Goal: Transaction & Acquisition: Purchase product/service

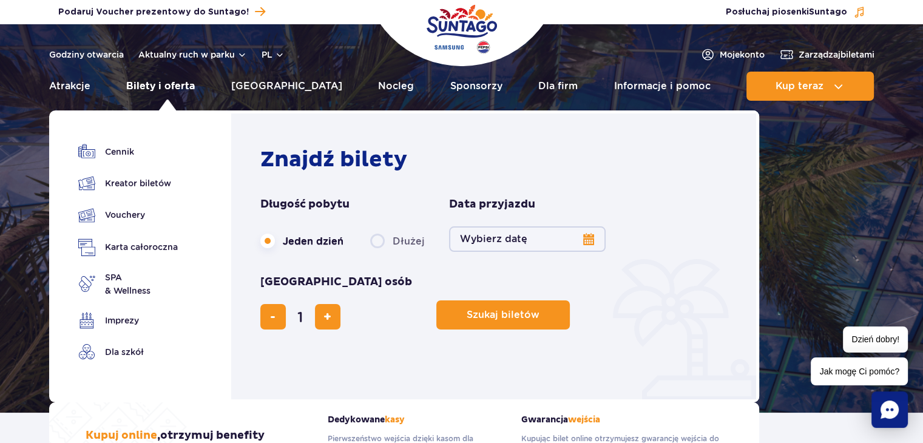
click at [161, 84] on link "Bilety i oferta" at bounding box center [160, 86] width 69 height 29
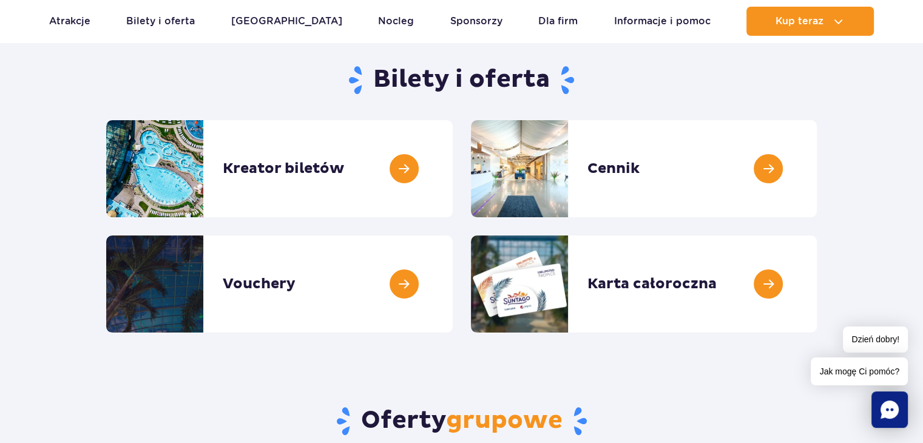
scroll to position [121, 0]
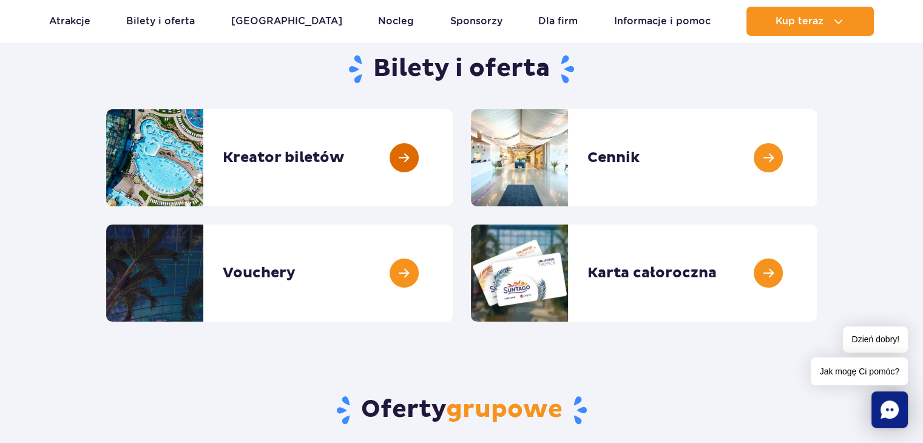
click at [453, 160] on link at bounding box center [453, 157] width 0 height 97
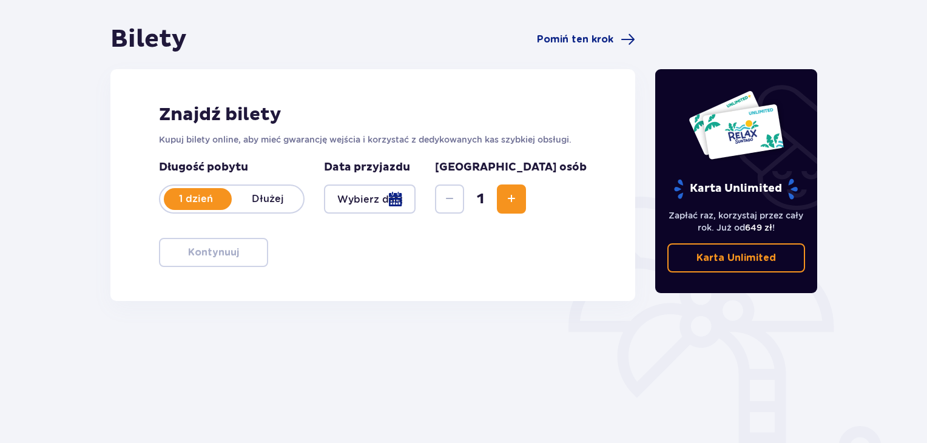
scroll to position [121, 0]
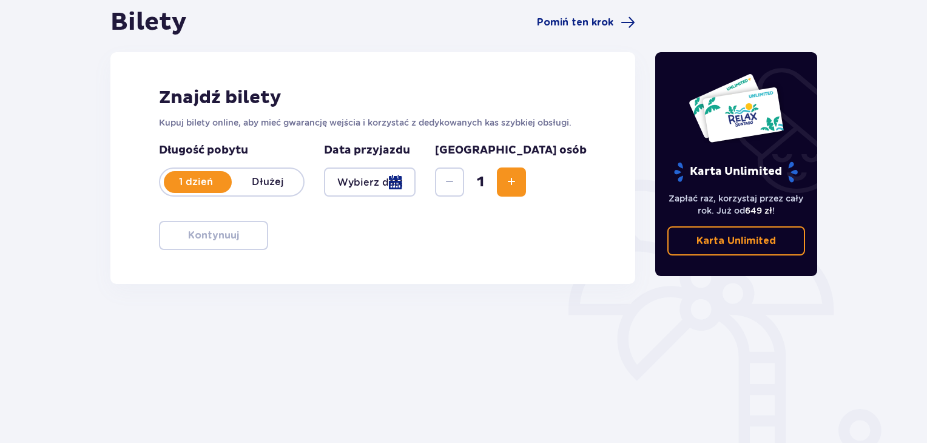
click at [281, 177] on p "Dłużej" at bounding box center [268, 181] width 72 height 13
click at [193, 179] on p "1 dzień" at bounding box center [196, 181] width 72 height 13
click at [519, 185] on span "Increase" at bounding box center [511, 182] width 15 height 15
click at [416, 186] on div at bounding box center [370, 181] width 92 height 29
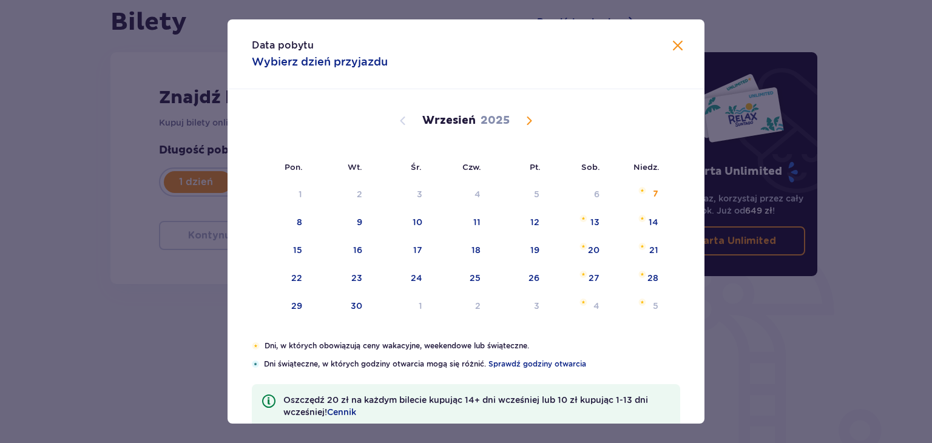
click at [532, 118] on span "Calendar" at bounding box center [529, 120] width 15 height 15
click at [531, 120] on span "Calendar" at bounding box center [529, 120] width 15 height 15
click at [400, 120] on span "Calendar" at bounding box center [403, 120] width 15 height 15
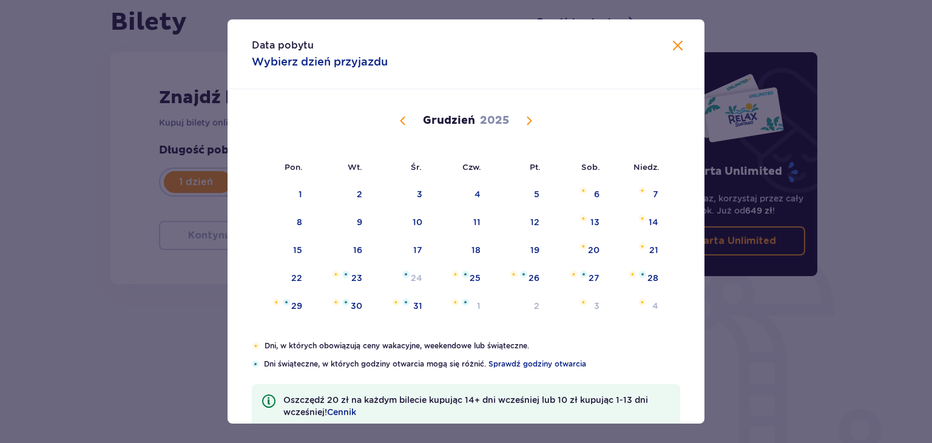
click at [400, 120] on span "Calendar" at bounding box center [403, 120] width 15 height 15
click at [413, 251] on div "12" at bounding box center [416, 250] width 9 height 12
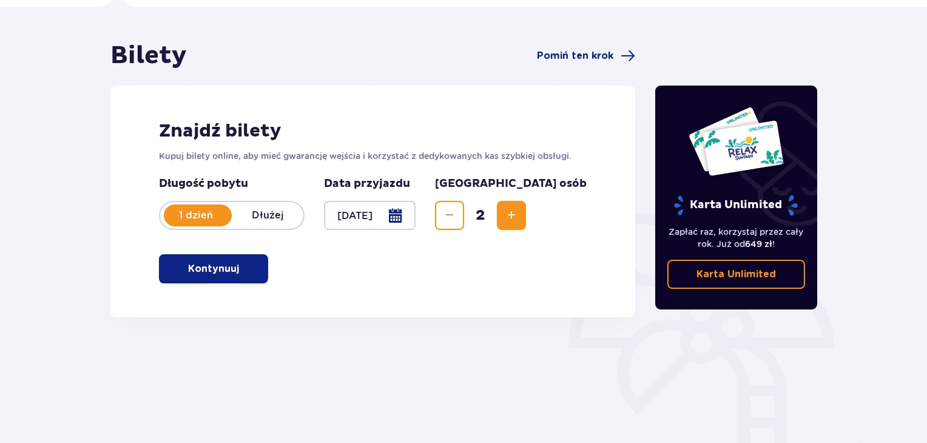
scroll to position [115, 0]
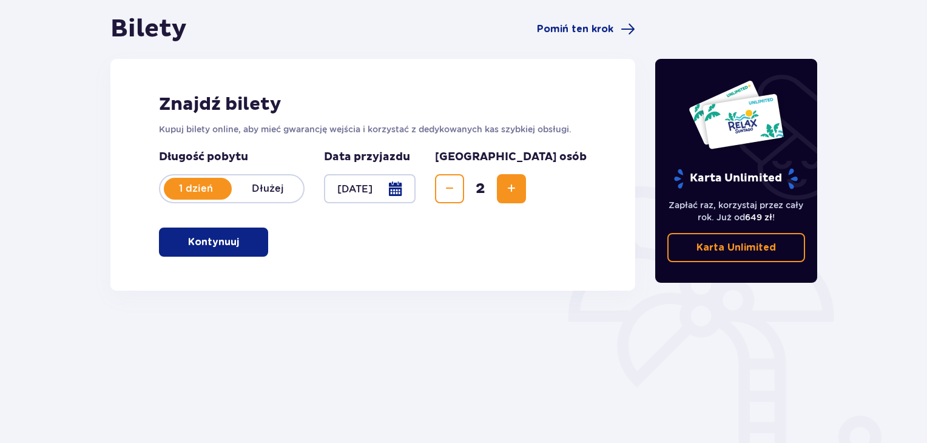
click at [416, 189] on div at bounding box center [370, 188] width 92 height 29
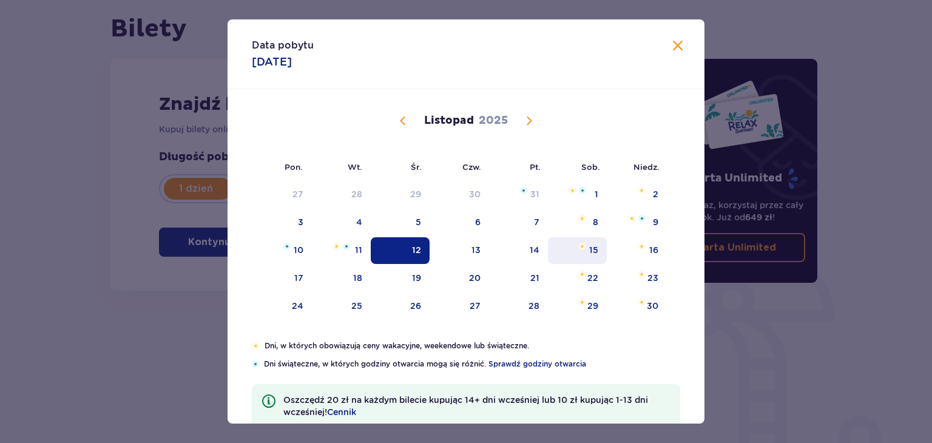
click at [593, 249] on div "15" at bounding box center [593, 250] width 9 height 12
type input "15.11.25"
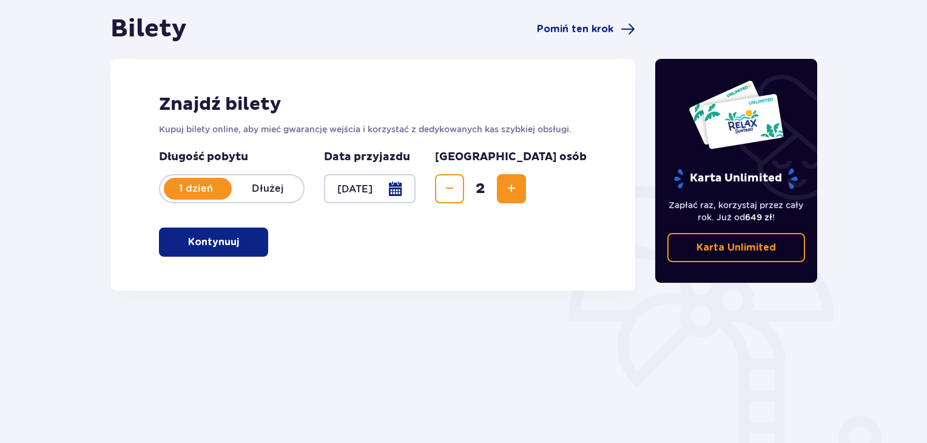
click at [224, 255] on button "Kontynuuj" at bounding box center [213, 241] width 109 height 29
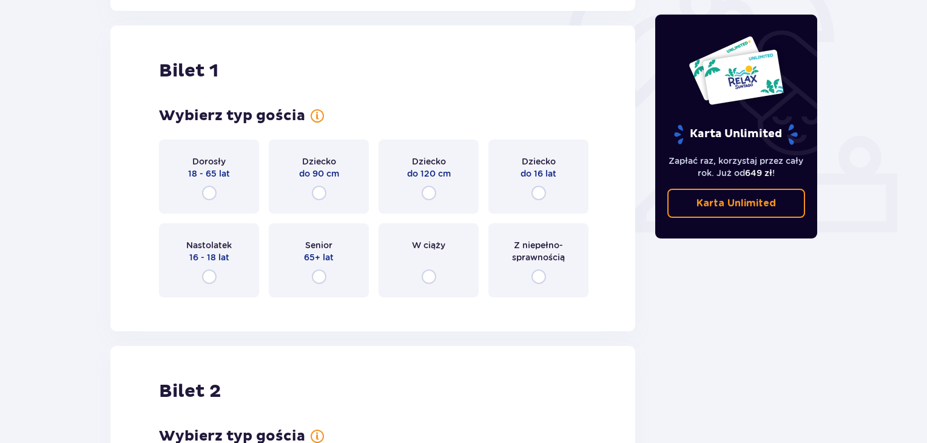
scroll to position [405, 0]
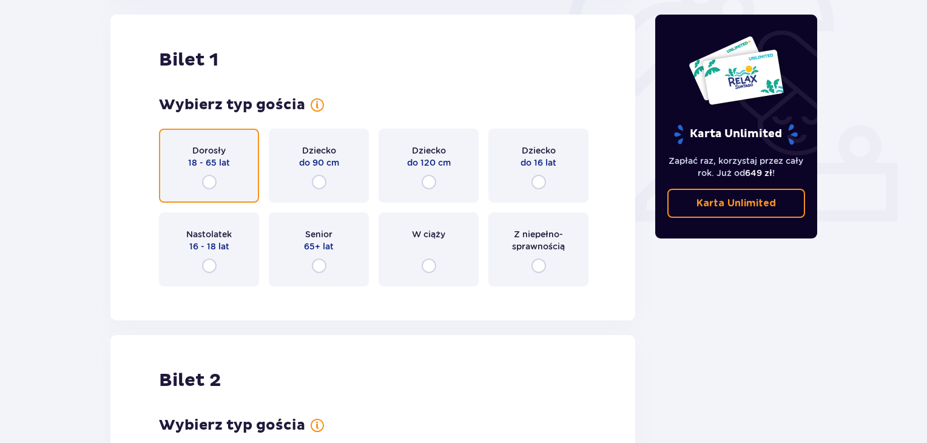
click at [209, 181] on input "radio" at bounding box center [209, 182] width 15 height 15
radio input "true"
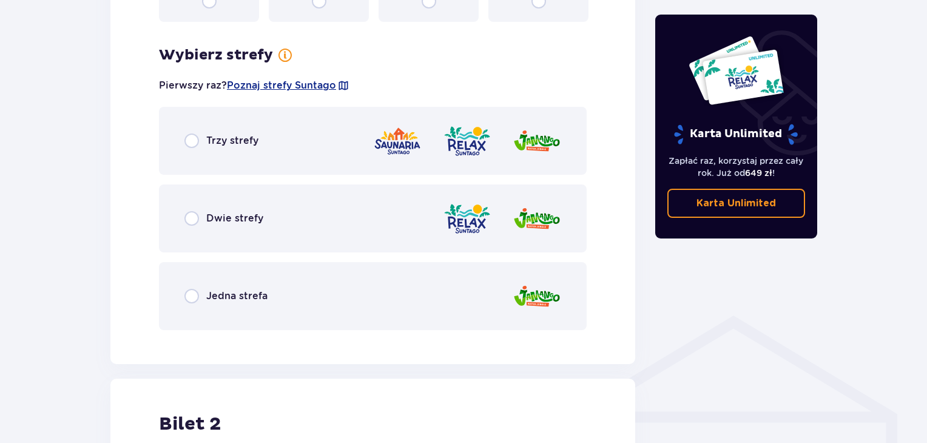
scroll to position [641, 0]
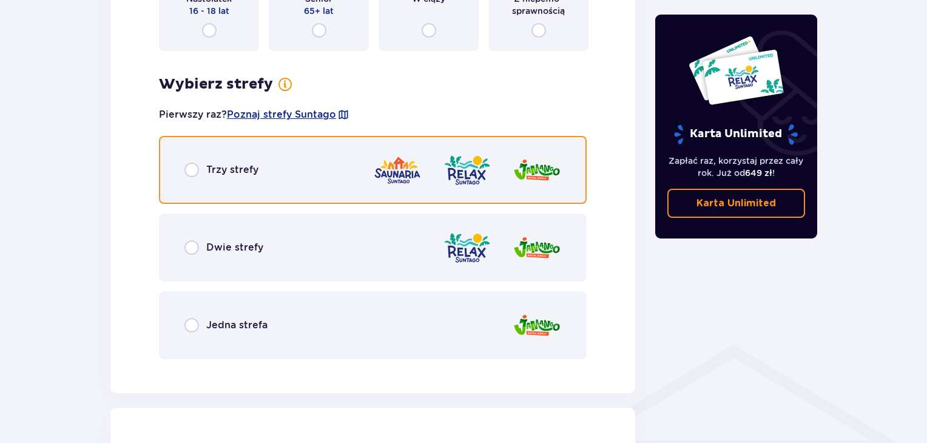
click at [191, 168] on input "radio" at bounding box center [191, 170] width 15 height 15
radio input "true"
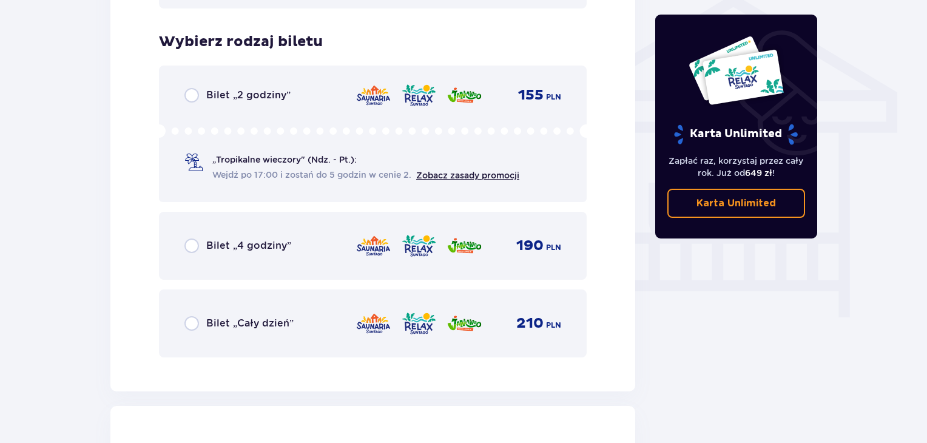
scroll to position [1009, 0]
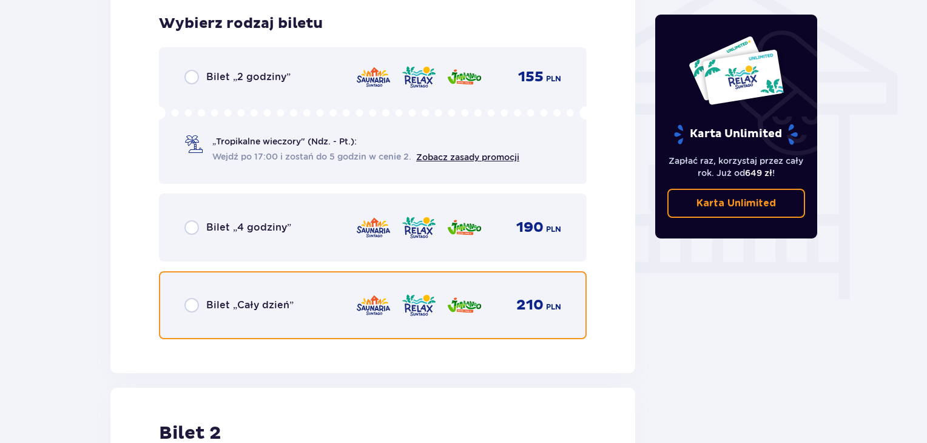
click at [189, 304] on input "radio" at bounding box center [191, 305] width 15 height 15
radio input "true"
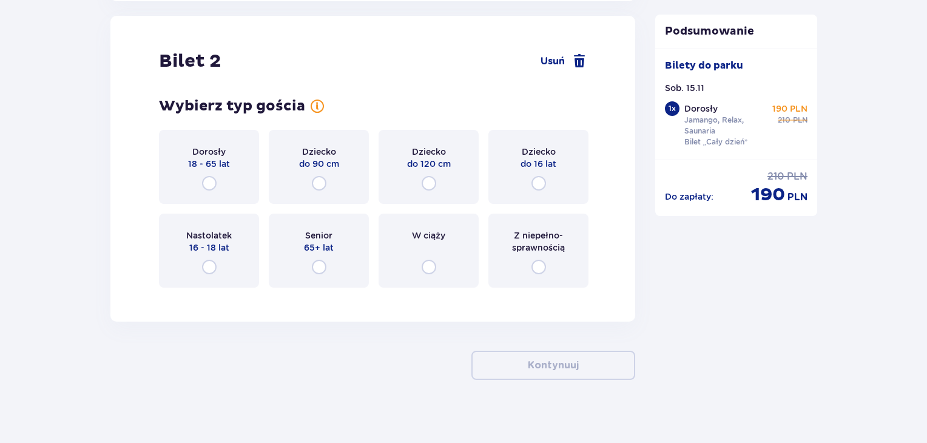
scroll to position [1390, 0]
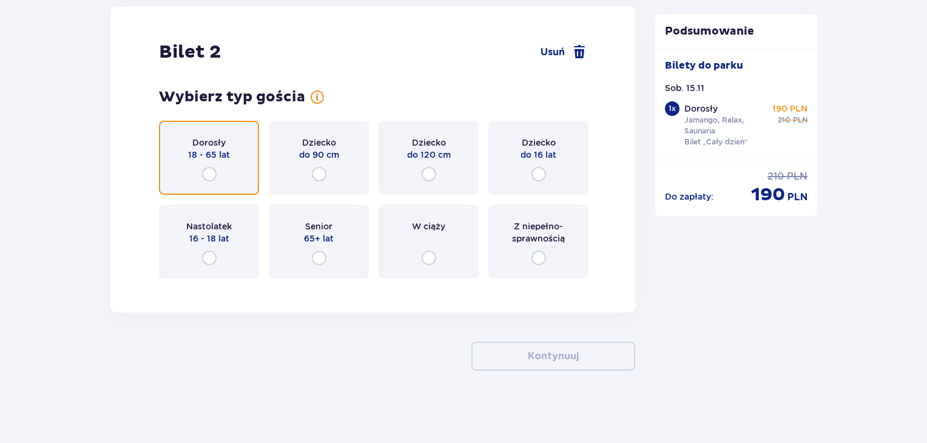
click at [203, 170] on input "radio" at bounding box center [209, 174] width 15 height 15
radio input "true"
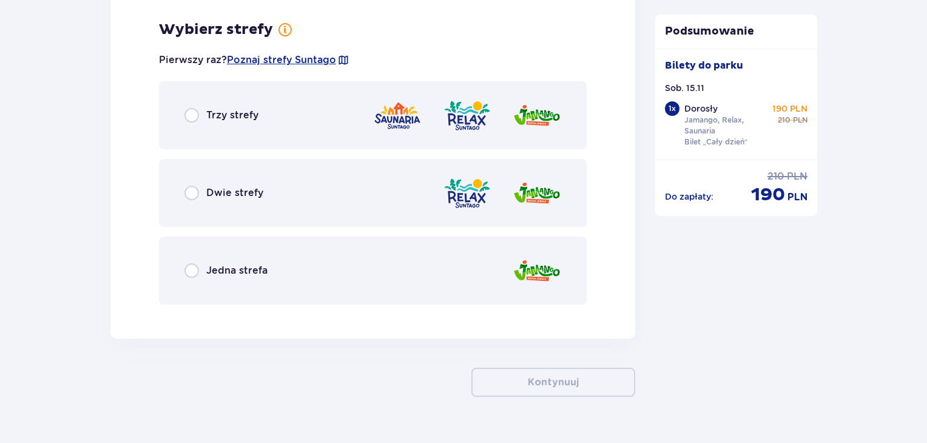
scroll to position [1678, 0]
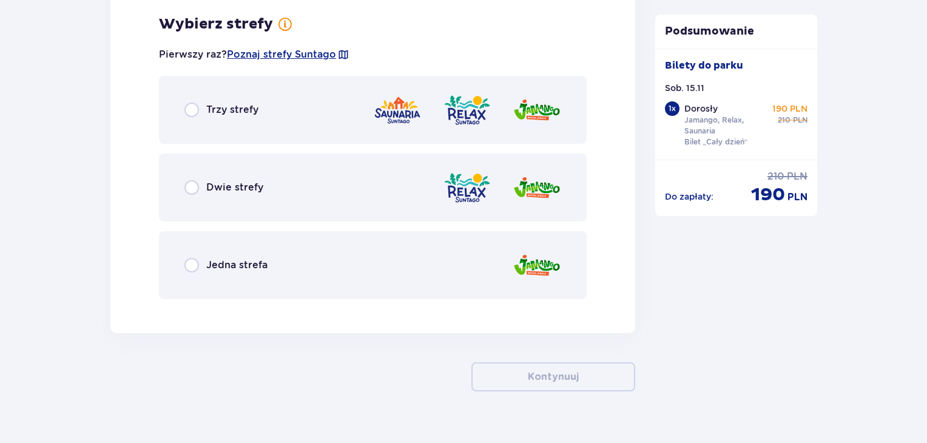
click at [187, 117] on div "Trzy strefy" at bounding box center [373, 110] width 428 height 68
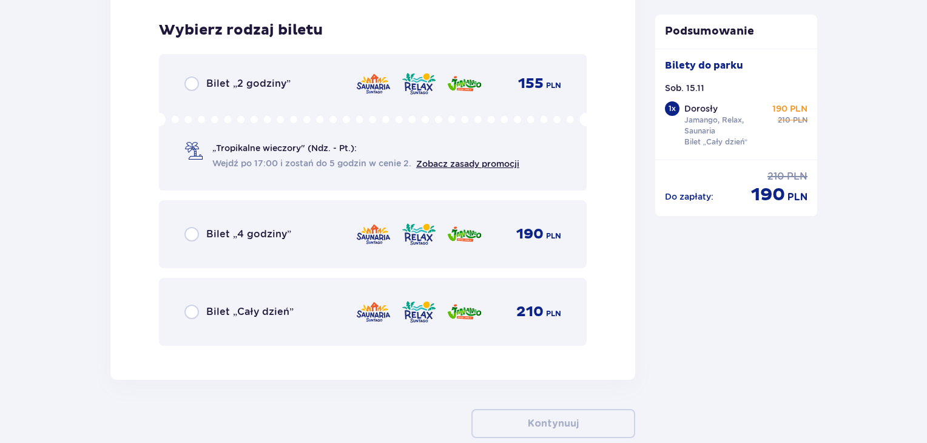
scroll to position [1986, 0]
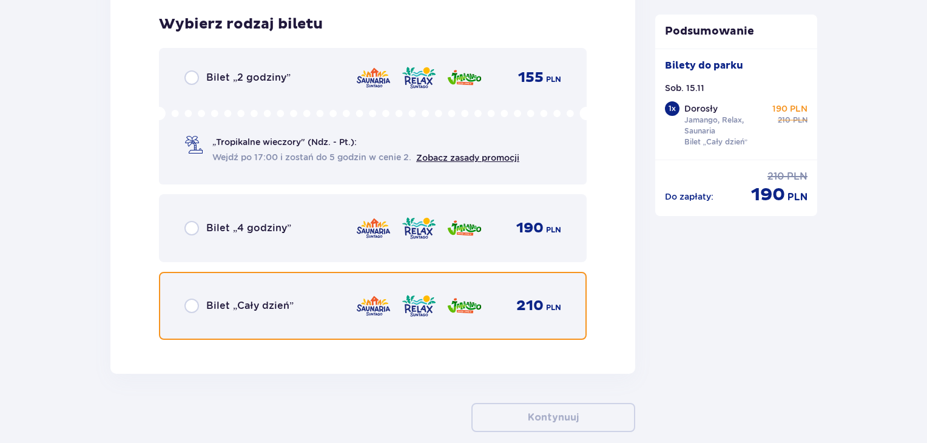
click at [194, 299] on input "radio" at bounding box center [191, 305] width 15 height 15
radio input "true"
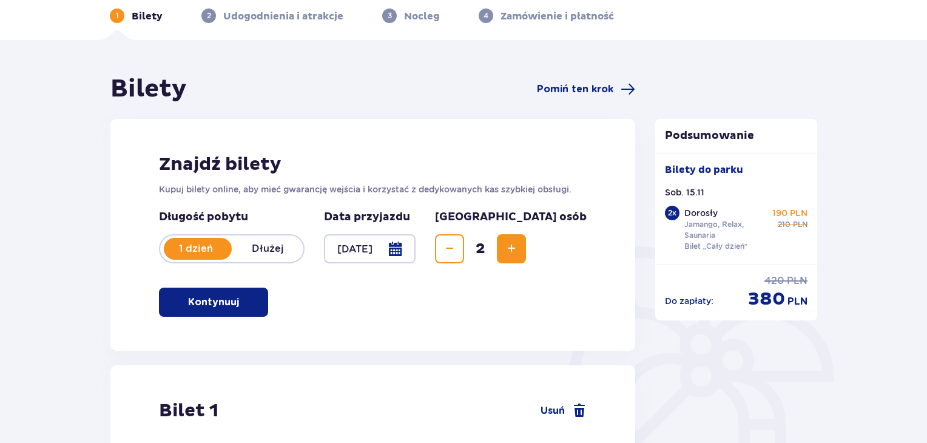
scroll to position [0, 0]
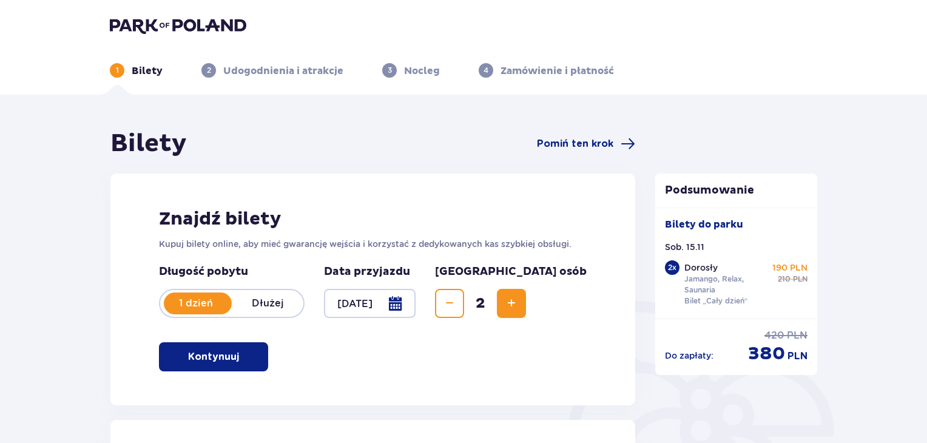
click at [271, 300] on p "Dłużej" at bounding box center [268, 303] width 72 height 13
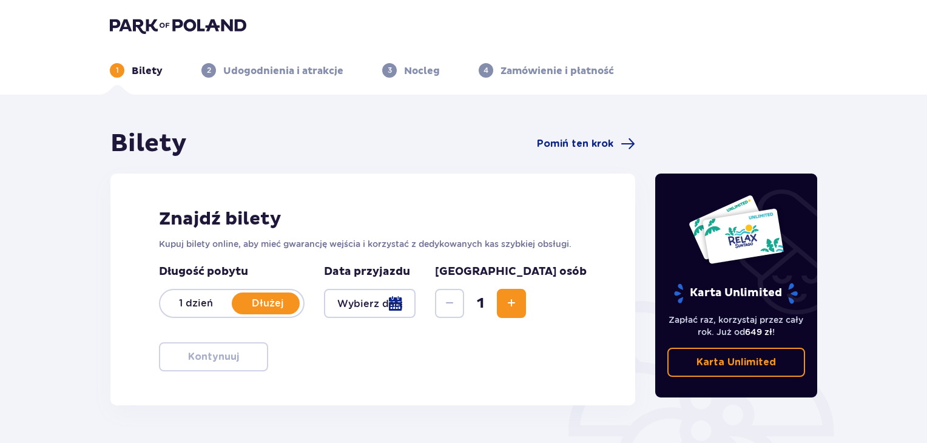
click at [416, 302] on div at bounding box center [370, 303] width 92 height 29
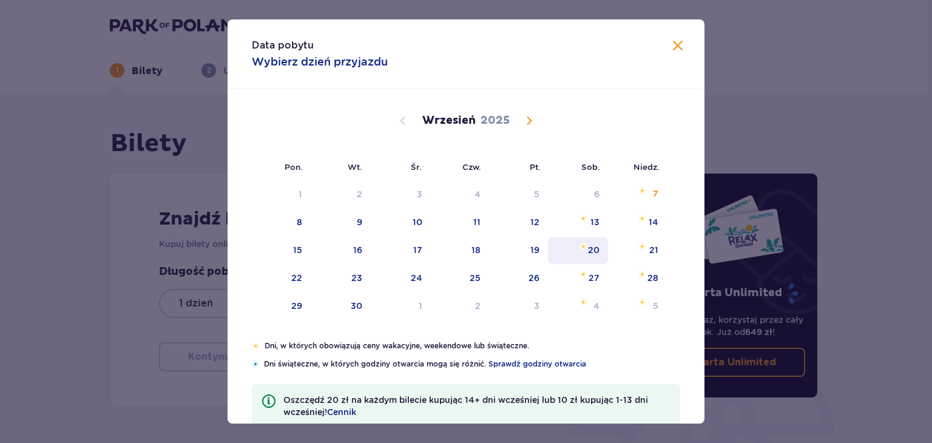
click at [594, 254] on div "20" at bounding box center [594, 250] width 12 height 12
click at [524, 118] on span "Calendar" at bounding box center [529, 120] width 15 height 15
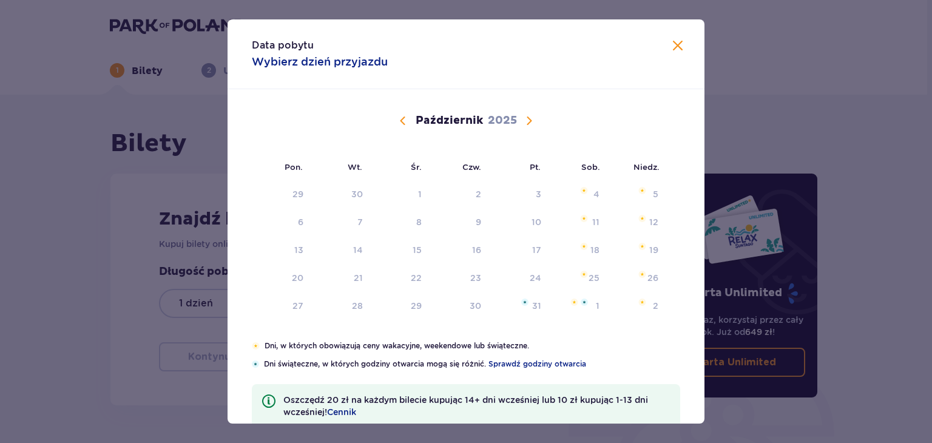
drag, startPoint x: 528, startPoint y: 119, endPoint x: 489, endPoint y: 121, distance: 39.5
click at [529, 118] on span "Calendar" at bounding box center [529, 120] width 15 height 15
click at [585, 252] on div "15" at bounding box center [577, 250] width 59 height 27
click at [641, 248] on img "Not available. niedziela, 16 listopada 2025" at bounding box center [642, 246] width 8 height 7
click at [590, 246] on div "15" at bounding box center [593, 250] width 9 height 12
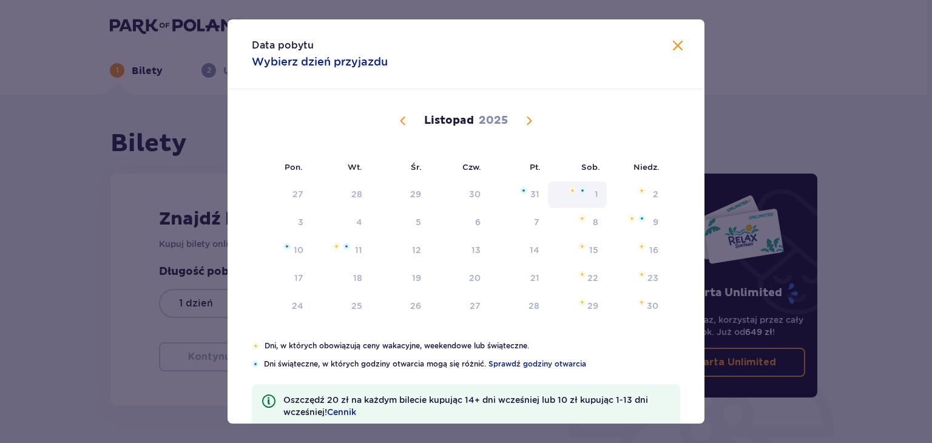
click at [582, 200] on div "1" at bounding box center [577, 194] width 59 height 27
click at [403, 126] on span "Calendar" at bounding box center [403, 120] width 15 height 15
click at [590, 244] on div "18" at bounding box center [594, 250] width 9 height 12
click at [655, 244] on div "19" at bounding box center [653, 250] width 9 height 12
click at [584, 237] on div "18" at bounding box center [579, 250] width 59 height 27
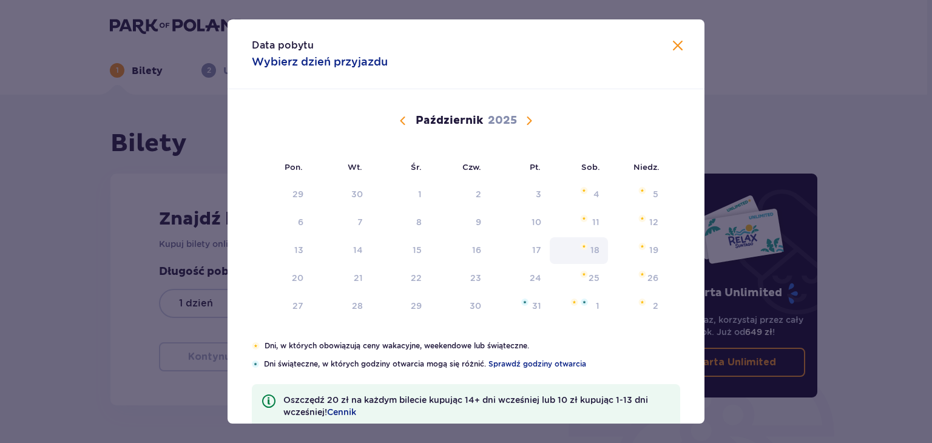
click at [582, 238] on div "18" at bounding box center [579, 250] width 59 height 27
click at [584, 220] on img "Not available. sobota, 11 października 2025" at bounding box center [584, 218] width 8 height 7
click at [584, 219] on img "Not available. sobota, 11 października 2025" at bounding box center [584, 218] width 8 height 7
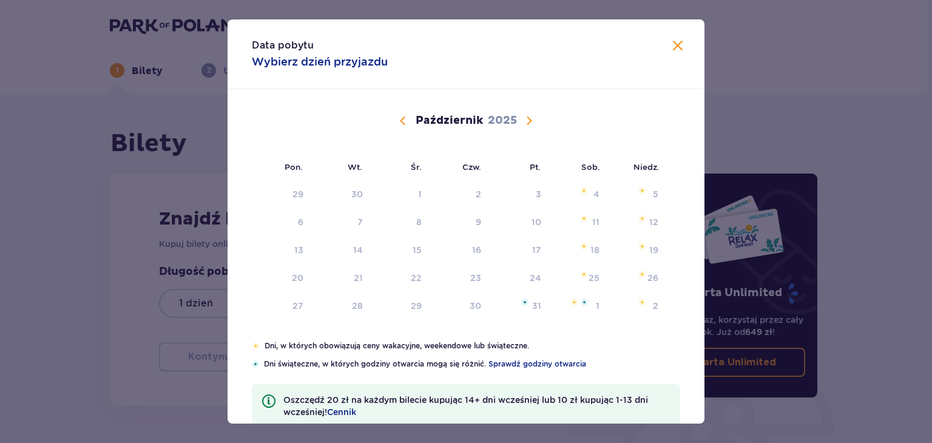
click at [313, 62] on p "Wybierz dzień przyjazdu" at bounding box center [320, 62] width 136 height 15
click at [670, 48] on span at bounding box center [677, 46] width 15 height 15
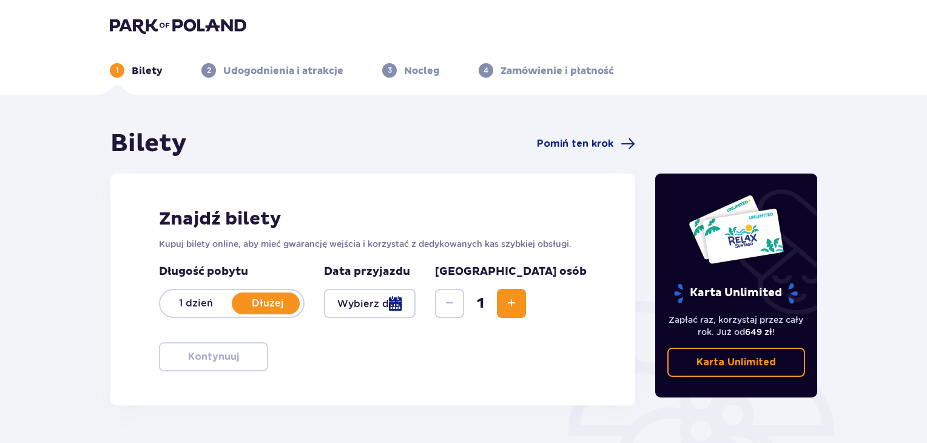
click at [275, 302] on p "Dłużej" at bounding box center [268, 303] width 72 height 13
click at [280, 302] on p "Dłużej" at bounding box center [268, 303] width 72 height 13
click at [413, 303] on div at bounding box center [370, 303] width 92 height 29
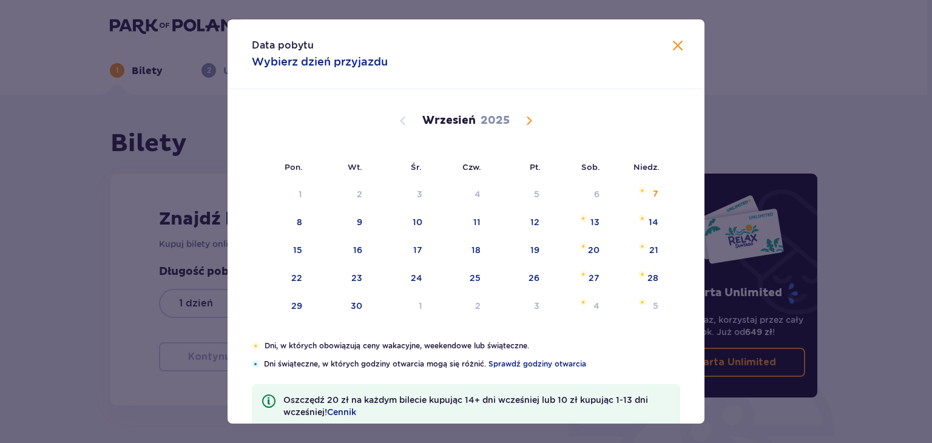
click at [525, 122] on span "Calendar" at bounding box center [529, 120] width 15 height 15
click at [588, 249] on div "18" at bounding box center [579, 250] width 59 height 27
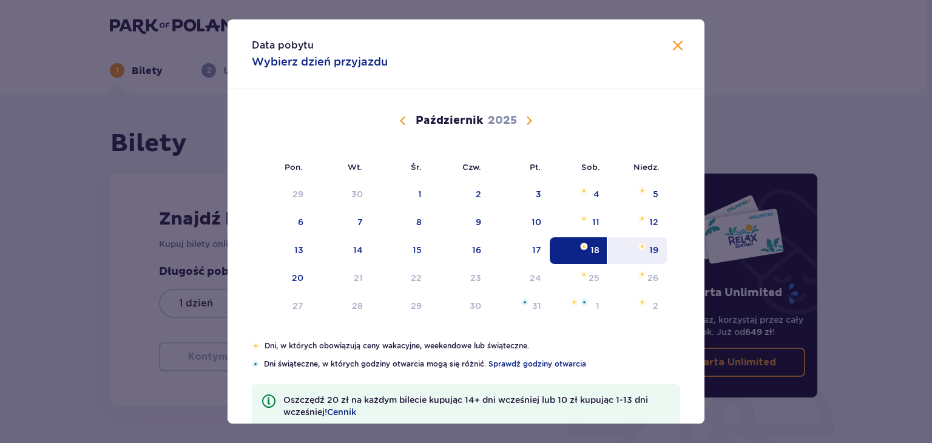
click at [649, 249] on div "19" at bounding box center [653, 250] width 9 height 12
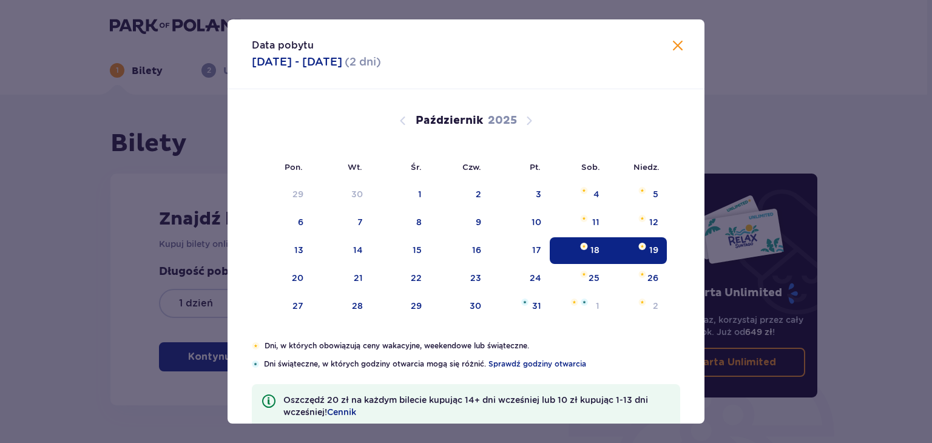
type input "18.10.25 - 19.10.25"
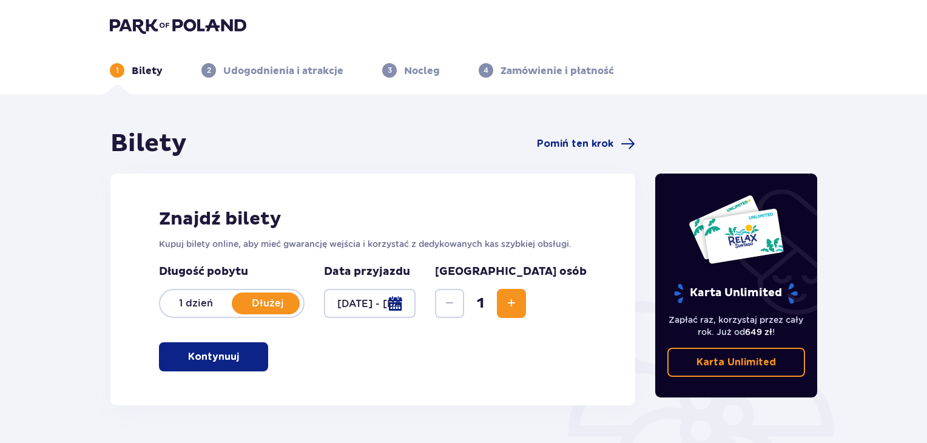
click at [519, 299] on span "Increase" at bounding box center [511, 303] width 15 height 15
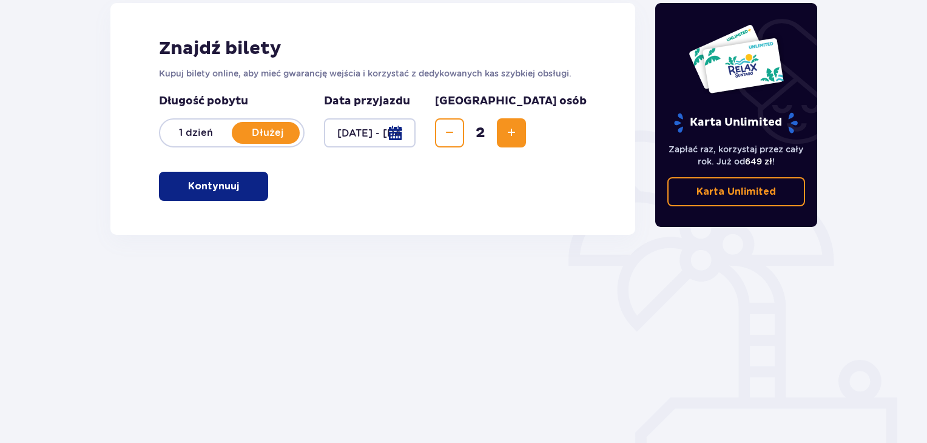
scroll to position [175, 0]
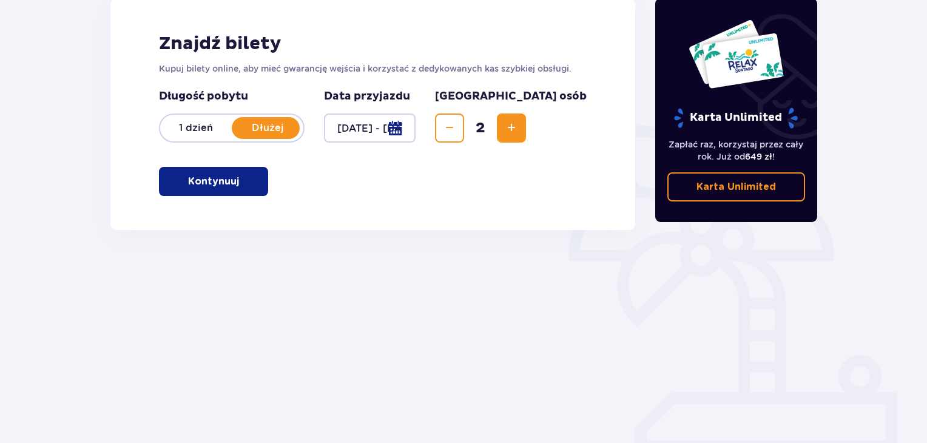
click at [230, 185] on button "Kontynuuj" at bounding box center [213, 181] width 109 height 29
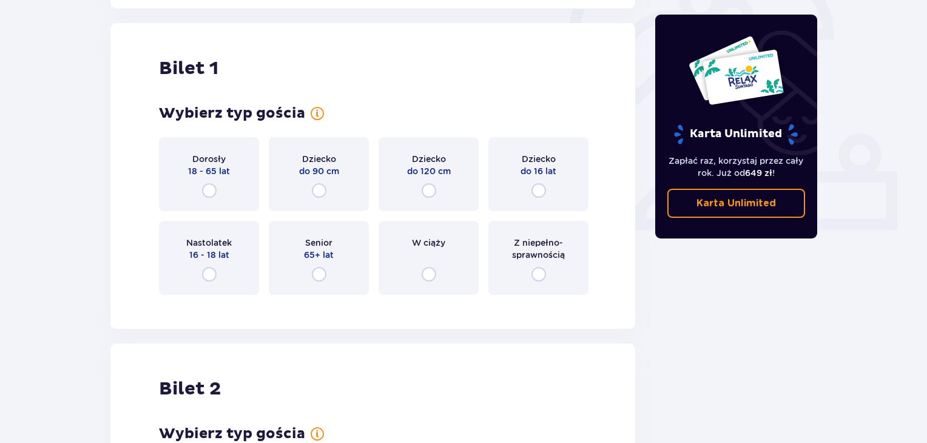
scroll to position [405, 0]
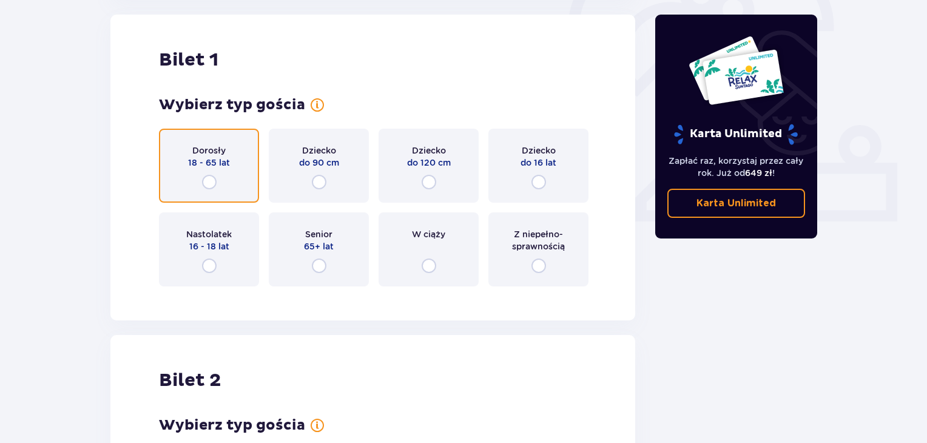
click at [214, 183] on input "radio" at bounding box center [209, 182] width 15 height 15
radio input "true"
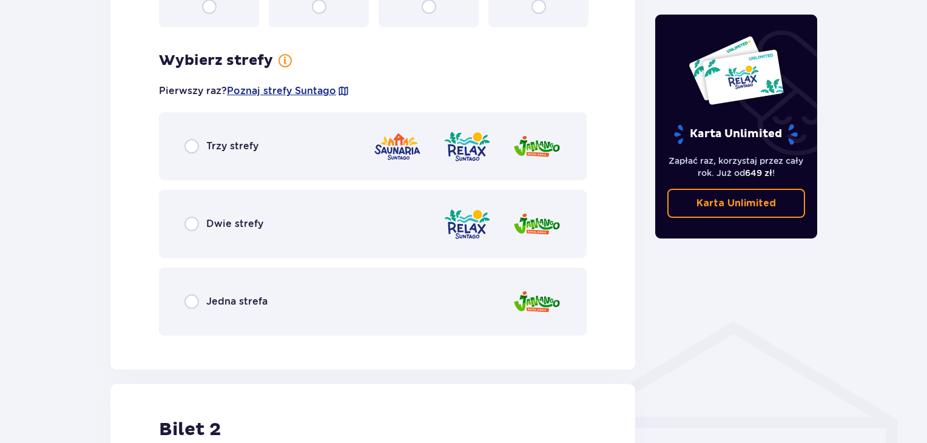
scroll to position [701, 0]
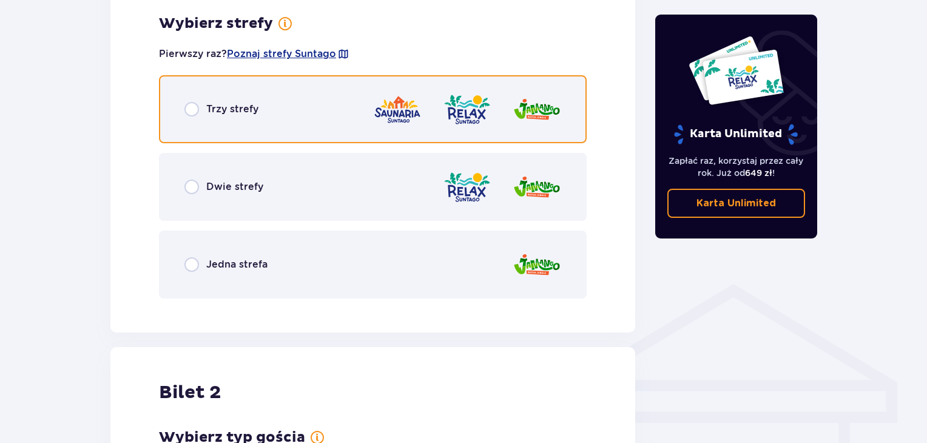
click at [187, 108] on input "radio" at bounding box center [191, 109] width 15 height 15
radio input "true"
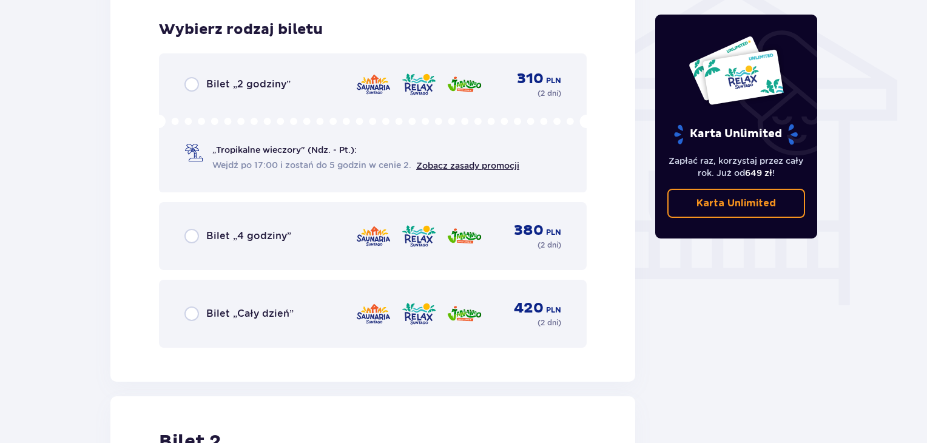
scroll to position [1009, 0]
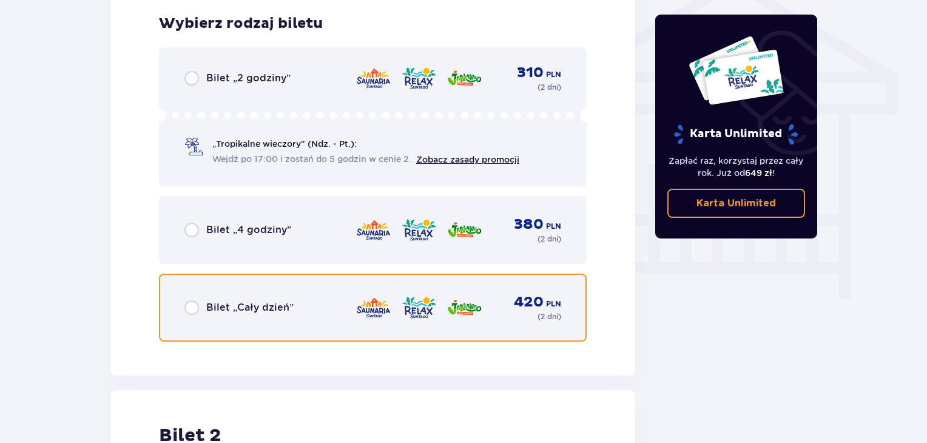
click at [194, 305] on input "radio" at bounding box center [191, 307] width 15 height 15
radio input "true"
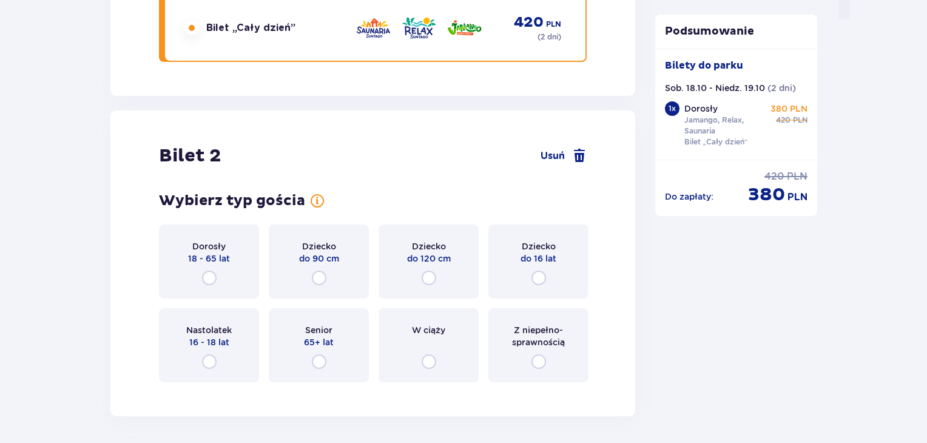
scroll to position [1384, 0]
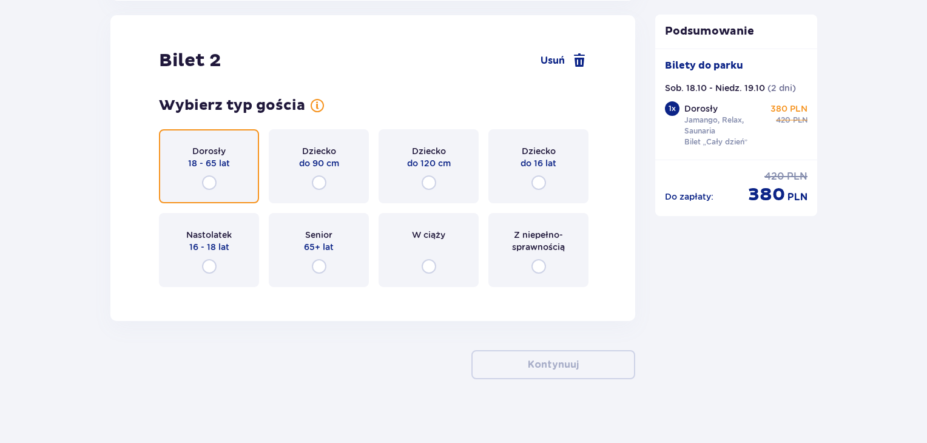
click at [209, 176] on input "radio" at bounding box center [209, 182] width 15 height 15
radio input "true"
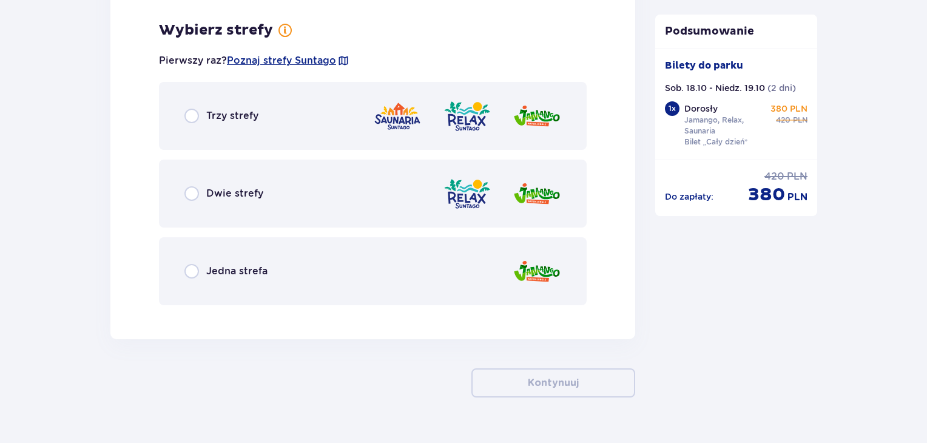
scroll to position [1680, 0]
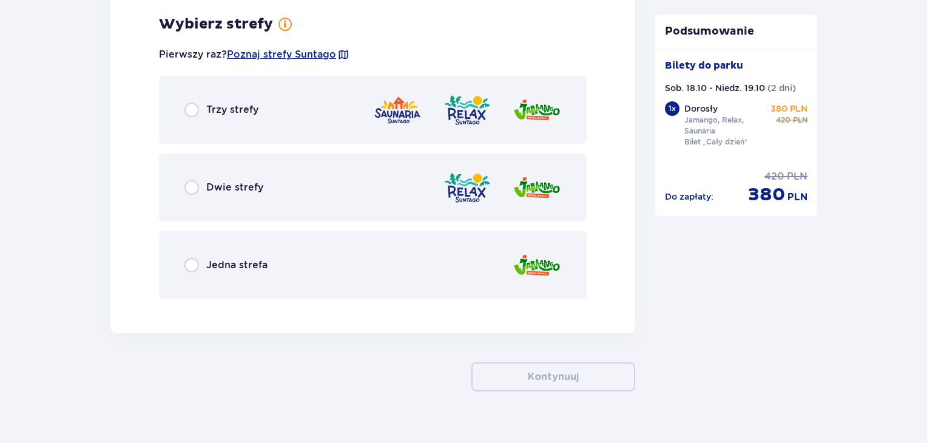
click at [203, 100] on div "Trzy strefy" at bounding box center [373, 110] width 428 height 68
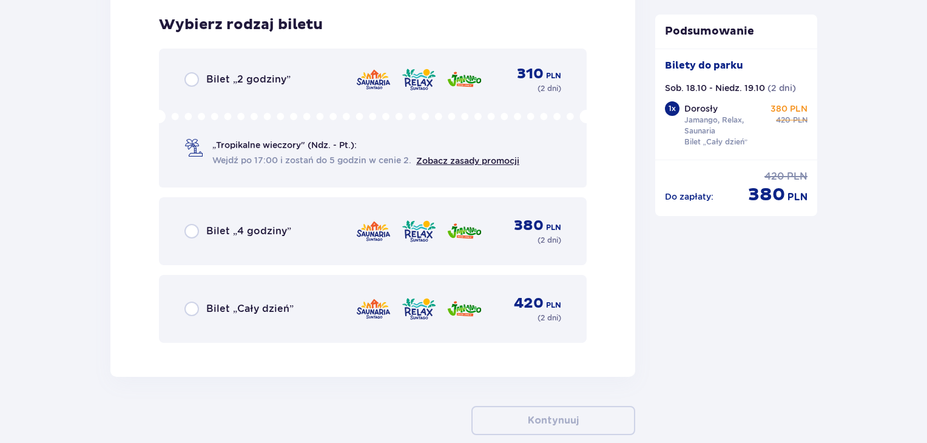
scroll to position [1989, 0]
click at [218, 294] on div "Bilet „Cały dzień” 420 PLN ( 2 dni )" at bounding box center [372, 308] width 377 height 29
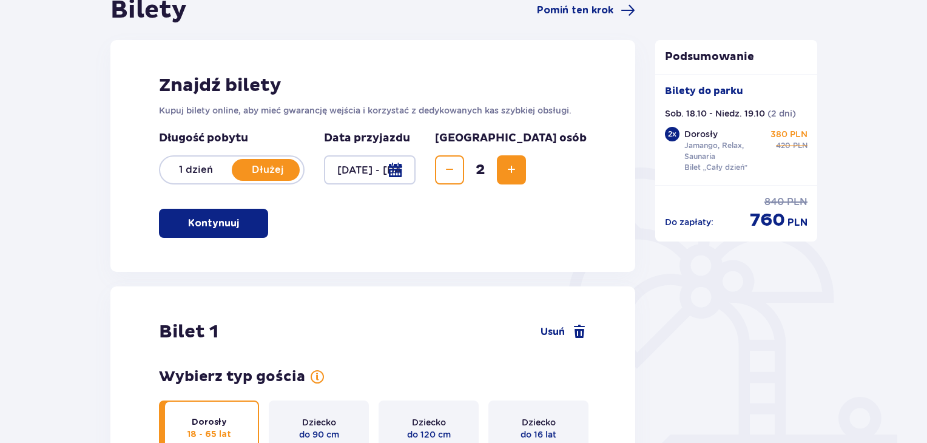
scroll to position [243, 0]
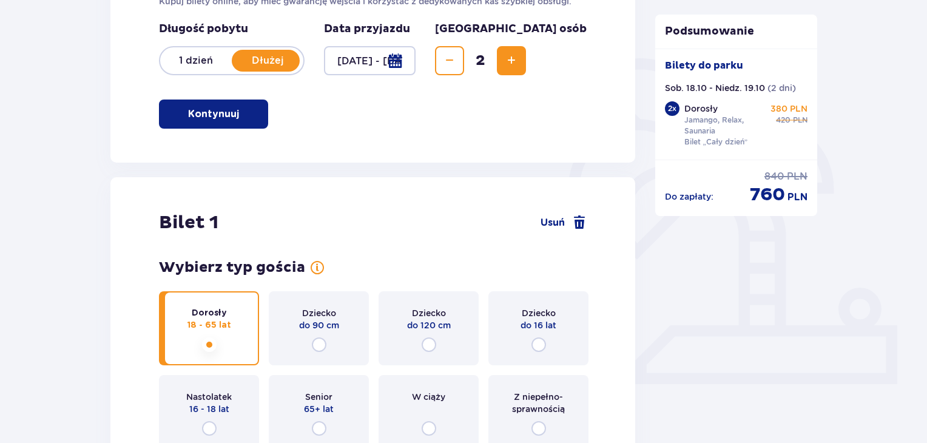
click at [199, 53] on div "1 dzień Dłużej" at bounding box center [232, 60] width 146 height 29
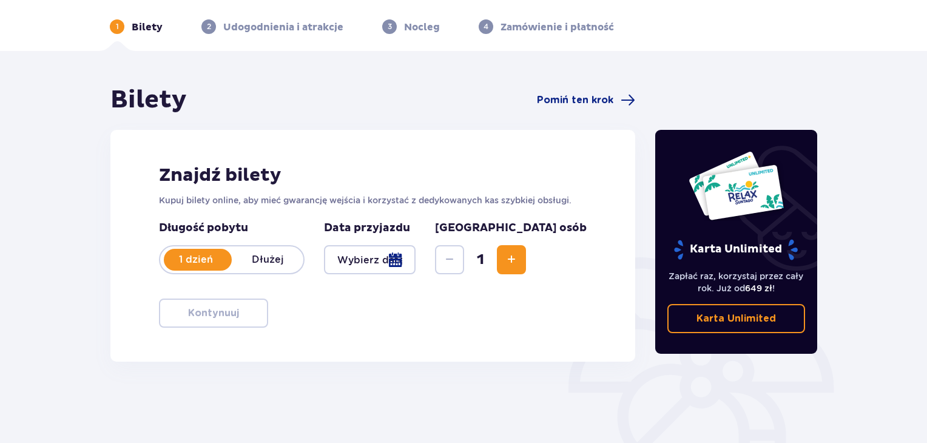
scroll to position [175, 0]
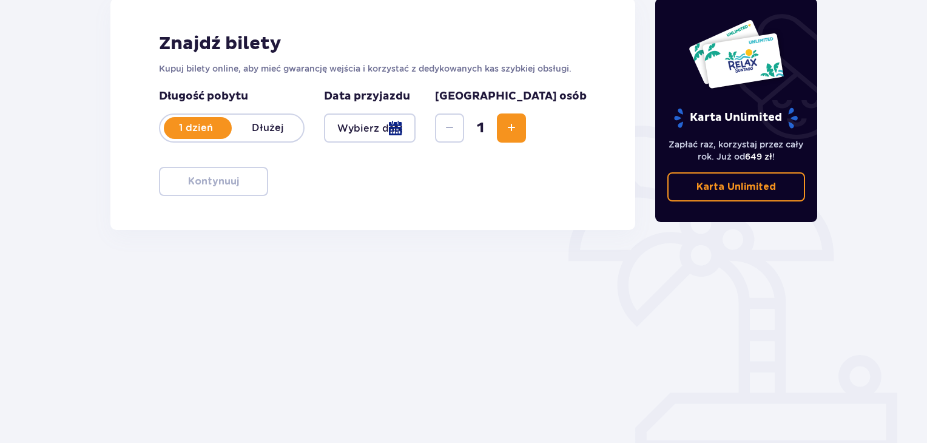
click at [416, 124] on div at bounding box center [370, 127] width 92 height 29
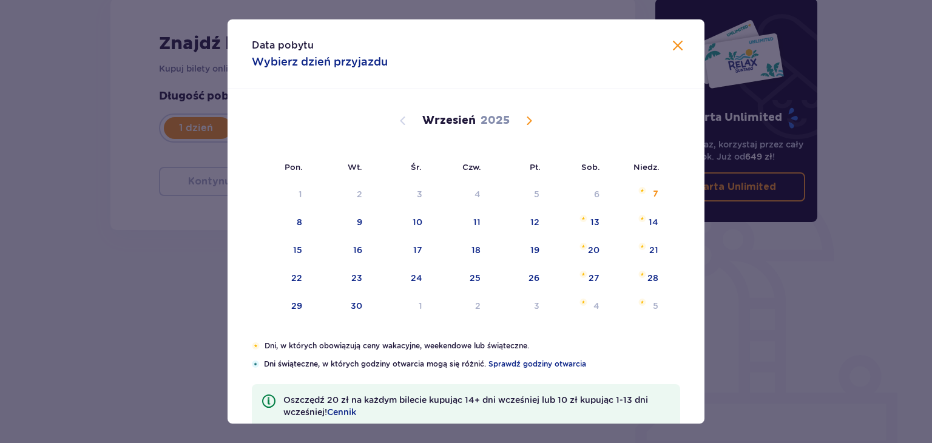
click at [527, 122] on span "Calendar" at bounding box center [529, 120] width 15 height 15
click at [582, 256] on div "15" at bounding box center [577, 250] width 59 height 27
type input "15.11.25"
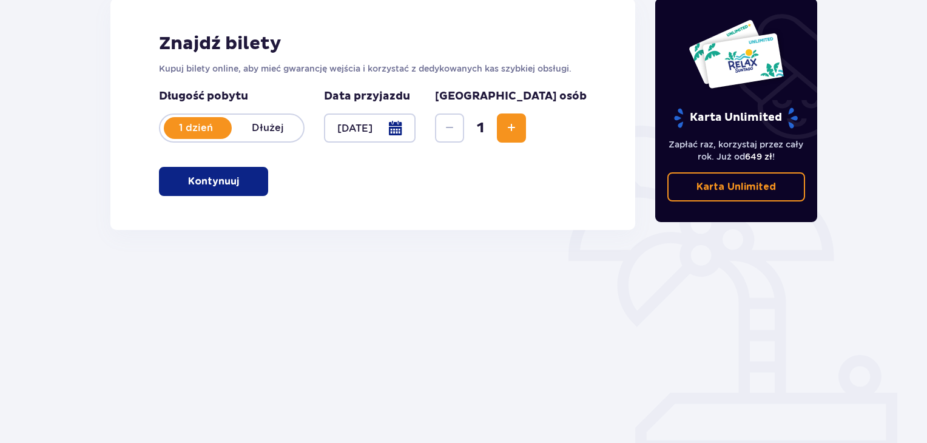
click at [526, 124] on button "Increase" at bounding box center [511, 127] width 29 height 29
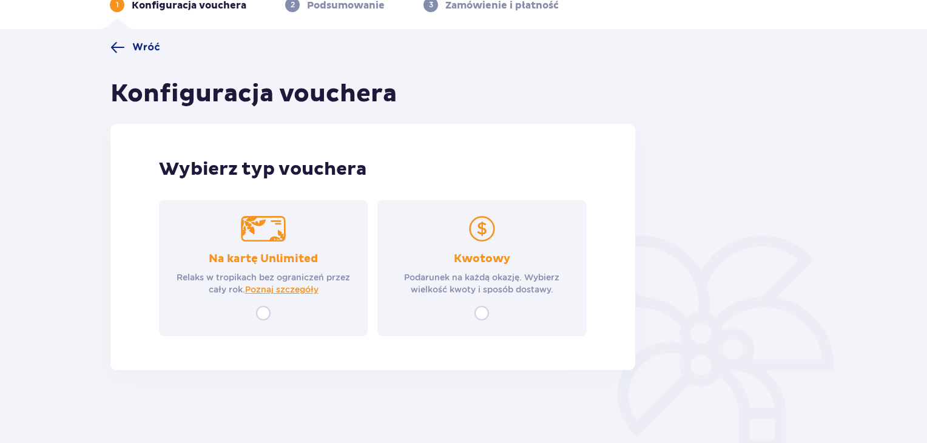
scroll to position [66, 0]
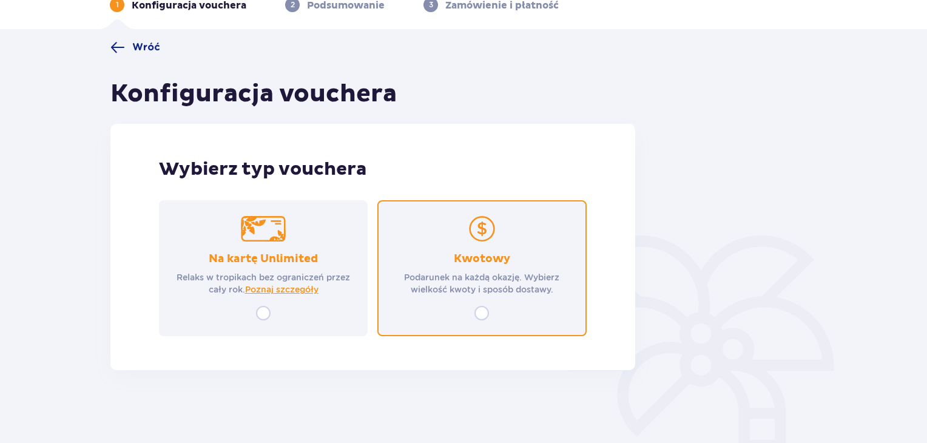
click at [488, 310] on input "radio" at bounding box center [481, 313] width 15 height 15
radio input "true"
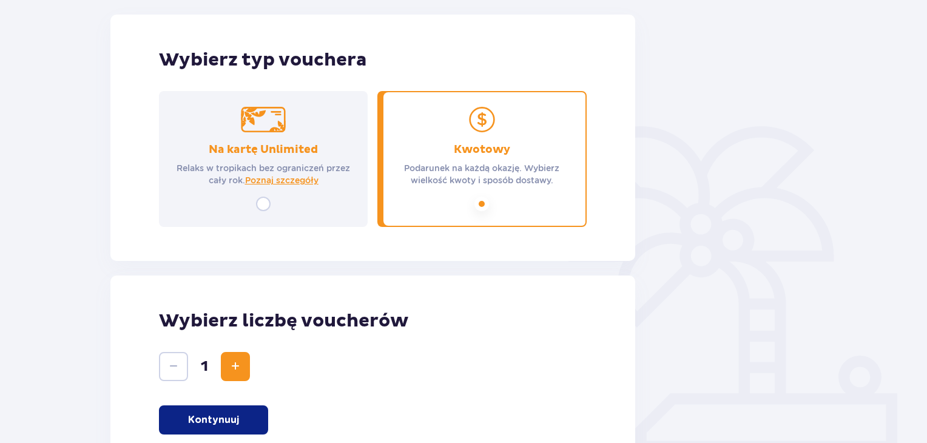
scroll to position [182, 0]
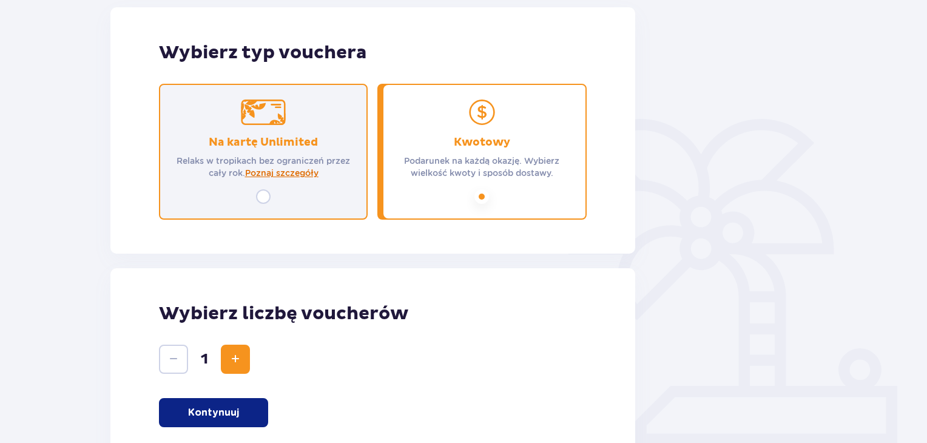
click at [284, 172] on span "Poznaj szczegóły" at bounding box center [281, 173] width 73 height 12
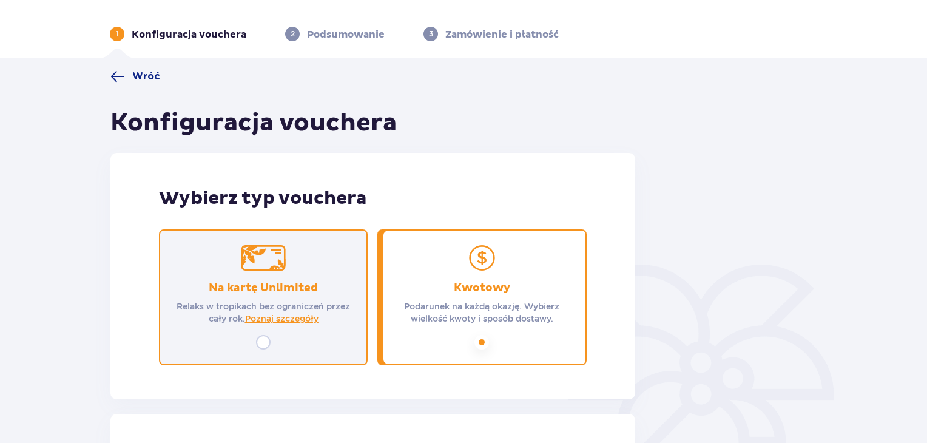
scroll to position [0, 0]
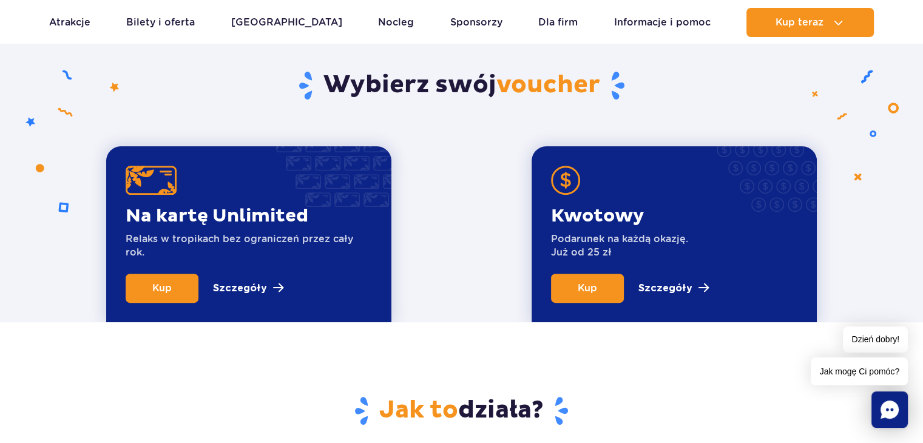
scroll to position [568, 0]
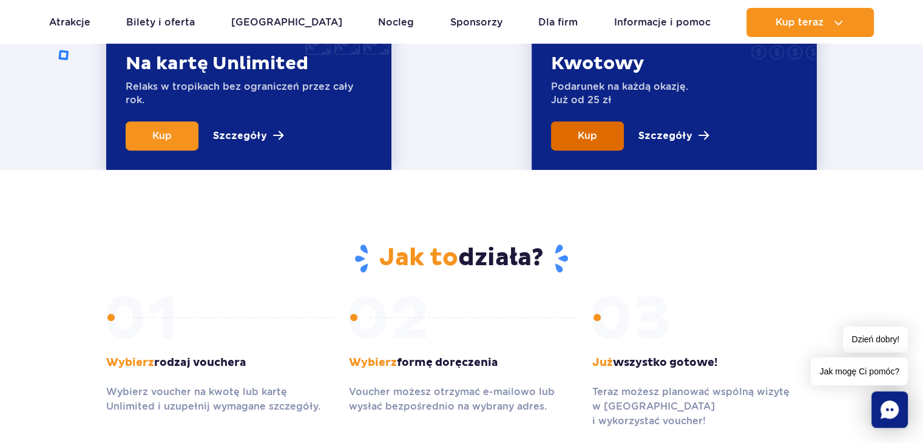
click at [601, 133] on link "Kup" at bounding box center [587, 135] width 73 height 29
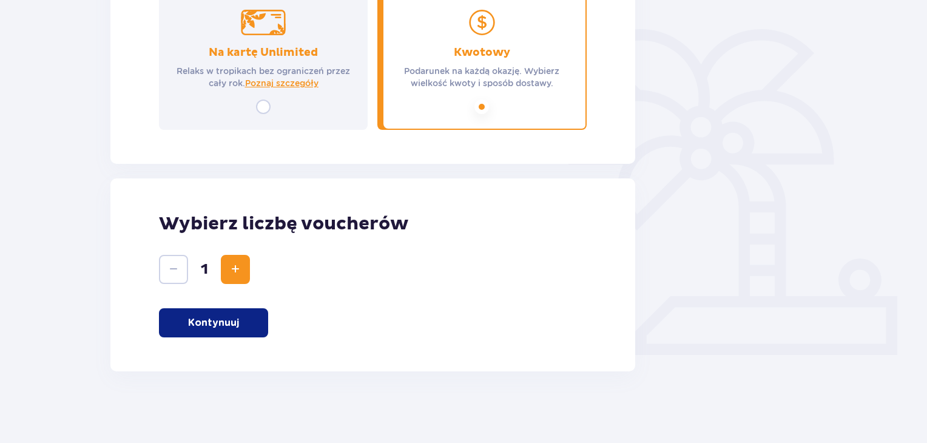
scroll to position [273, 0]
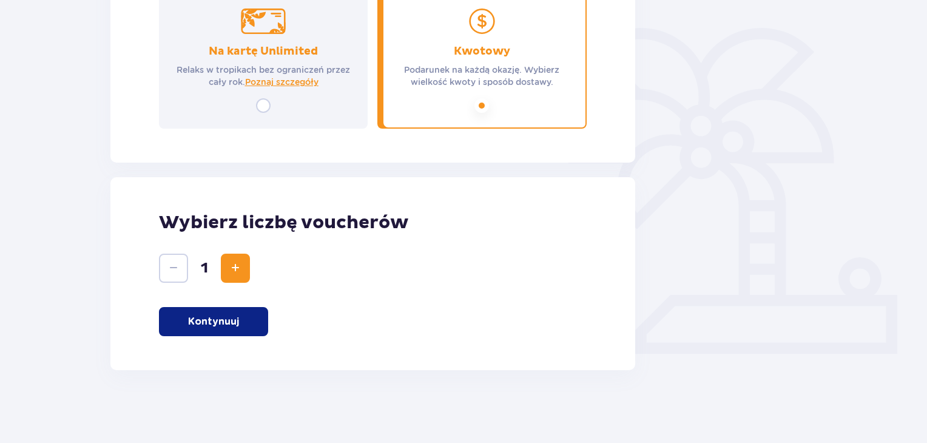
click at [206, 316] on p "Kontynuuj" at bounding box center [213, 321] width 51 height 13
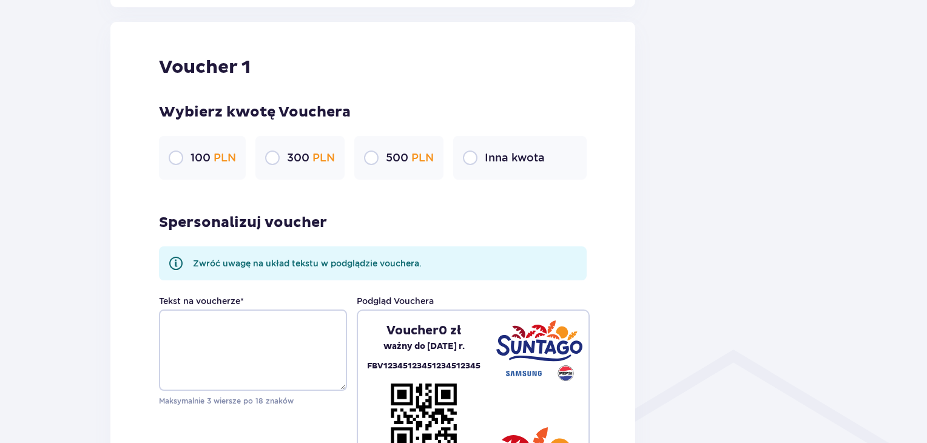
scroll to position [643, 0]
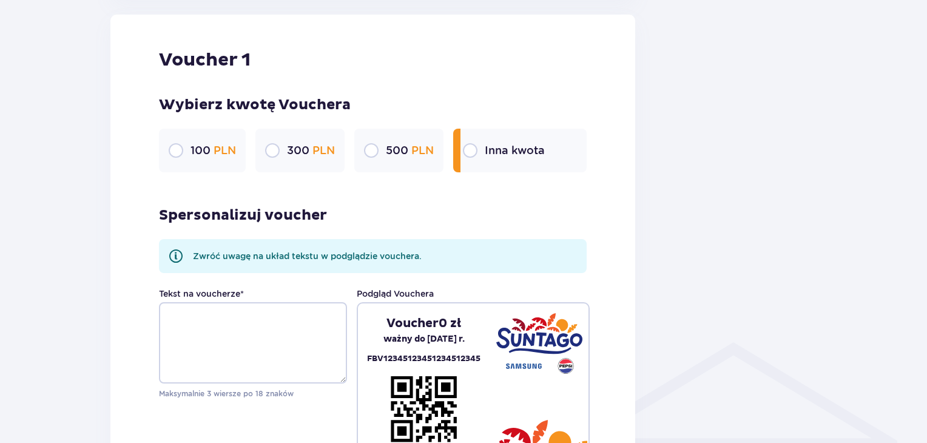
click at [472, 151] on input "radio" at bounding box center [470, 150] width 15 height 15
radio input "true"
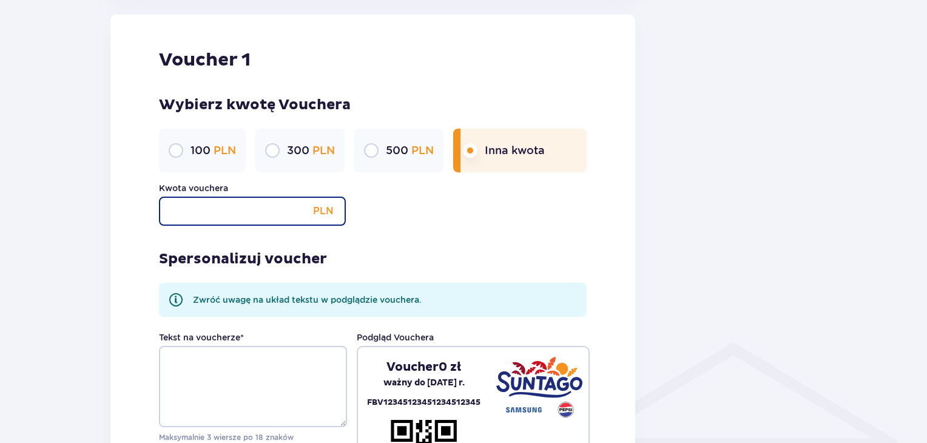
click at [248, 215] on input "Kwota vouchera" at bounding box center [252, 211] width 187 height 29
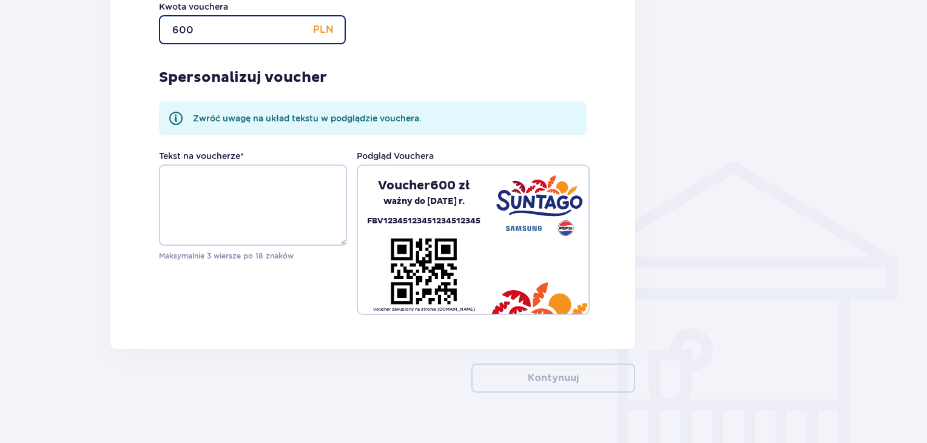
scroll to position [825, 0]
type input "600"
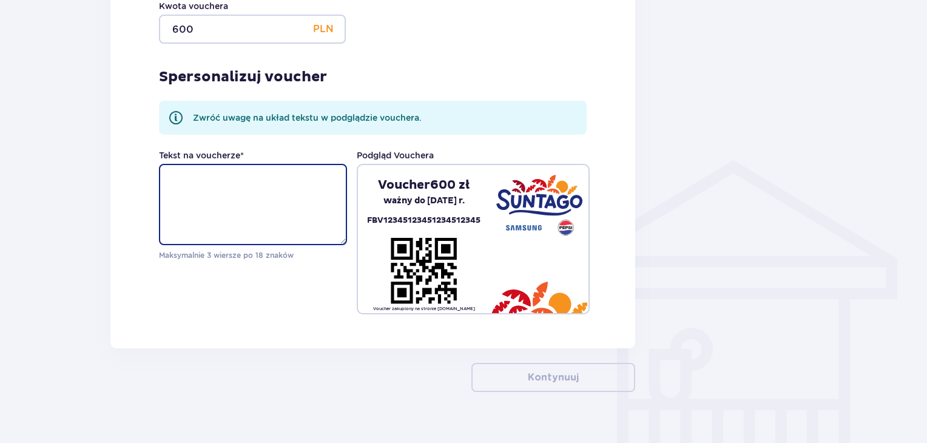
click at [248, 209] on textarea "Tekst na voucherze *" at bounding box center [253, 204] width 188 height 81
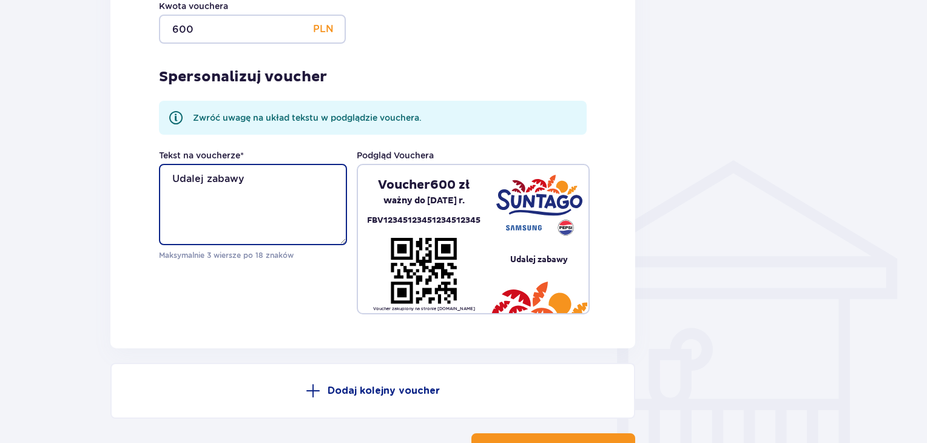
drag, startPoint x: 194, startPoint y: 178, endPoint x: 181, endPoint y: 202, distance: 27.7
click at [181, 202] on textarea "Udalej zabawy" at bounding box center [253, 204] width 188 height 81
click at [194, 180] on textarea "Udalej zabawy" at bounding box center [253, 204] width 188 height 81
click at [192, 180] on textarea "Udalej zabawy" at bounding box center [253, 204] width 188 height 81
click at [242, 177] on textarea "Udanej zabawy" at bounding box center [253, 204] width 188 height 81
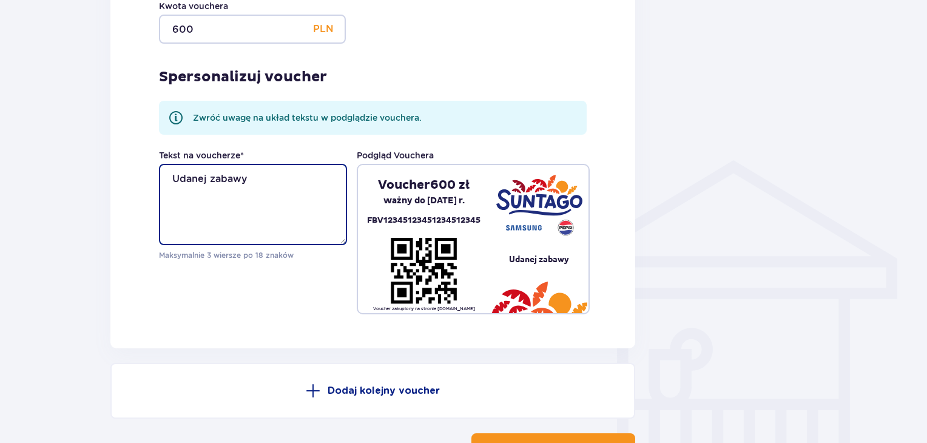
click at [257, 181] on textarea "Udanej zabawy" at bounding box center [253, 204] width 188 height 81
type textarea "U"
click at [262, 183] on textarea "Z serdecznymi życzeniami na nowej drodze życia" at bounding box center [253, 204] width 188 height 81
click at [246, 179] on textarea "Z serdecznymi życzeniami na nowej drodze życia" at bounding box center [253, 204] width 188 height 81
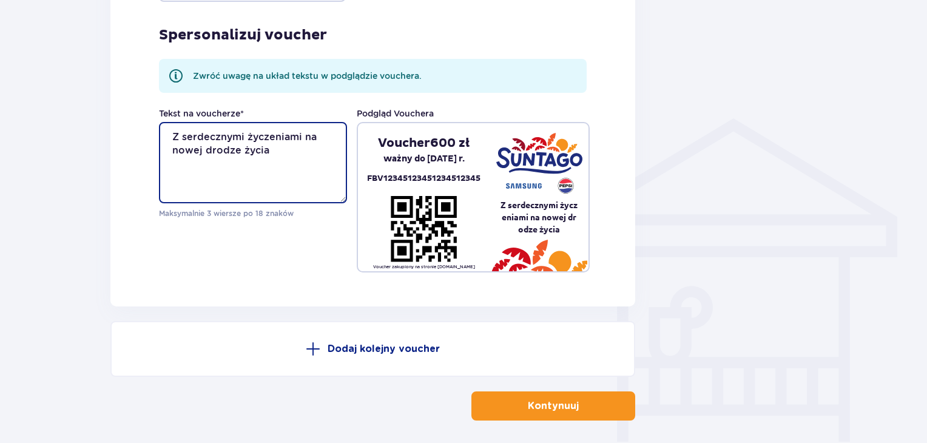
scroll to position [917, 0]
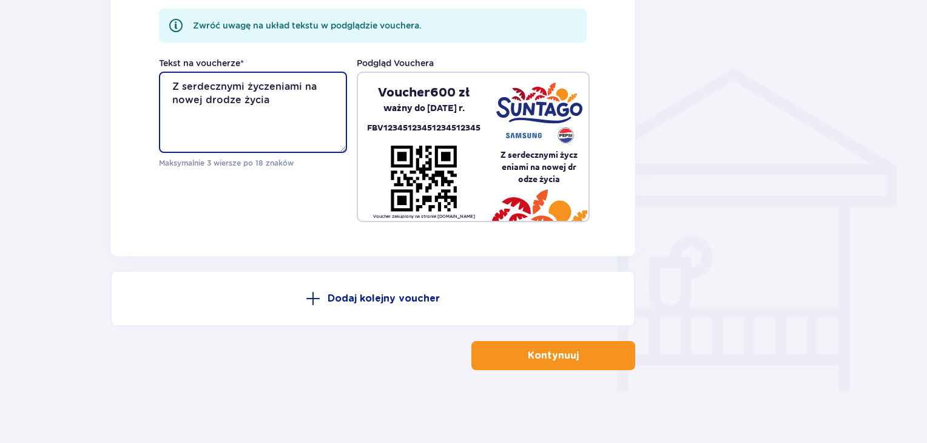
type textarea "Z serdecznymi życzeniami na nowej drodze życia"
click at [561, 354] on p "Kontynuuj" at bounding box center [553, 355] width 51 height 13
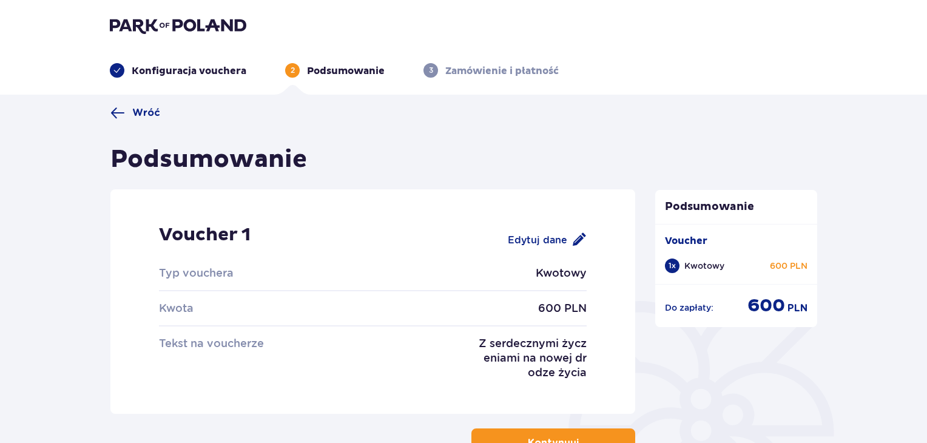
click at [541, 240] on div "Edytuj dane" at bounding box center [547, 239] width 79 height 15
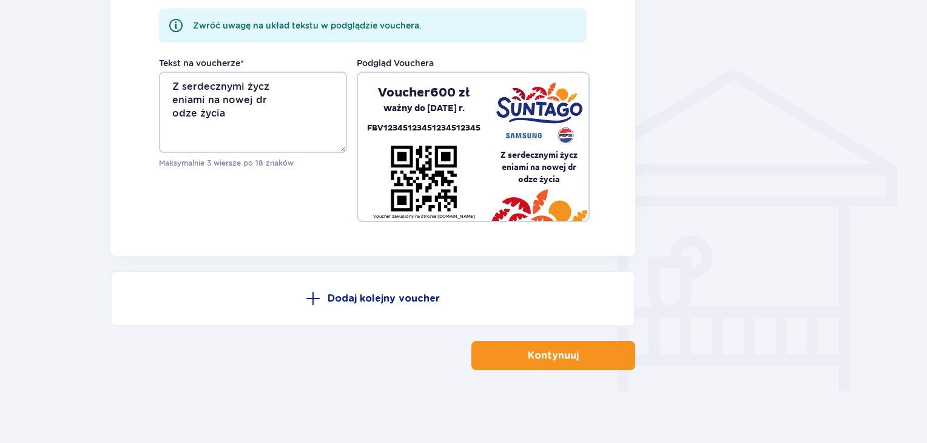
click at [550, 362] on button "Kontynuuj" at bounding box center [553, 355] width 164 height 29
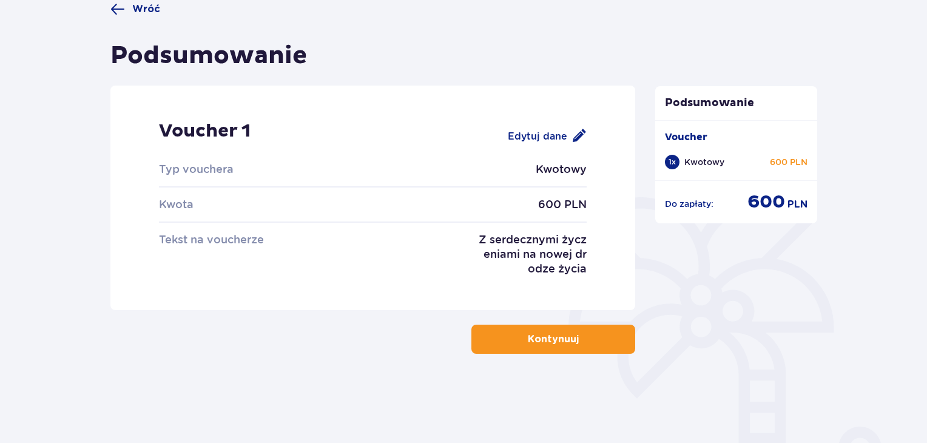
scroll to position [104, 0]
click at [536, 339] on p "Kontynuuj" at bounding box center [553, 338] width 51 height 13
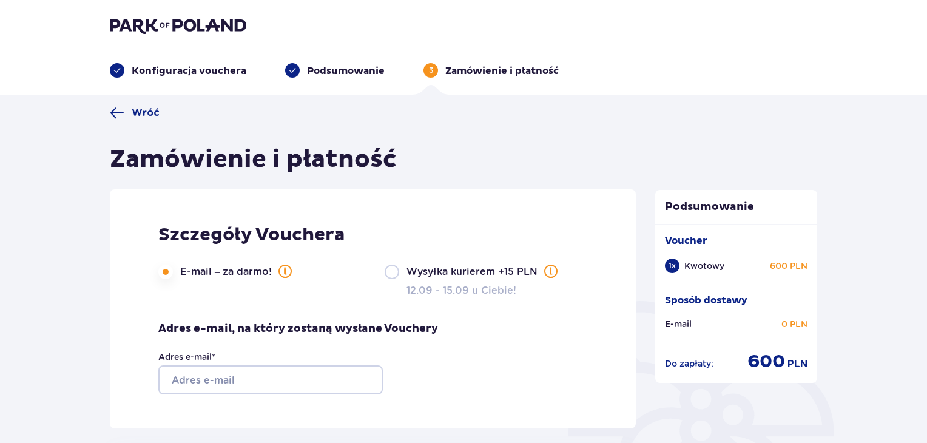
click at [223, 270] on label "E-mail – za darmo!" at bounding box center [235, 272] width 111 height 15
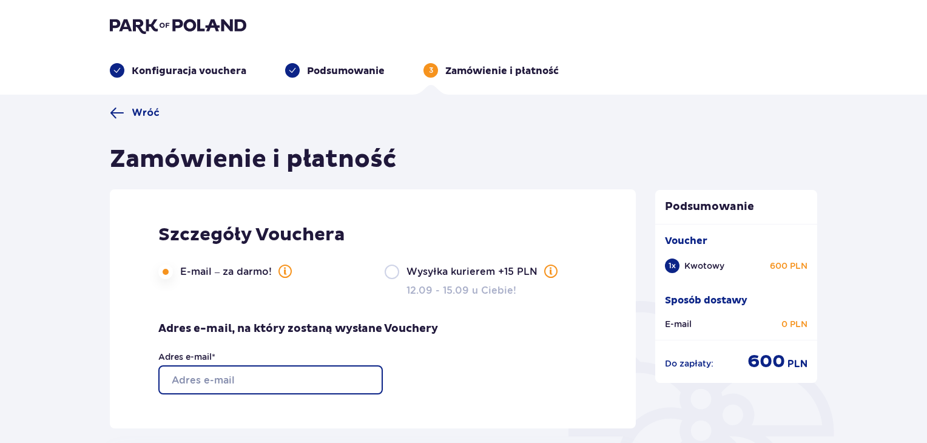
click at [252, 375] on input "Adres e-mail *" at bounding box center [270, 379] width 224 height 29
type input "grzegorz_prusik@o2.pl"
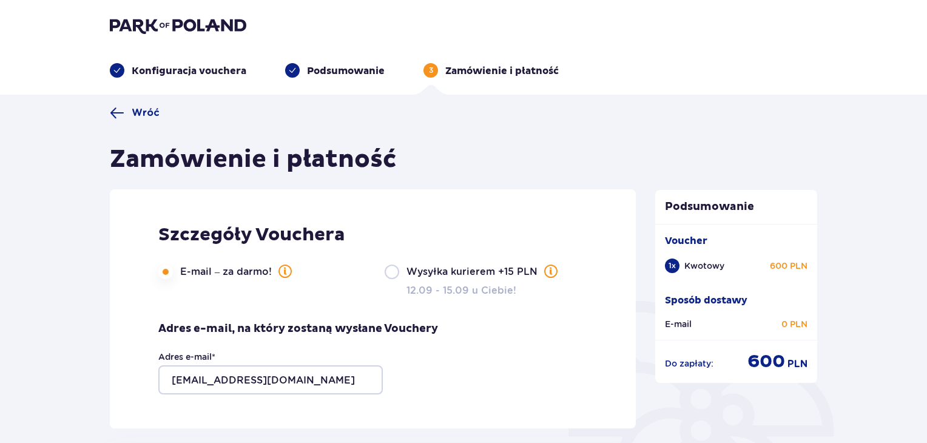
type input "Grzegorz"
type input "PRUSIK"
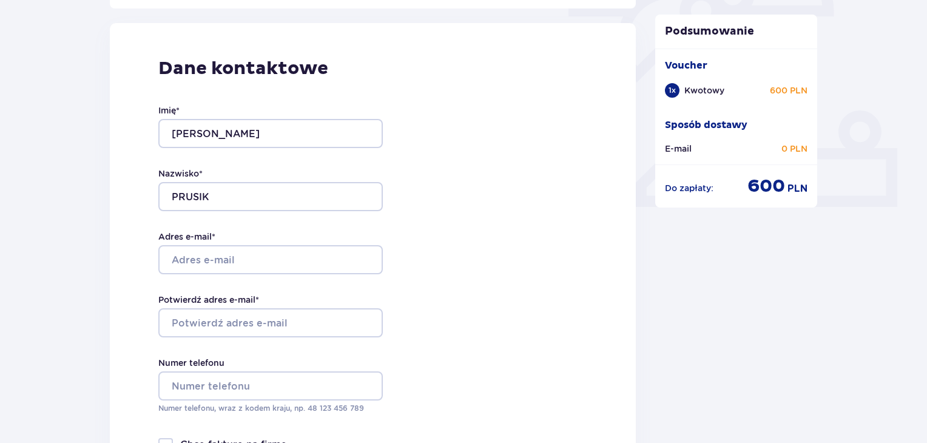
scroll to position [425, 0]
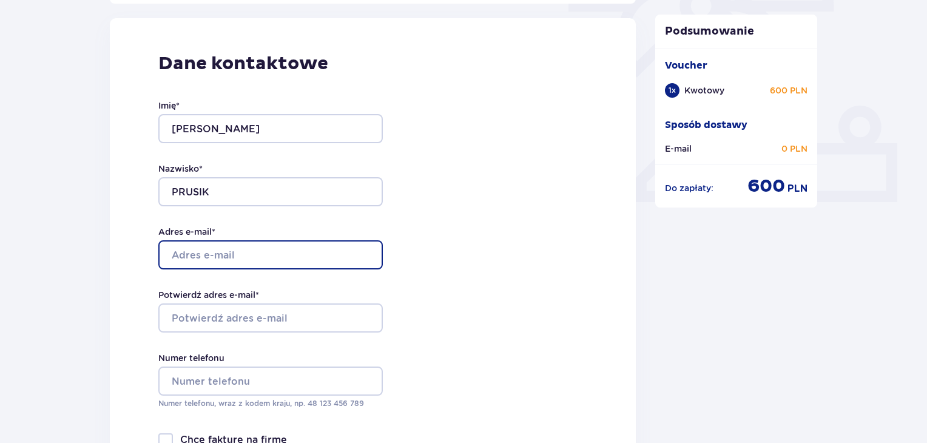
click at [249, 258] on input "Adres e-mail *" at bounding box center [270, 254] width 224 height 29
type input "grzegorz_prusik@o2.pl"
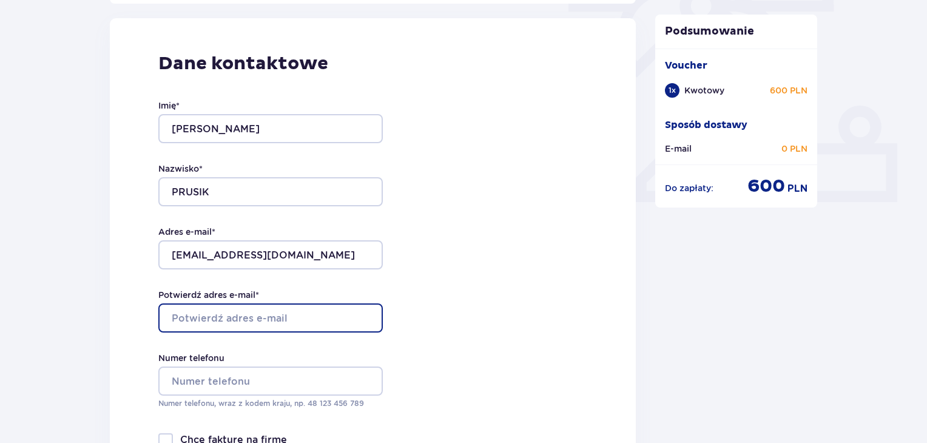
type input "grzegorz_prusik@o2.pl"
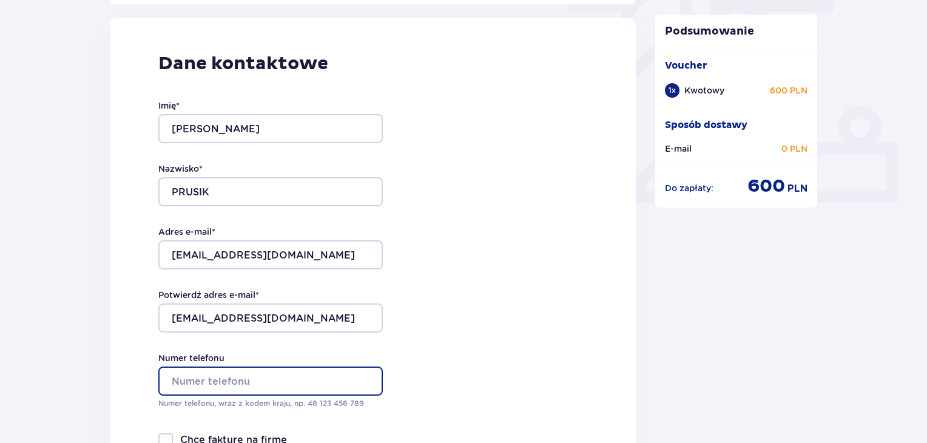
type input "509668232"
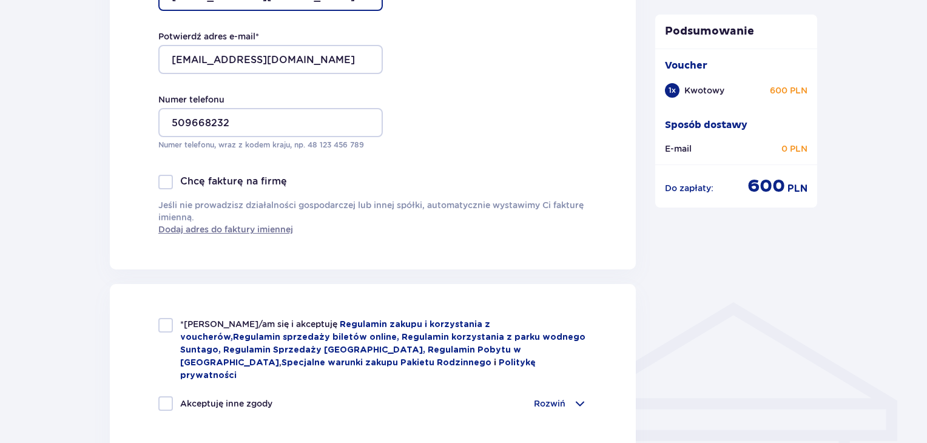
scroll to position [789, 0]
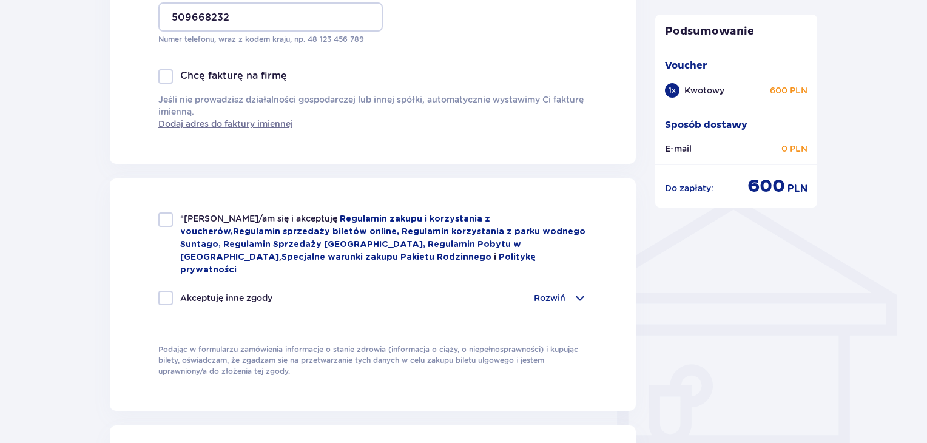
click at [163, 219] on div at bounding box center [165, 219] width 15 height 15
checkbox input "true"
click at [590, 285] on div "*Zapoznałem/am się i akceptuję Regulamin zakupu i korzystania z voucherów , Reg…" at bounding box center [373, 294] width 526 height 232
click at [581, 291] on span at bounding box center [580, 298] width 15 height 15
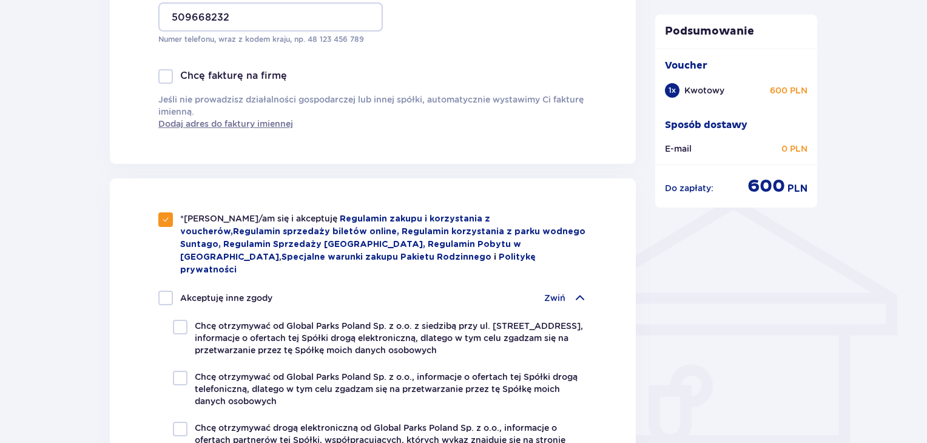
click at [581, 291] on span at bounding box center [580, 298] width 15 height 15
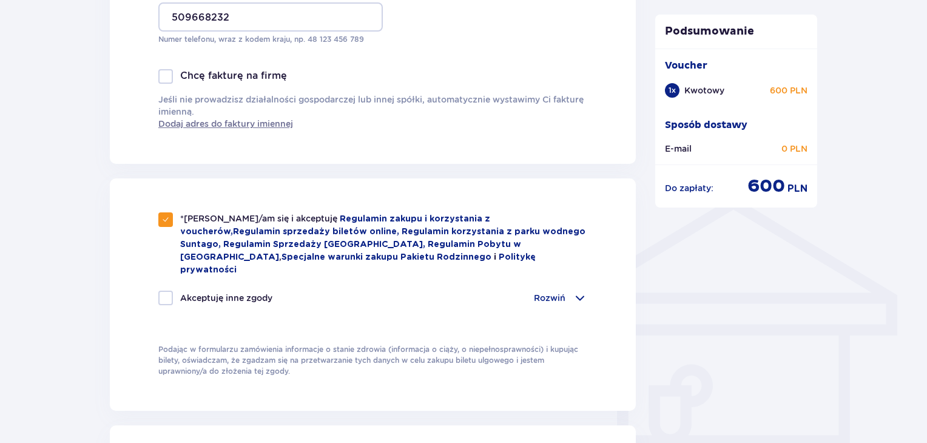
click at [581, 291] on span at bounding box center [580, 298] width 15 height 15
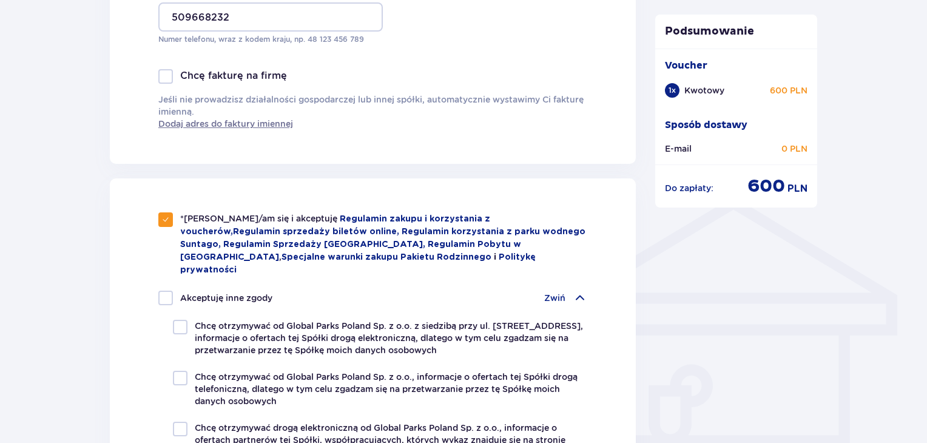
click at [581, 291] on span at bounding box center [580, 298] width 15 height 15
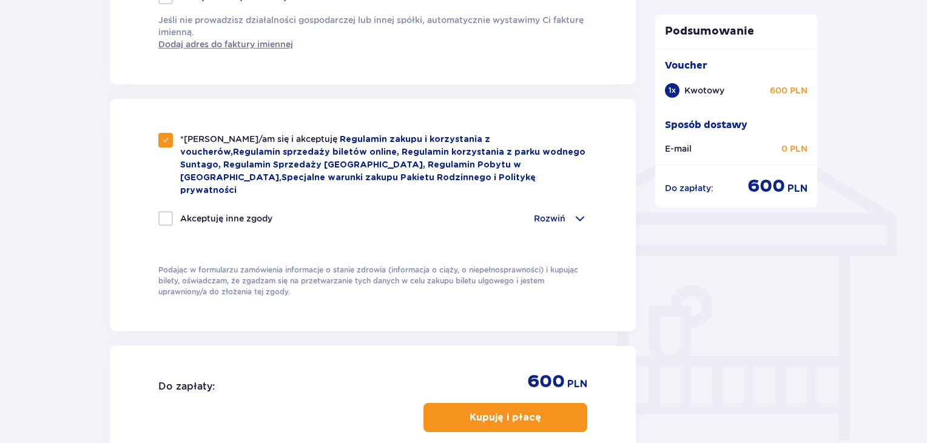
scroll to position [971, 0]
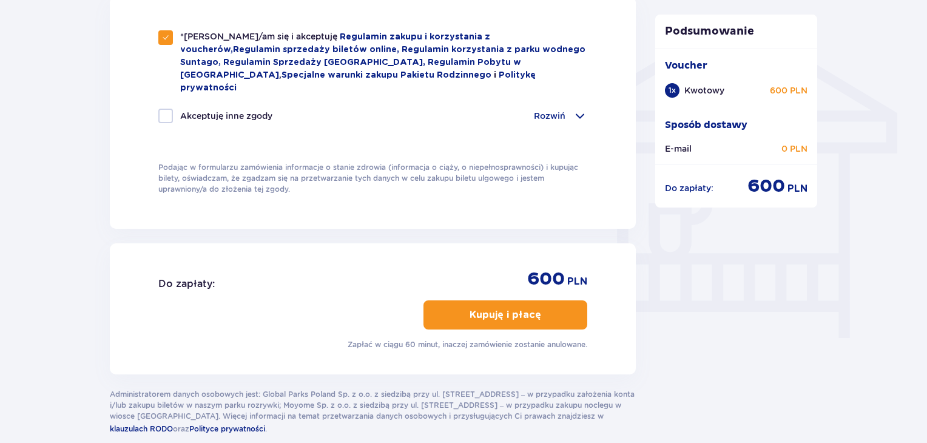
click at [516, 308] on p "Kupuję i płacę" at bounding box center [506, 314] width 72 height 13
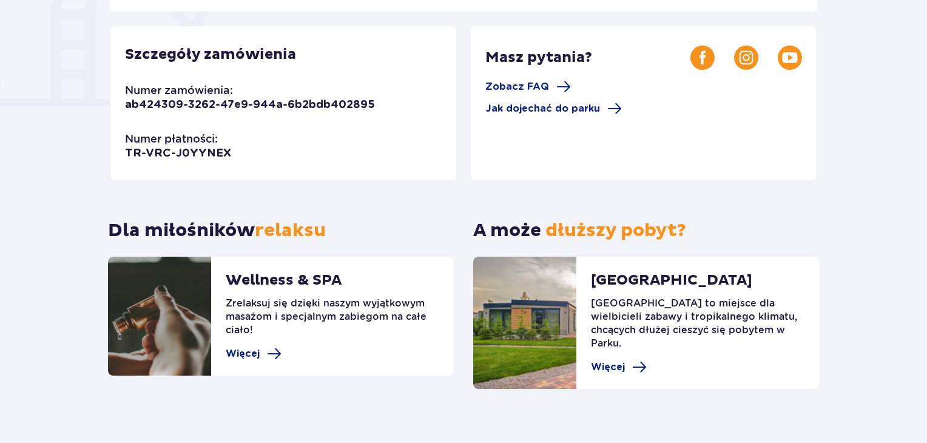
scroll to position [342, 0]
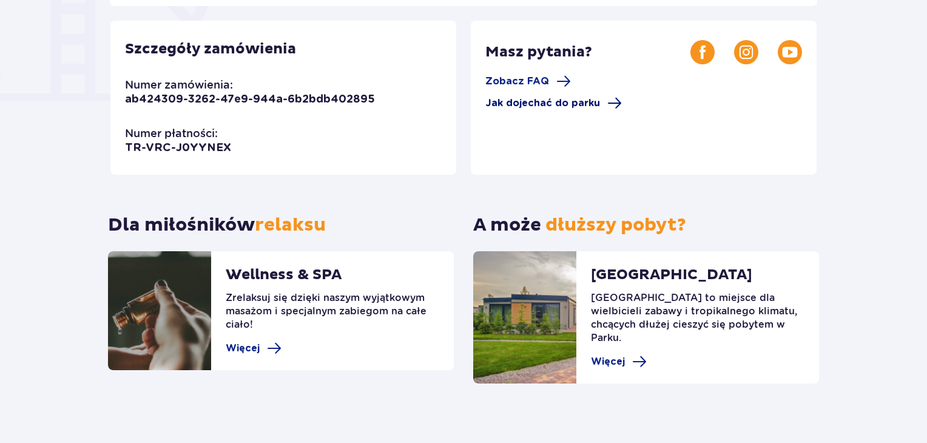
click at [578, 98] on span "Jak dojechać do parku" at bounding box center [542, 102] width 115 height 13
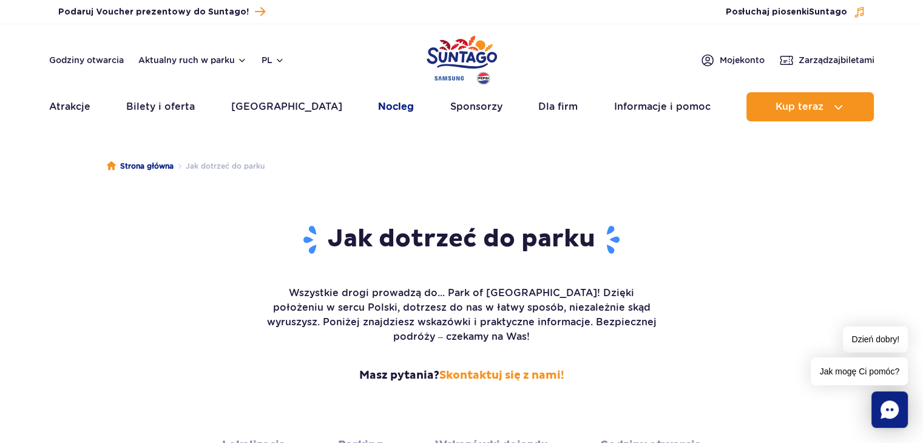
click at [378, 104] on link "Nocleg" at bounding box center [396, 106] width 36 height 29
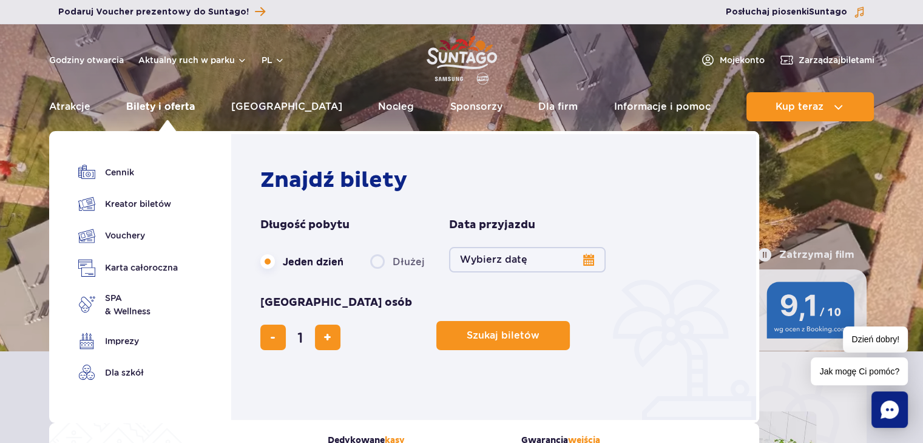
click at [152, 104] on link "Bilety i oferta" at bounding box center [160, 106] width 69 height 29
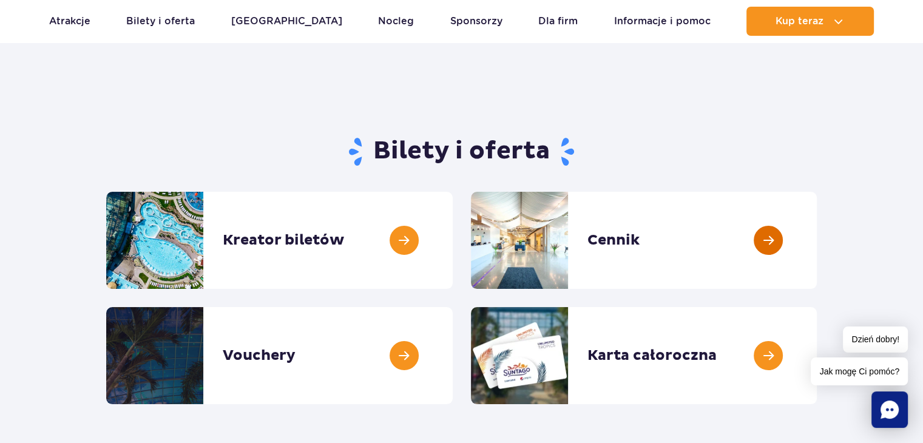
scroll to position [61, 0]
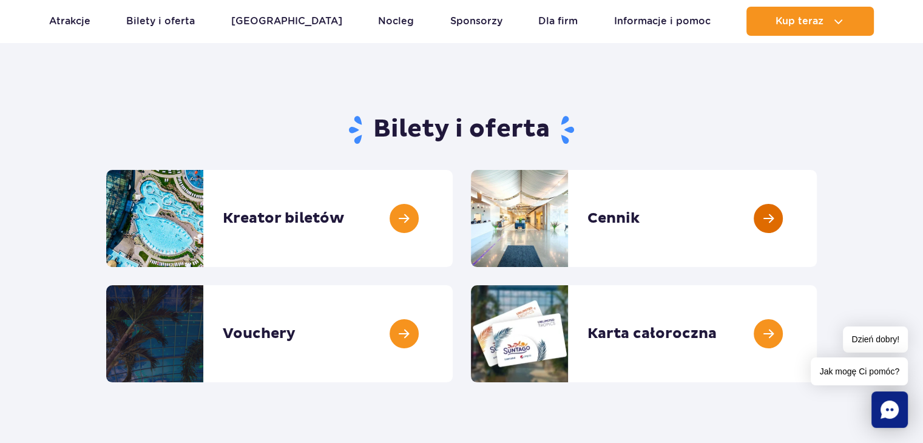
click at [817, 230] on link at bounding box center [817, 218] width 0 height 97
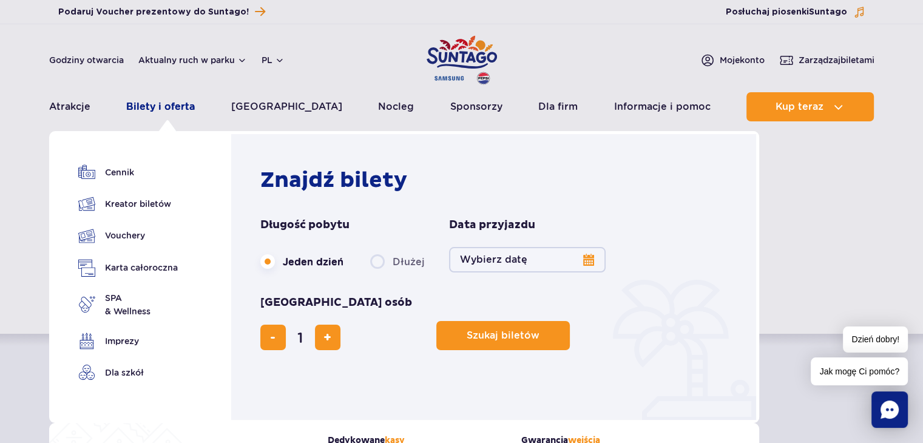
click at [176, 111] on link "Bilety i oferta" at bounding box center [160, 106] width 69 height 29
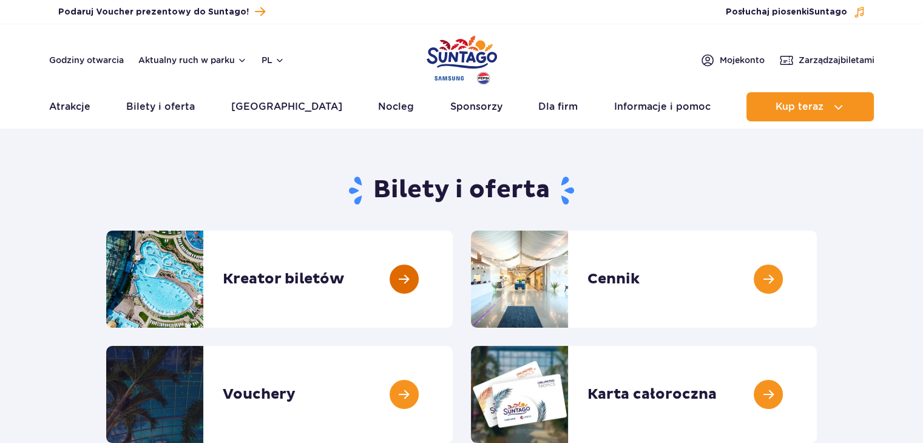
click at [453, 286] on link at bounding box center [453, 279] width 0 height 97
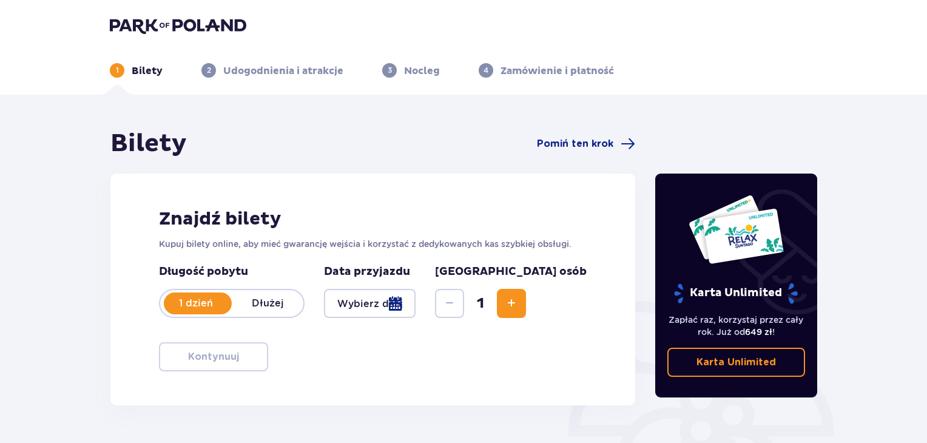
click at [519, 299] on span "Increase" at bounding box center [511, 303] width 15 height 15
click at [416, 303] on div at bounding box center [370, 303] width 92 height 29
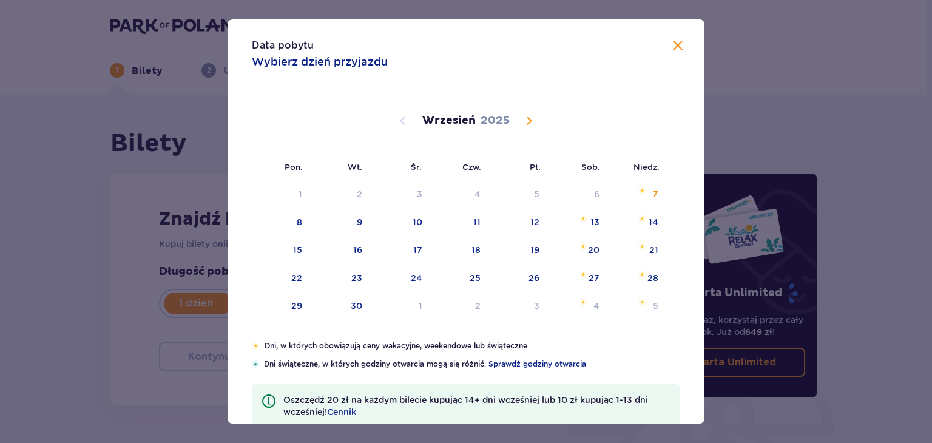
click at [525, 122] on span "Calendar" at bounding box center [529, 120] width 15 height 15
drag, startPoint x: 587, startPoint y: 276, endPoint x: 669, endPoint y: 269, distance: 81.6
click at [588, 275] on div "25" at bounding box center [593, 278] width 11 height 12
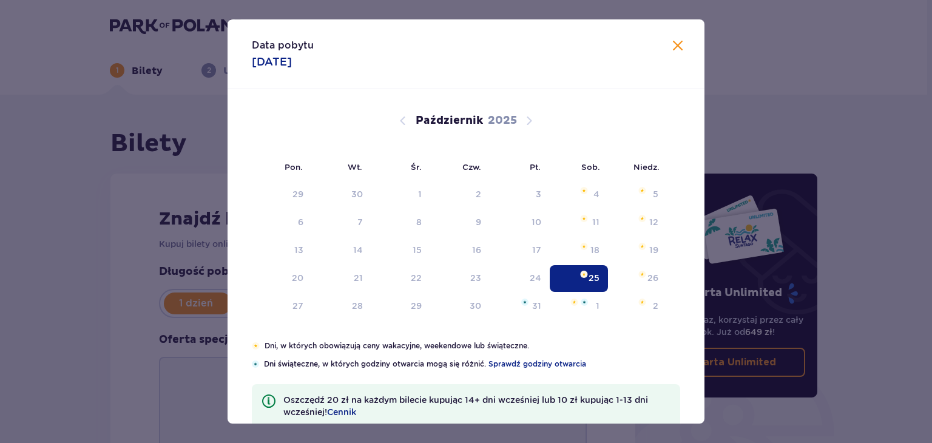
type input "[DATE]"
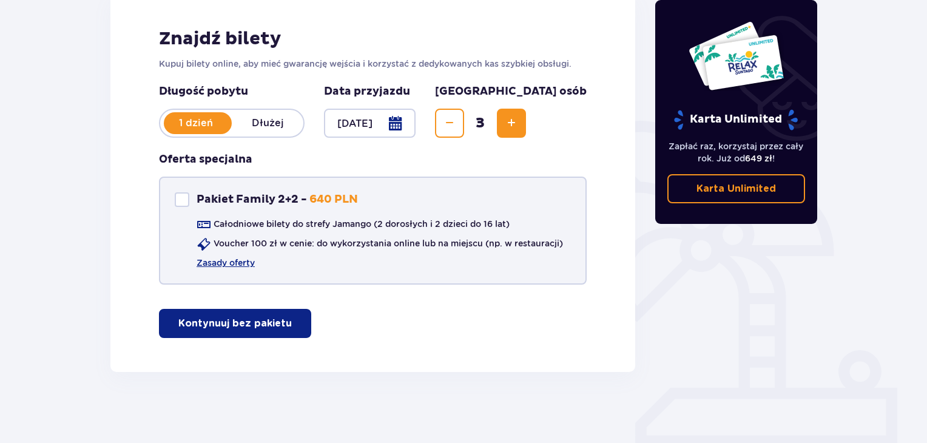
scroll to position [182, 0]
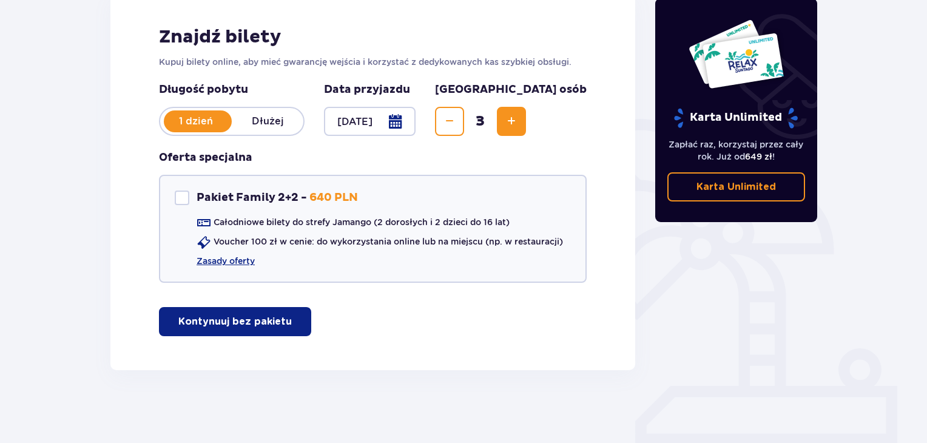
click at [229, 321] on p "Kontynuuj bez pakietu" at bounding box center [234, 321] width 113 height 13
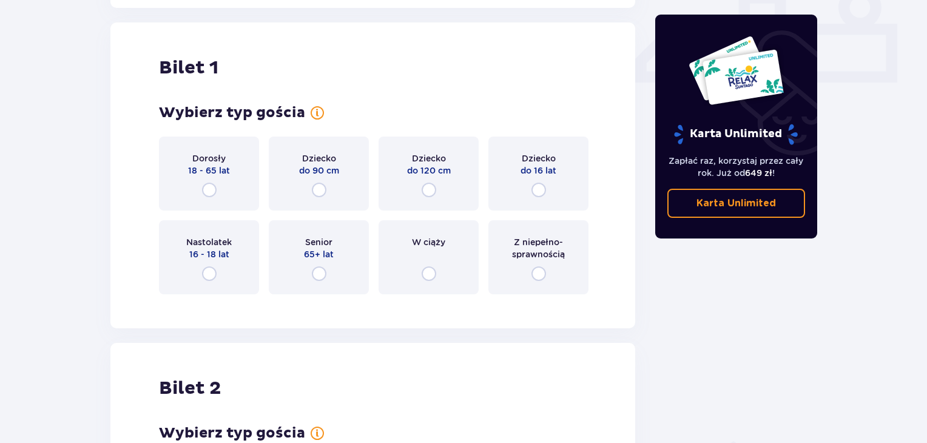
scroll to position [551, 0]
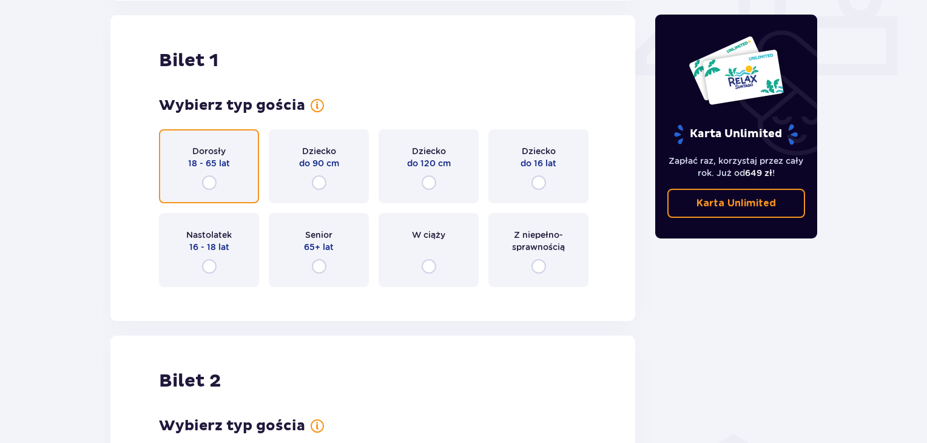
click at [207, 183] on input "radio" at bounding box center [209, 182] width 15 height 15
radio input "true"
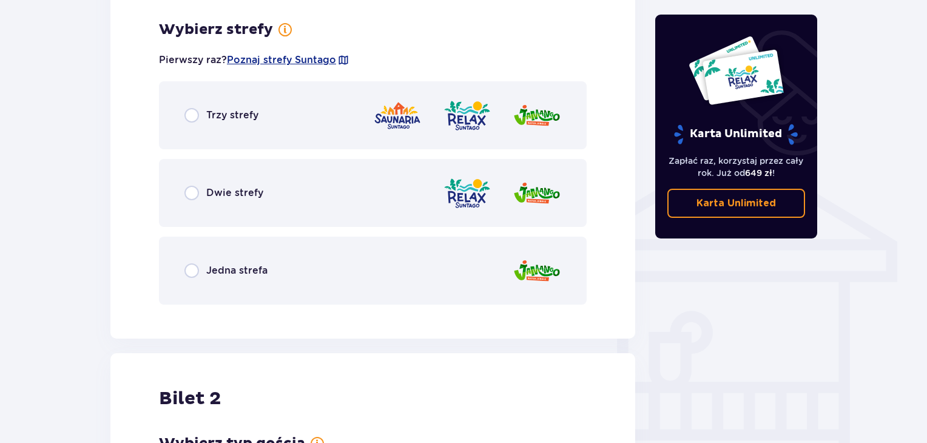
scroll to position [848, 0]
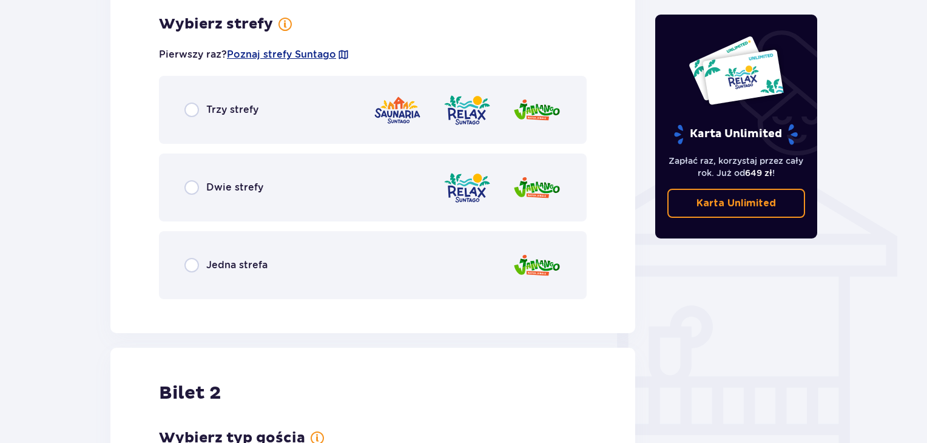
click at [544, 191] on img at bounding box center [537, 187] width 49 height 35
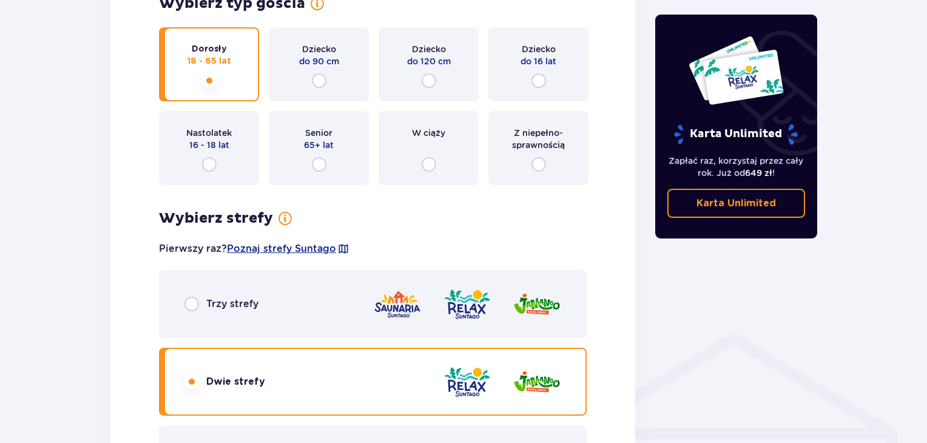
scroll to position [792, 0]
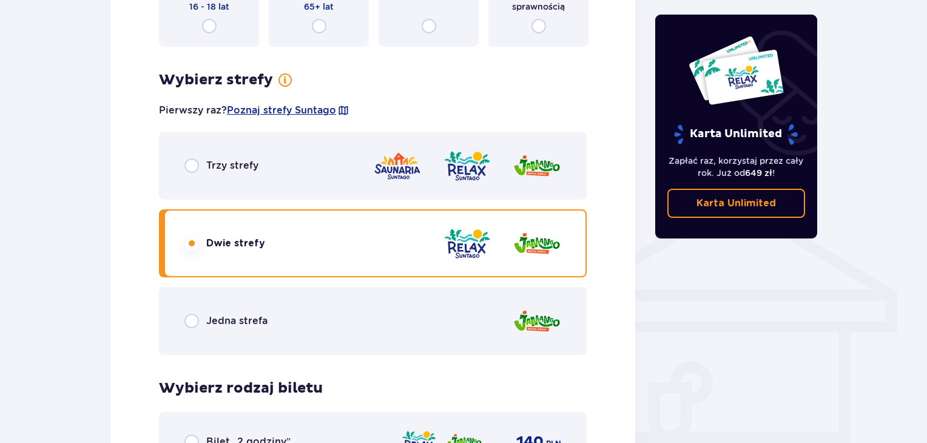
click at [274, 320] on div "Jedna strefa" at bounding box center [373, 321] width 428 height 68
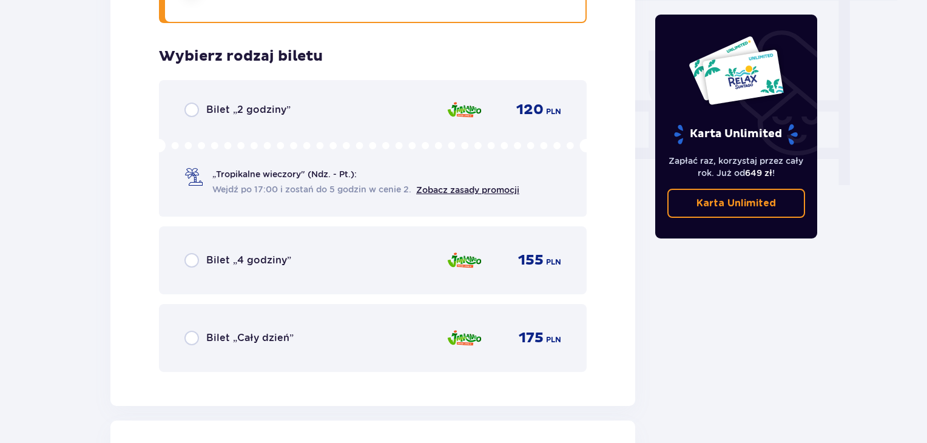
scroll to position [1213, 0]
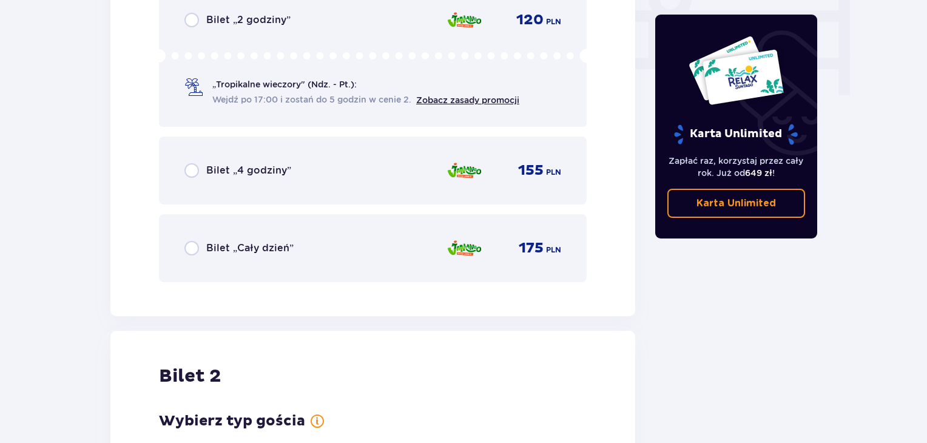
click at [267, 252] on p "Bilet „Cały dzień”" at bounding box center [249, 247] width 87 height 13
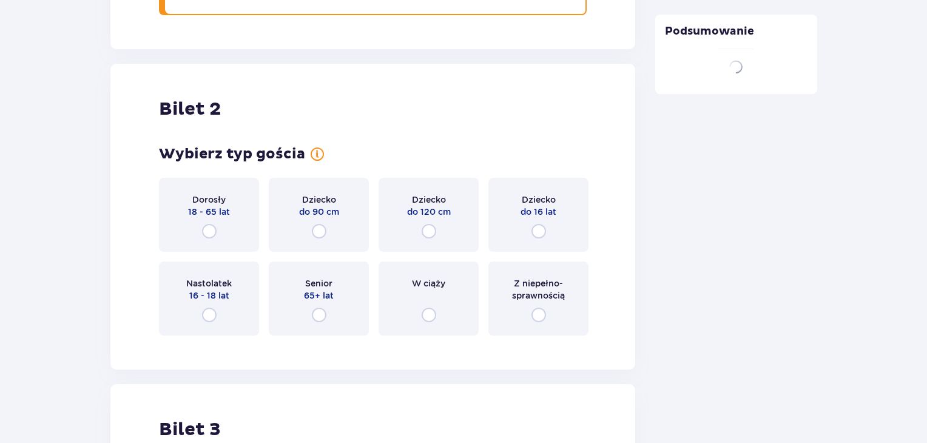
scroll to position [1528, 0]
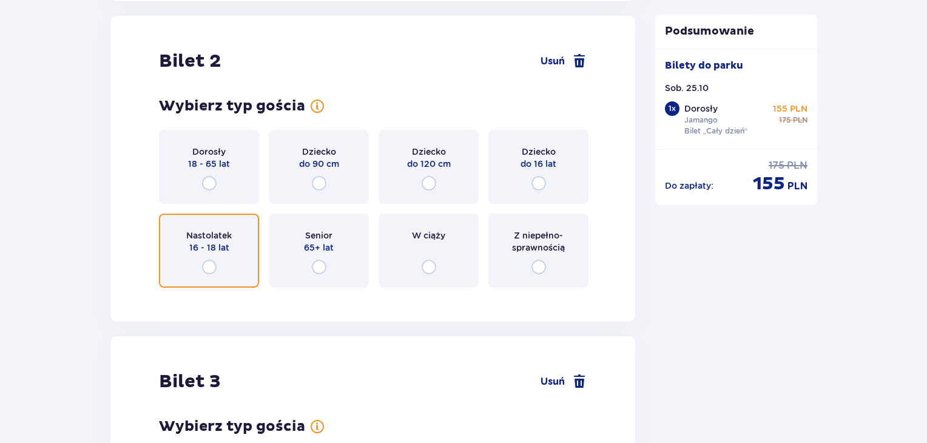
click at [211, 266] on input "radio" at bounding box center [209, 267] width 15 height 15
radio input "true"
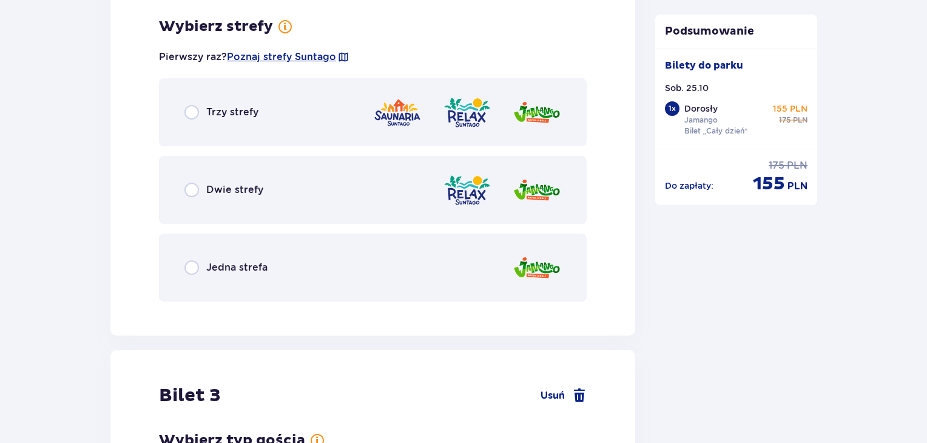
scroll to position [1824, 0]
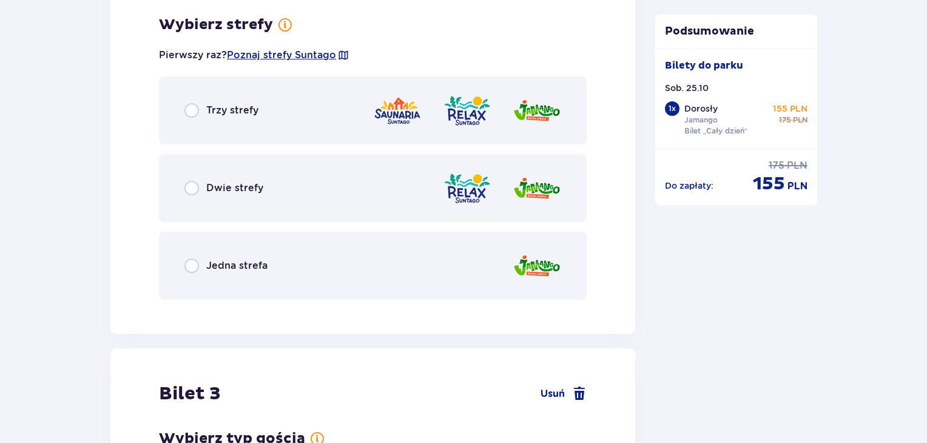
drag, startPoint x: 227, startPoint y: 268, endPoint x: 303, endPoint y: 294, distance: 81.0
click at [227, 268] on p "Jedna strefa" at bounding box center [236, 265] width 61 height 13
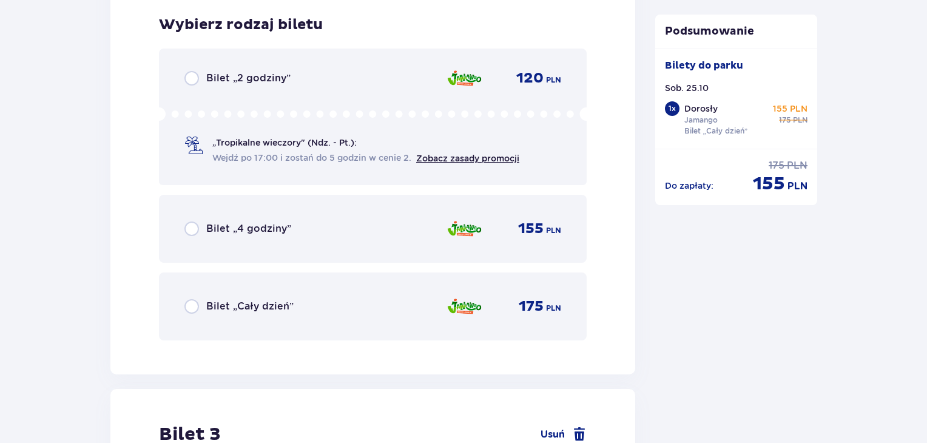
click at [293, 300] on div "Bilet „Cały dzień” 175 PLN" at bounding box center [372, 306] width 377 height 25
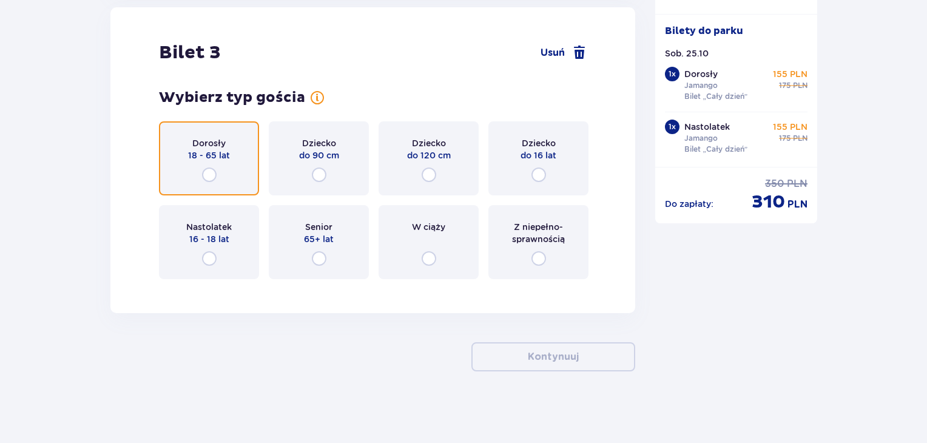
click at [204, 168] on input "radio" at bounding box center [209, 174] width 15 height 15
radio input "true"
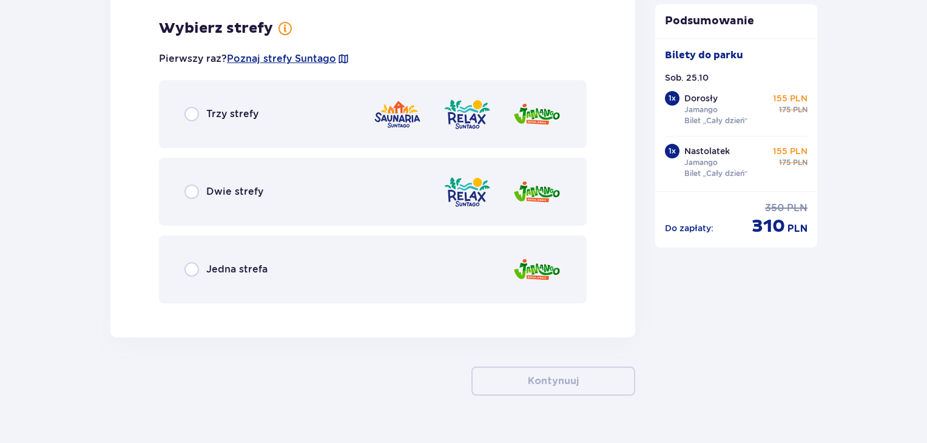
scroll to position [2801, 0]
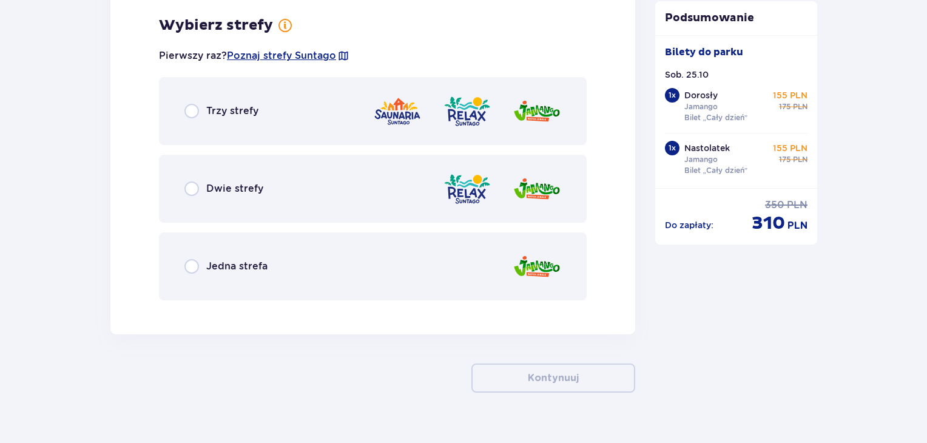
click at [238, 267] on p "Jedna strefa" at bounding box center [236, 266] width 61 height 13
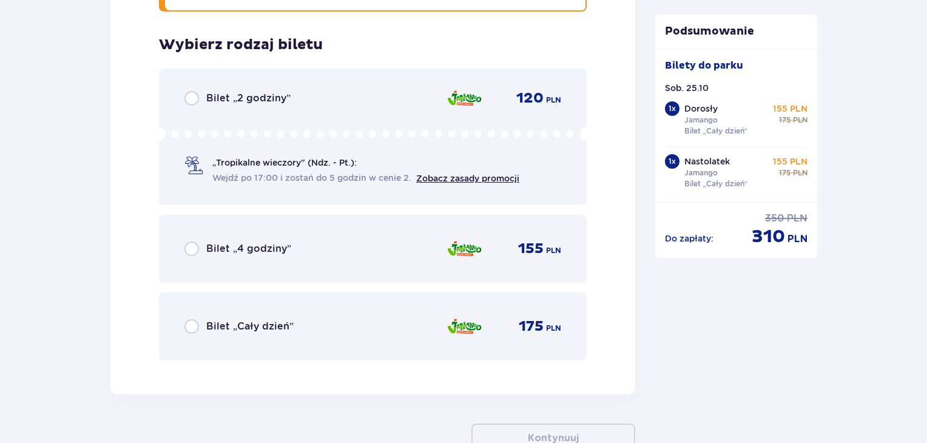
scroll to position [3109, 0]
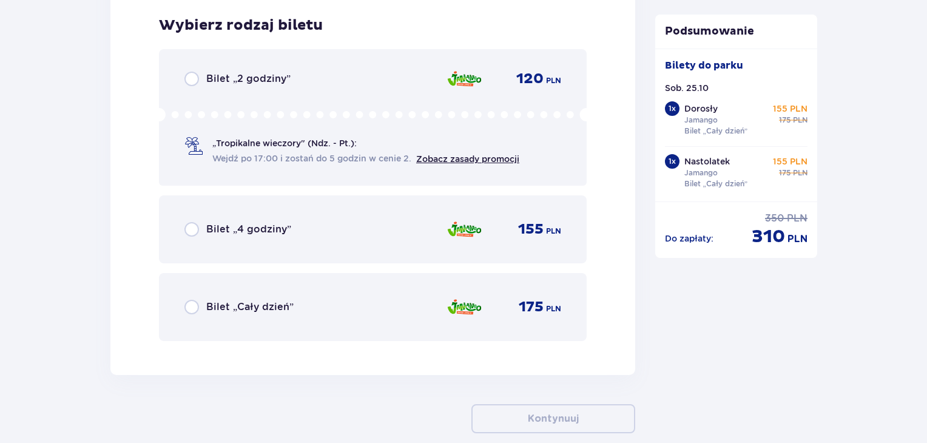
click at [248, 307] on p "Bilet „Cały dzień”" at bounding box center [249, 306] width 87 height 13
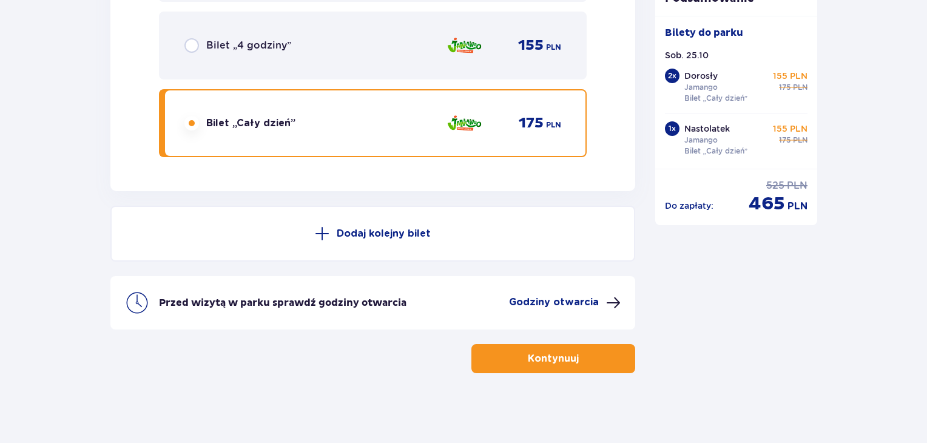
scroll to position [3232, 0]
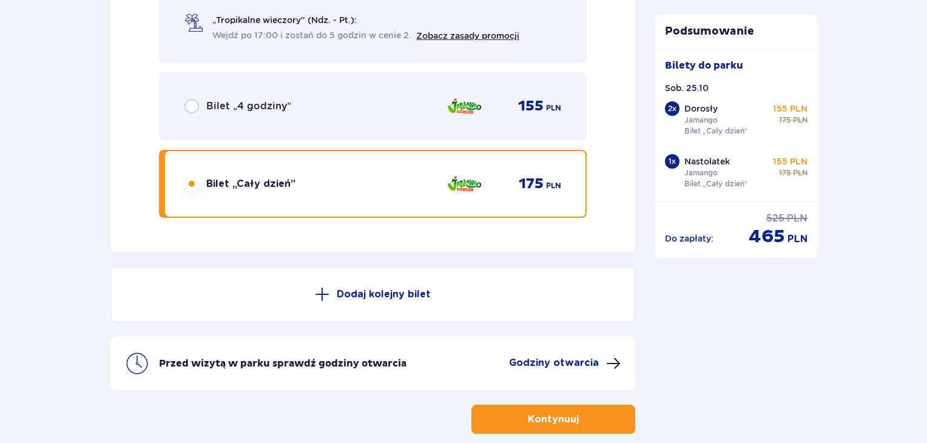
click at [409, 103] on div "Bilet „4 godziny” 155 PLN" at bounding box center [372, 105] width 377 height 25
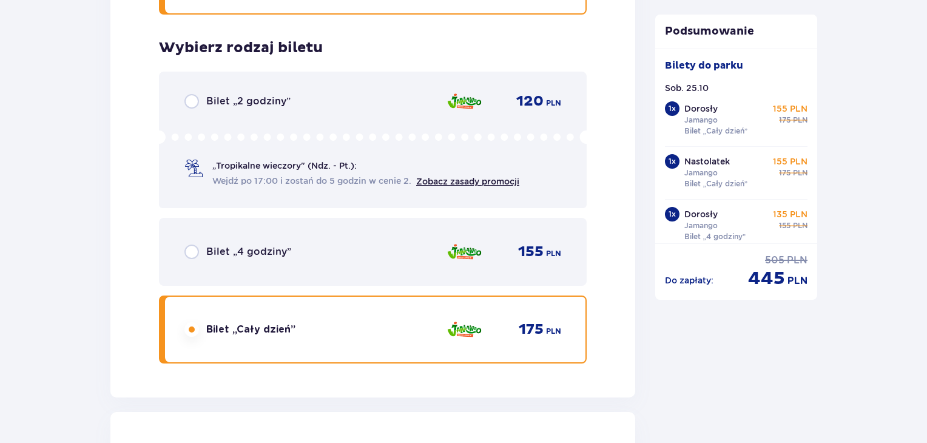
scroll to position [2080, 0]
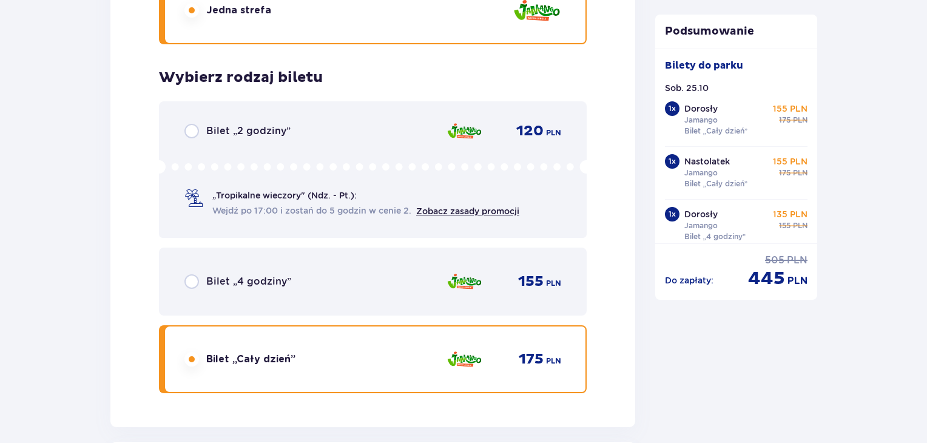
click at [366, 284] on div "Bilet „4 godziny” 155 PLN" at bounding box center [372, 281] width 377 height 25
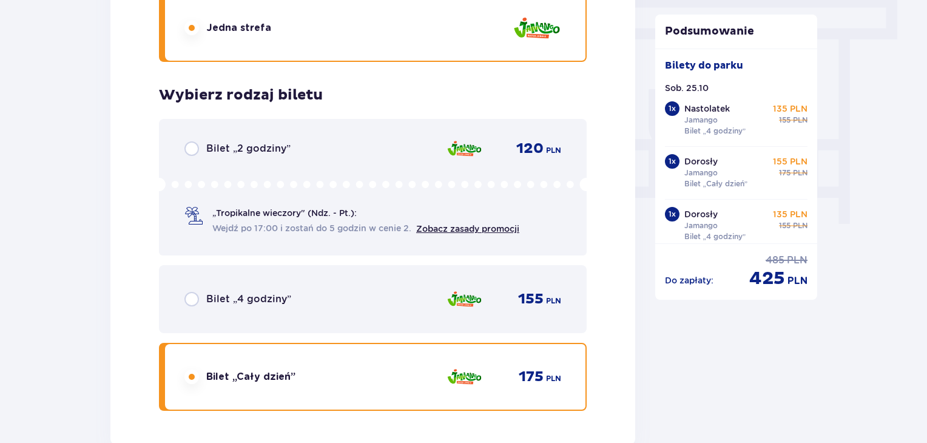
scroll to position [1170, 0]
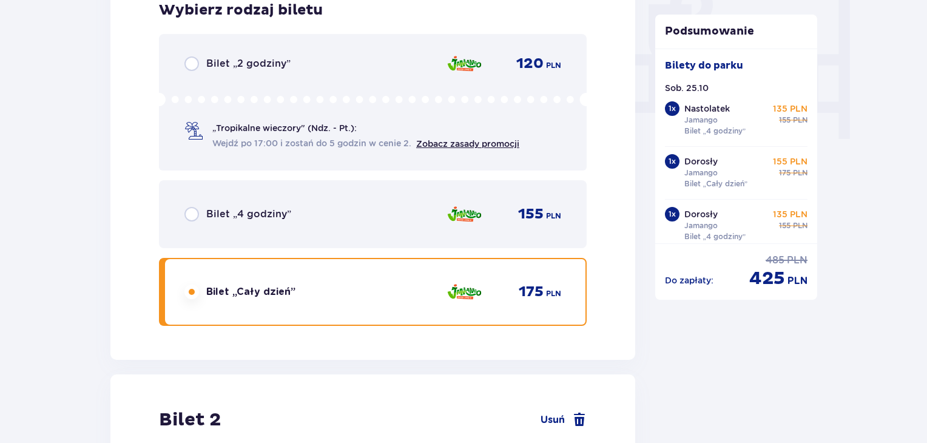
click at [366, 220] on div "Bilet „4 godziny” 155 PLN" at bounding box center [372, 213] width 377 height 25
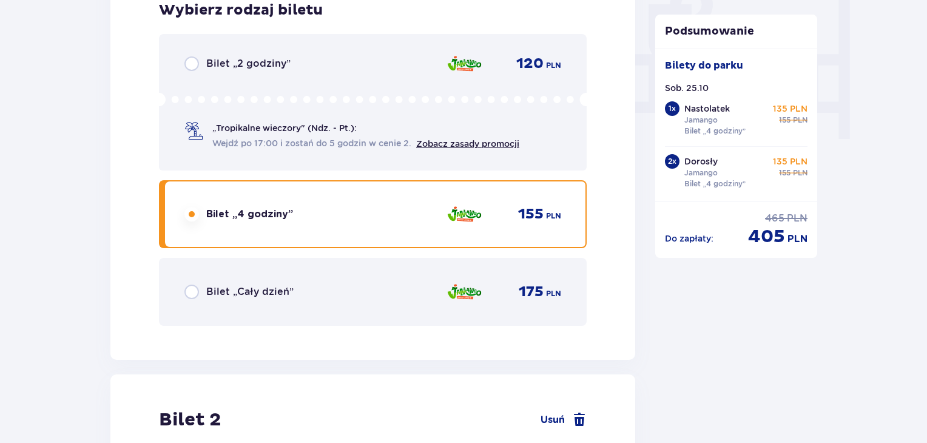
scroll to position [3293, 0]
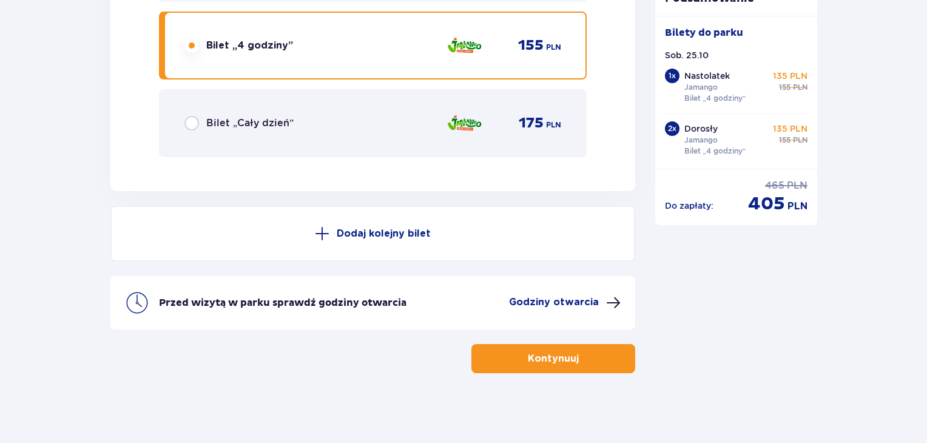
click at [545, 298] on p "Godziny otwarcia" at bounding box center [554, 301] width 90 height 13
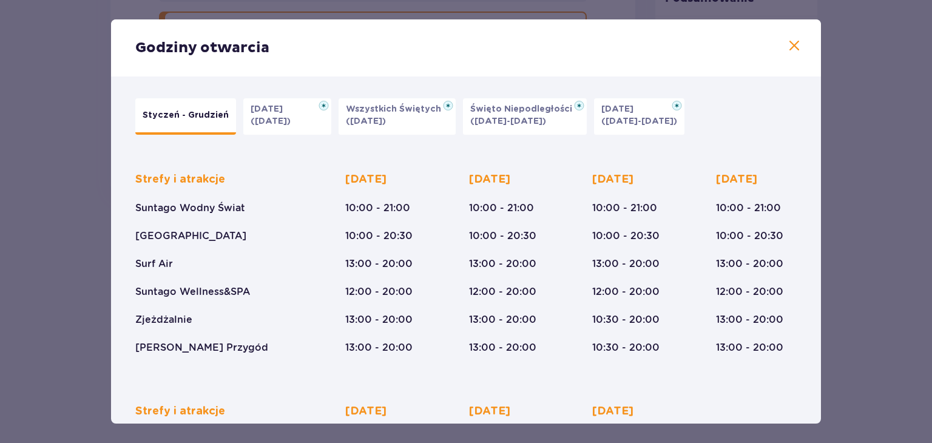
click at [797, 45] on span at bounding box center [794, 46] width 15 height 15
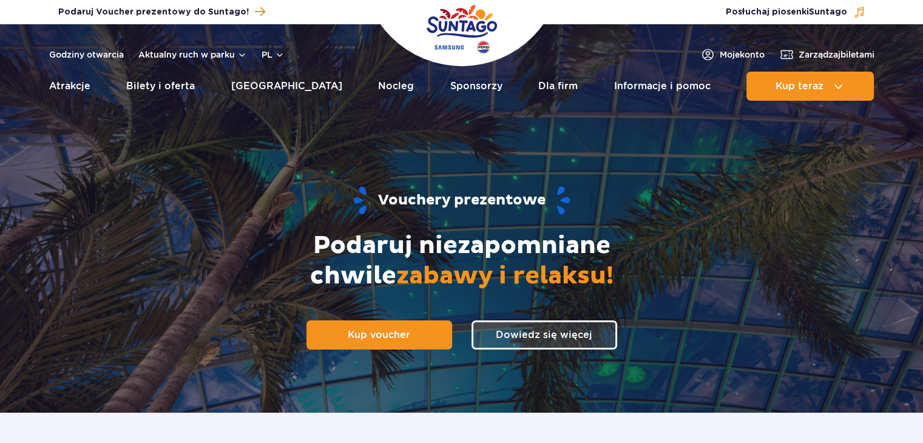
click at [466, 26] on img "Park of Poland" at bounding box center [461, 29] width 70 height 56
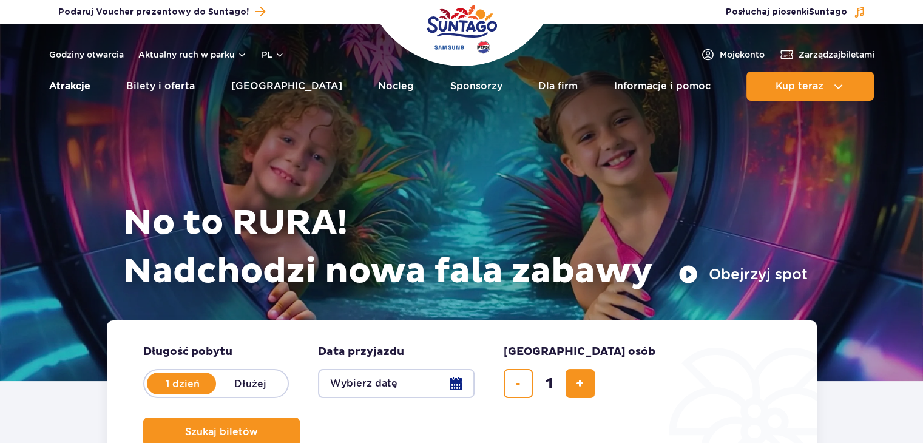
click at [83, 83] on link "Atrakcje" at bounding box center [69, 86] width 41 height 29
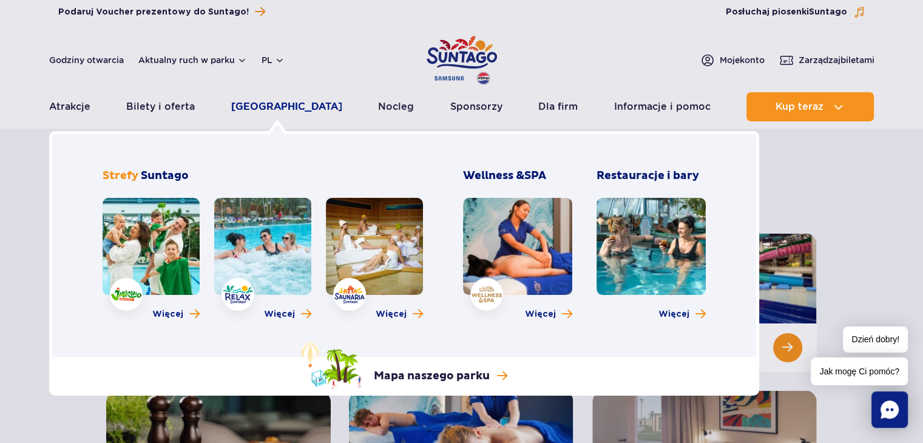
click at [292, 109] on link "[GEOGRAPHIC_DATA]" at bounding box center [286, 106] width 111 height 29
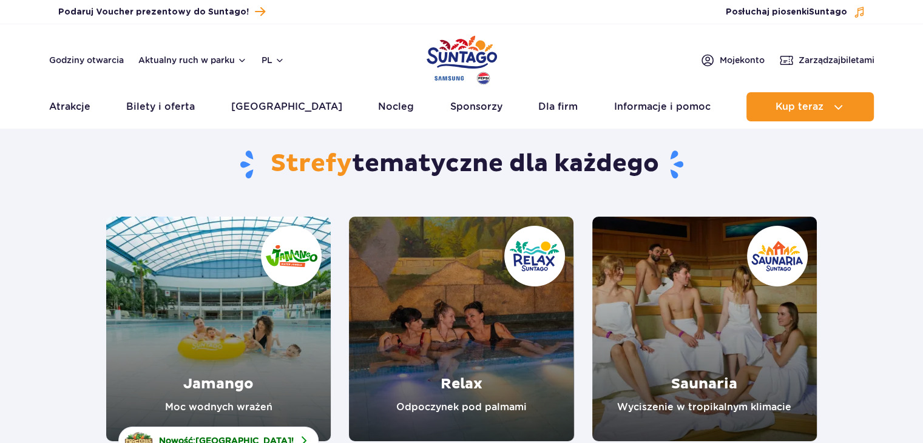
scroll to position [121, 0]
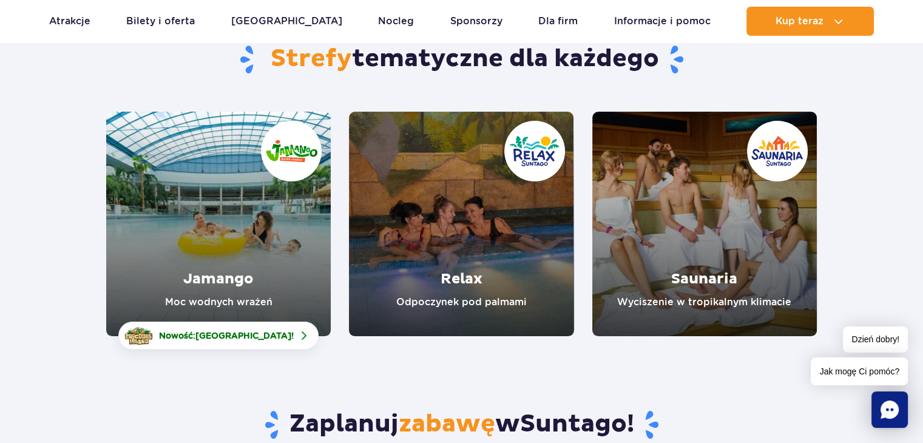
click at [225, 226] on link "Jamango" at bounding box center [218, 224] width 224 height 224
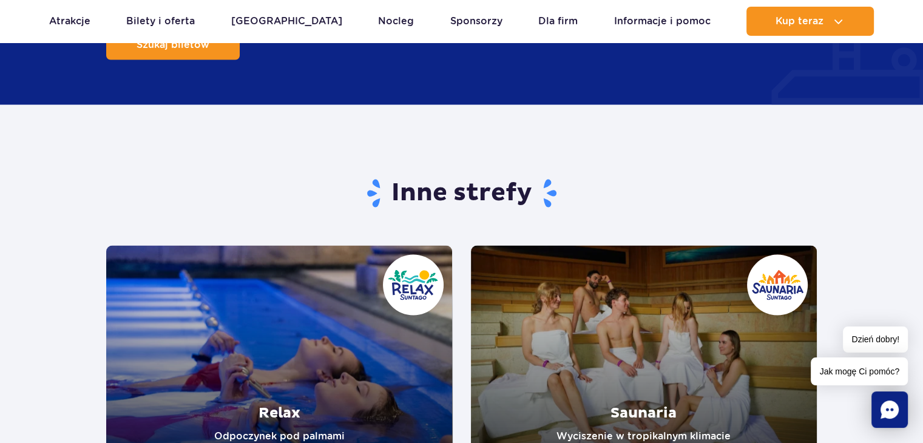
scroll to position [2366, 0]
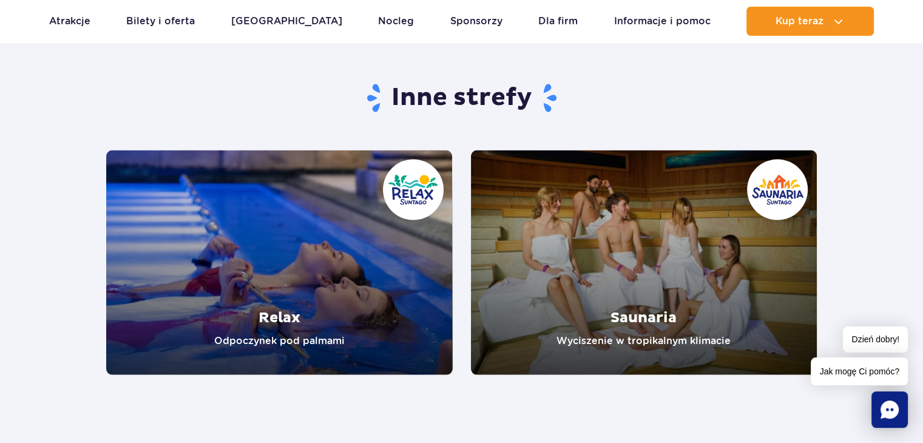
click at [272, 248] on link "Relax" at bounding box center [279, 262] width 346 height 224
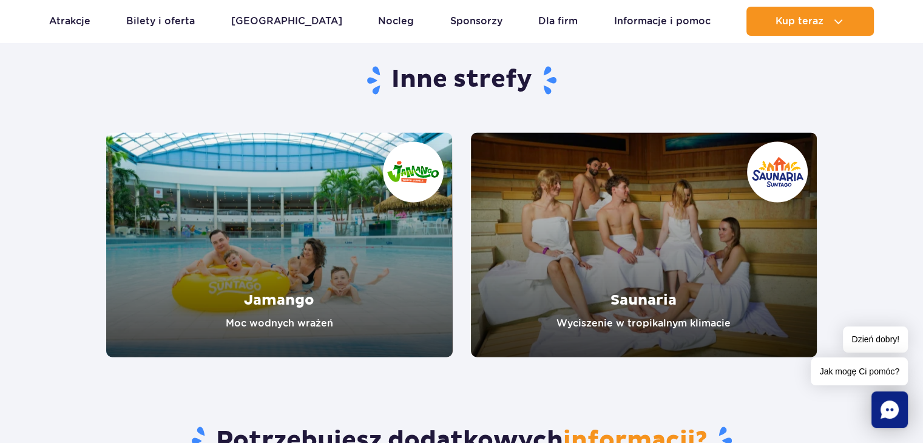
scroll to position [2123, 0]
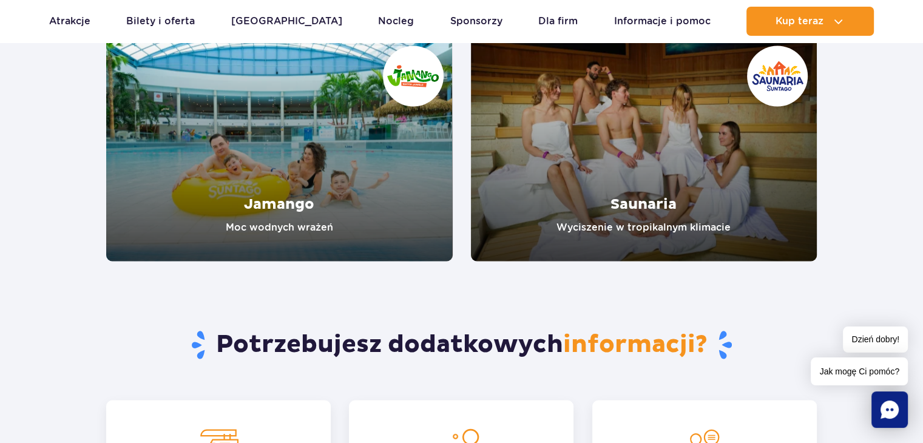
click at [721, 168] on link "Saunaria" at bounding box center [644, 148] width 346 height 224
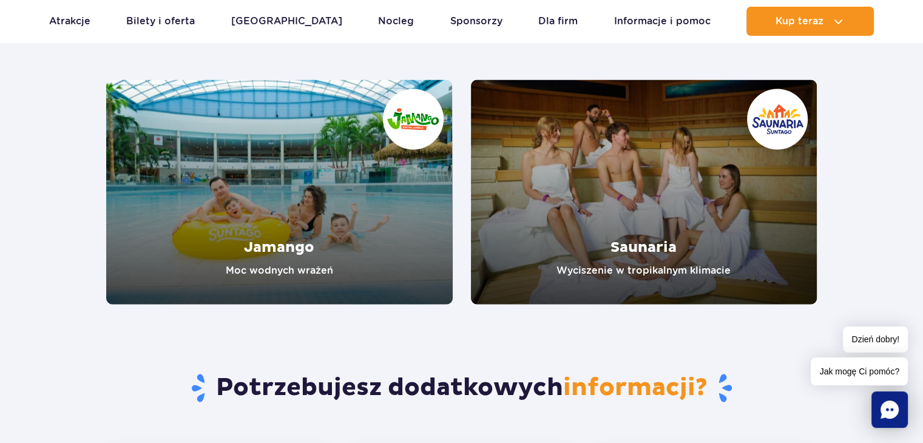
scroll to position [2002, 0]
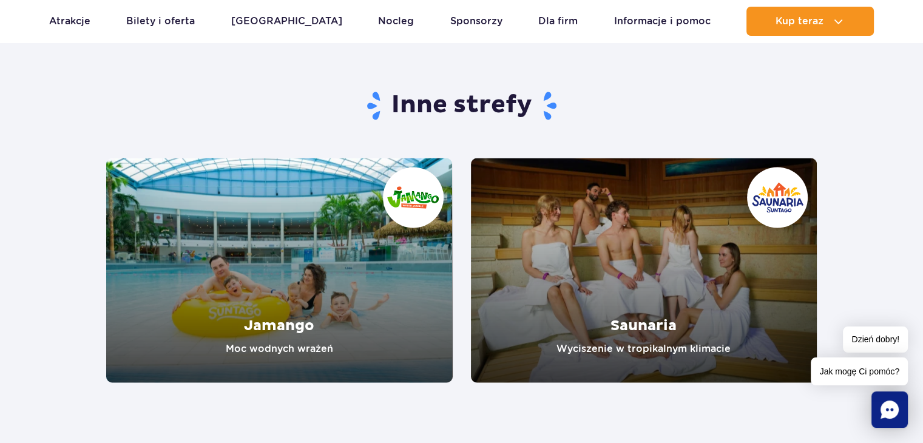
click at [409, 195] on link "Jamango" at bounding box center [279, 270] width 346 height 224
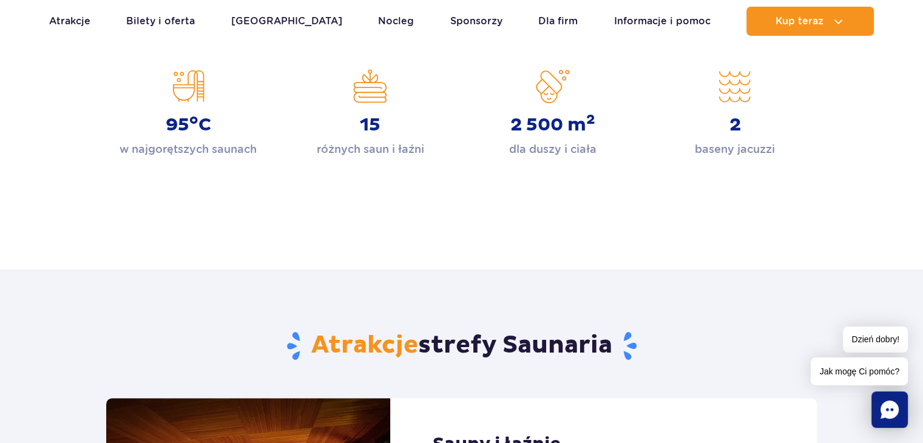
scroll to position [425, 0]
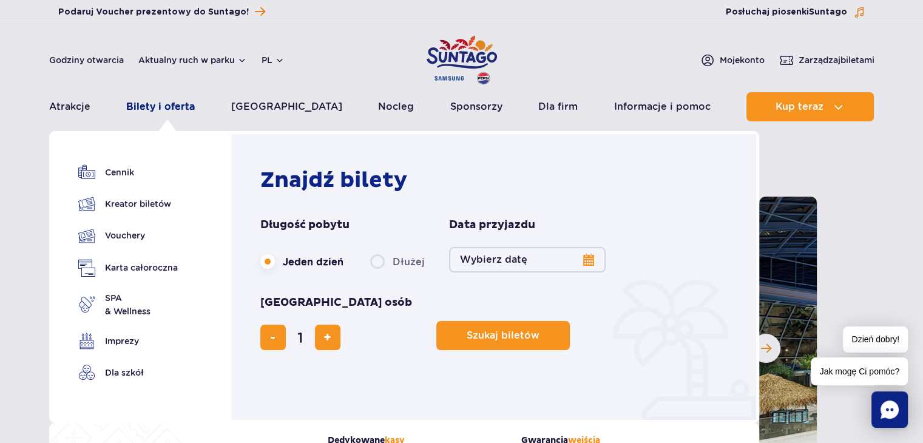
click at [171, 109] on link "Bilety i oferta" at bounding box center [160, 106] width 69 height 29
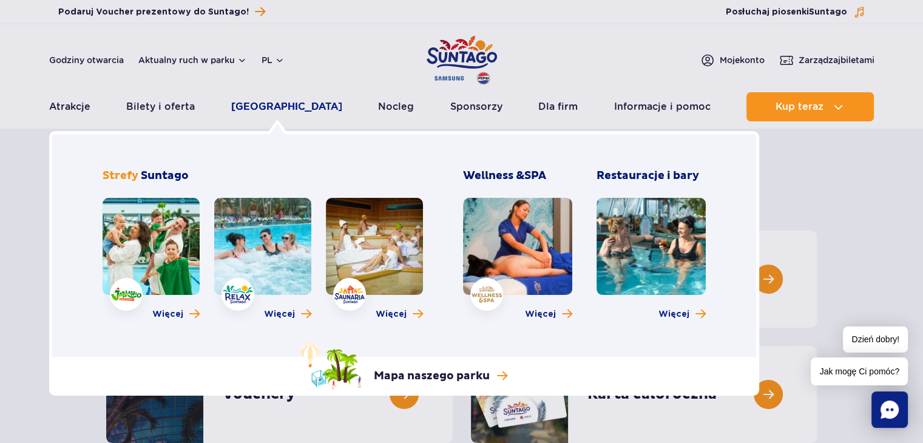
click at [266, 110] on link "[GEOGRAPHIC_DATA]" at bounding box center [286, 106] width 111 height 29
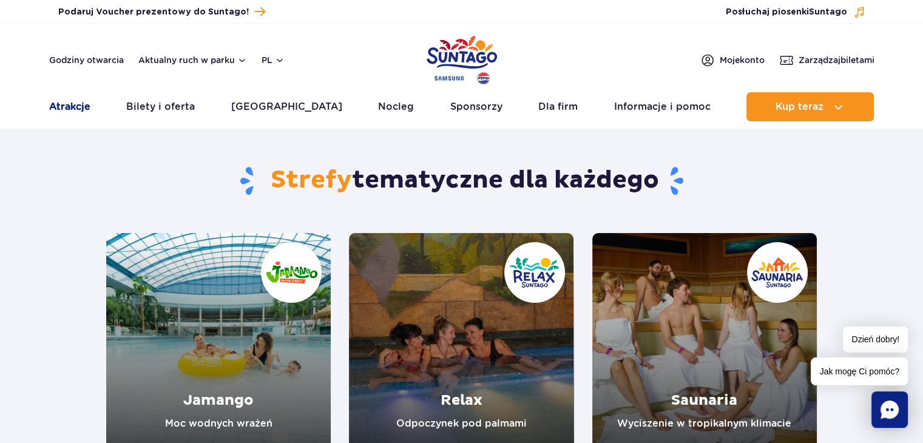
click at [76, 103] on link "Atrakcje" at bounding box center [69, 106] width 41 height 29
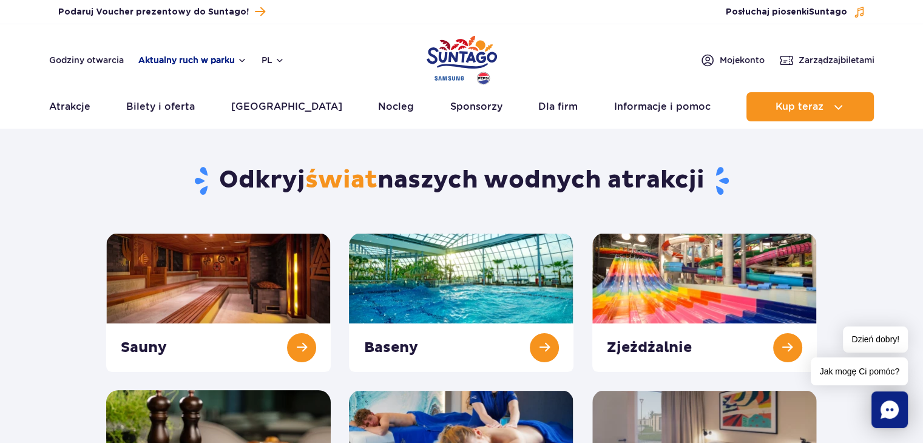
click at [184, 62] on button "Aktualny ruch w parku" at bounding box center [192, 60] width 109 height 10
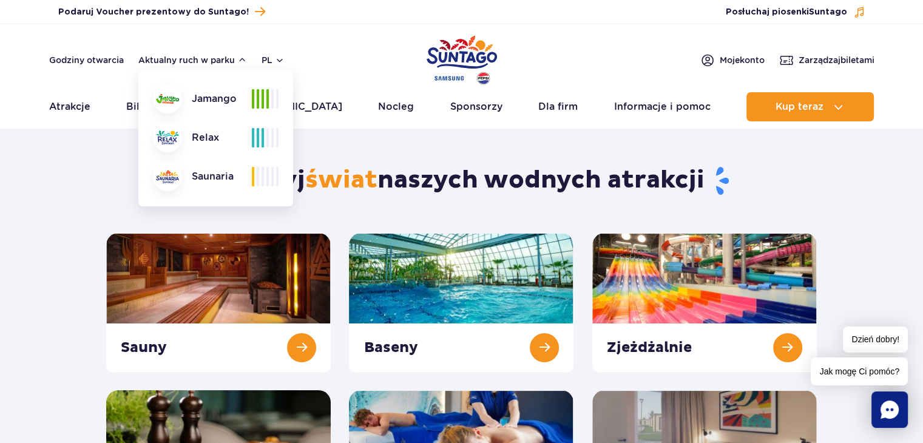
click at [215, 102] on div "Jamango" at bounding box center [202, 98] width 99 height 29
click at [212, 99] on div "Jamango" at bounding box center [202, 98] width 99 height 29
click at [211, 100] on div "Jamango" at bounding box center [202, 98] width 99 height 29
click at [64, 89] on header "Godziny otwarcia Aktualny ruch w parku Aktualny ruch w parku Jamango Relax Saun…" at bounding box center [461, 76] width 923 height 104
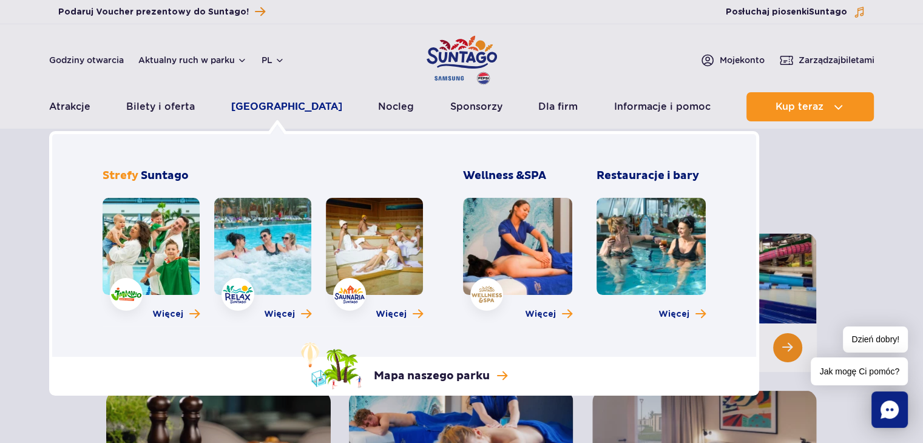
click at [291, 110] on link "[GEOGRAPHIC_DATA]" at bounding box center [286, 106] width 111 height 29
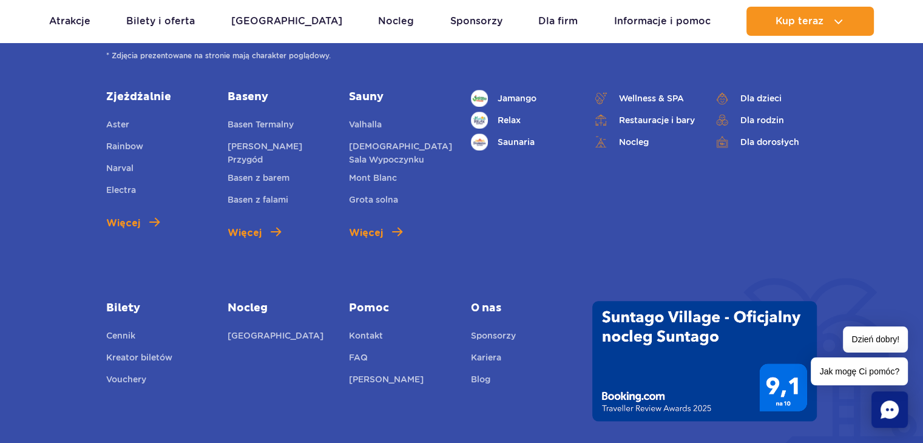
scroll to position [849, 0]
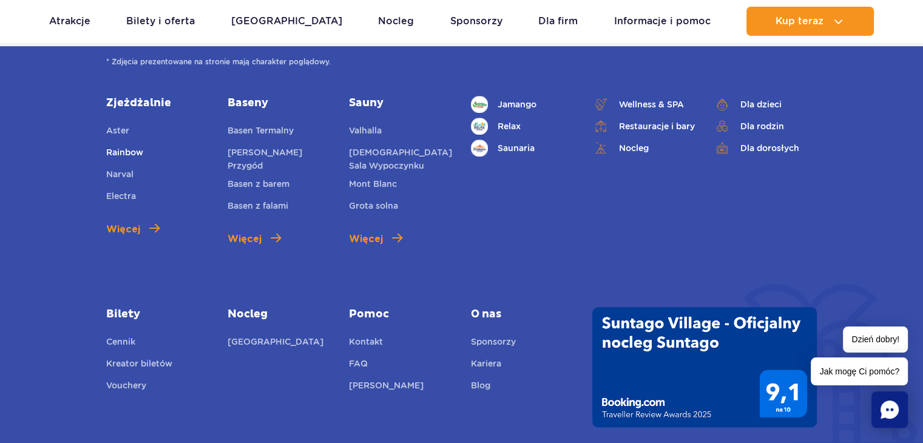
click at [124, 150] on span "Rainbow" at bounding box center [124, 152] width 37 height 10
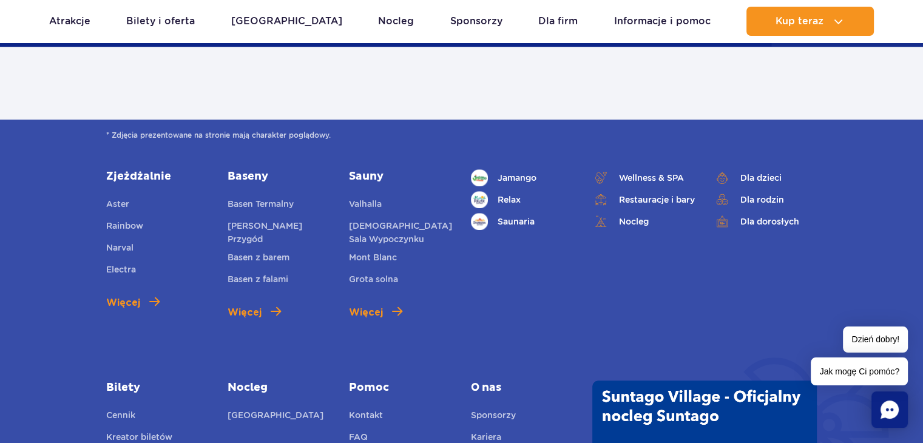
scroll to position [667, 0]
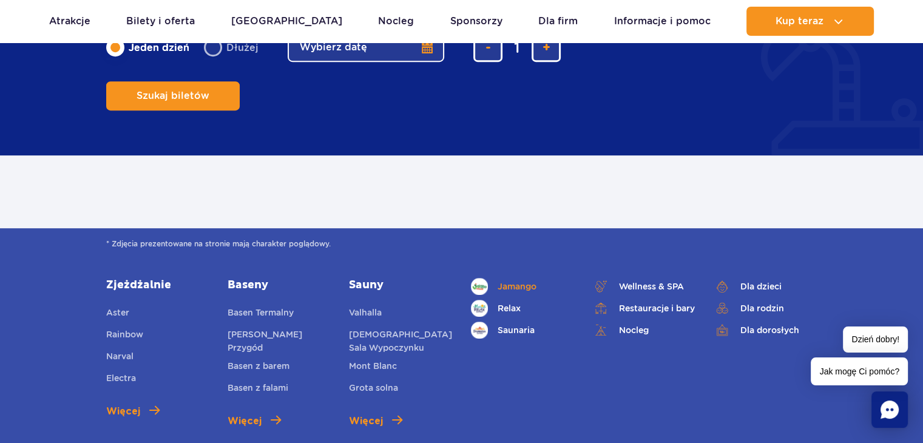
click at [513, 283] on span "Jamango" at bounding box center [516, 286] width 39 height 13
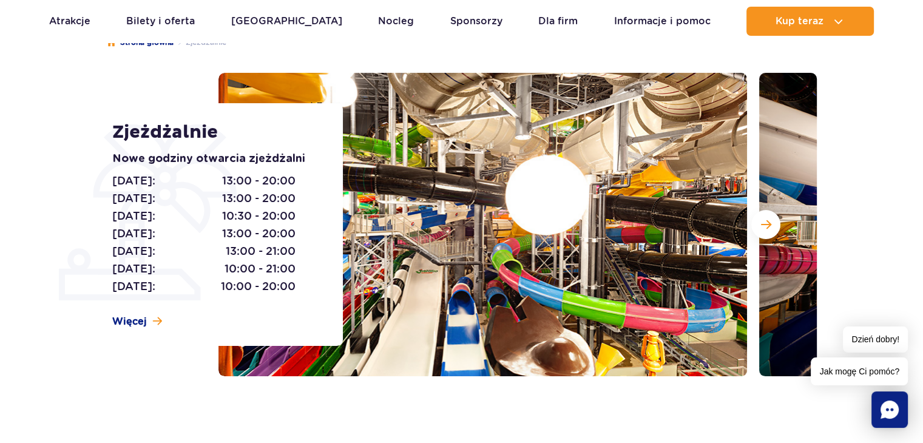
scroll to position [121, 0]
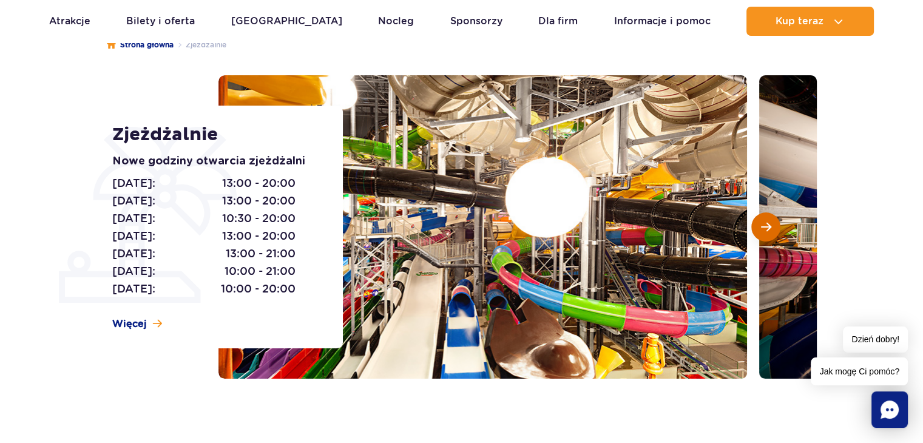
click at [773, 232] on button "Następny slajd" at bounding box center [765, 226] width 29 height 29
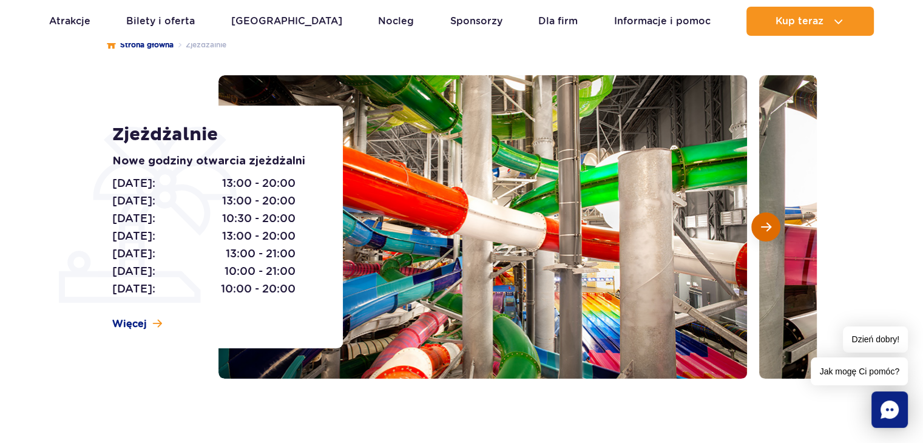
click at [769, 231] on span "Następny slajd" at bounding box center [766, 226] width 10 height 11
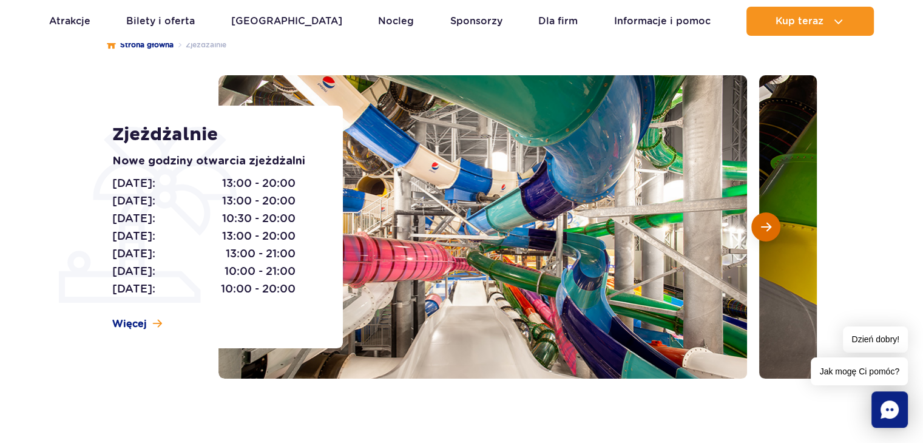
click at [769, 231] on span "Następny slajd" at bounding box center [766, 226] width 10 height 11
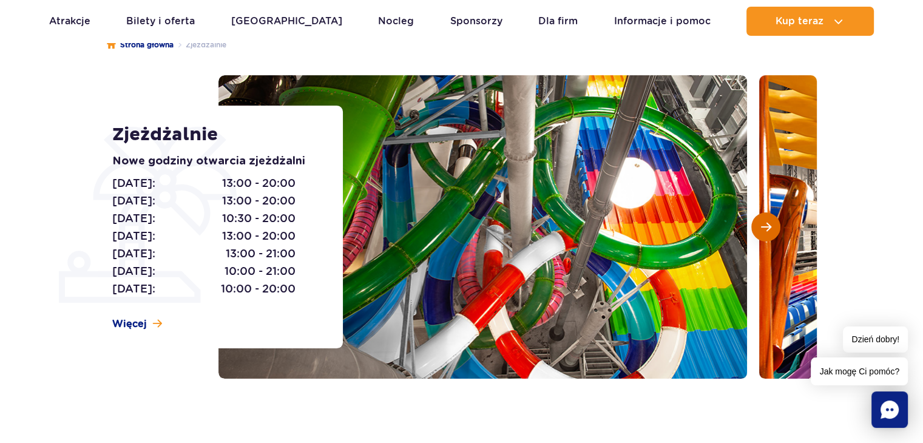
click at [769, 231] on span "Następny slajd" at bounding box center [766, 226] width 10 height 11
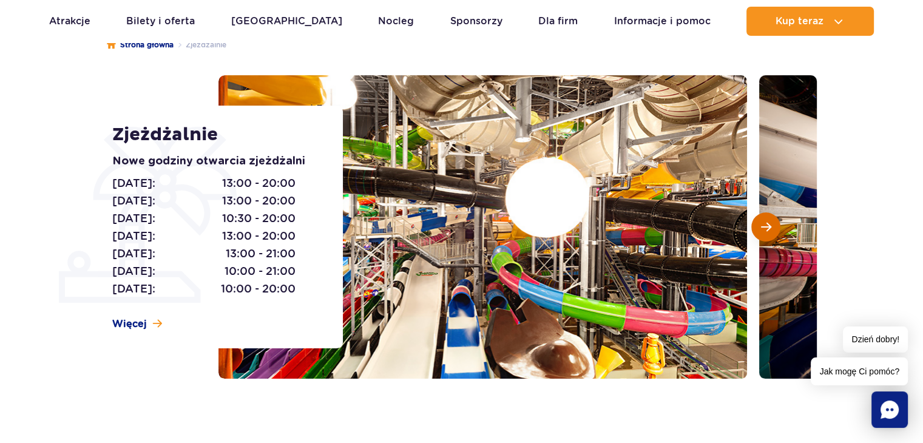
click at [769, 231] on span "Następny slajd" at bounding box center [766, 226] width 10 height 11
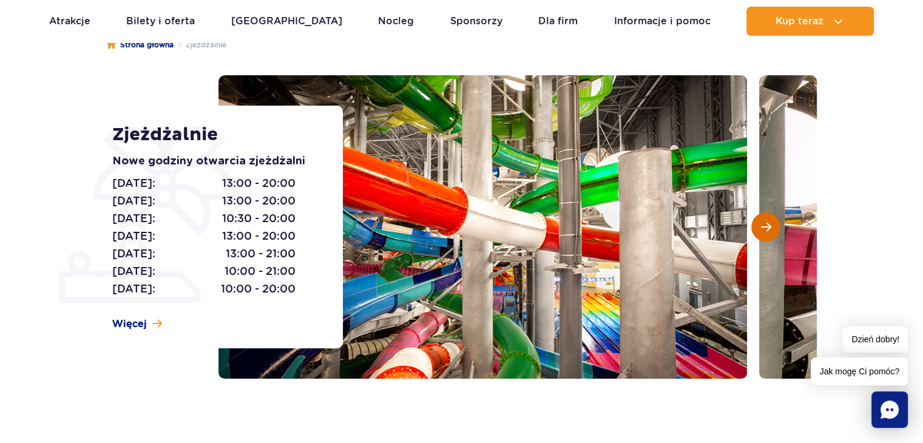
click at [769, 231] on span "Następny slajd" at bounding box center [766, 226] width 10 height 11
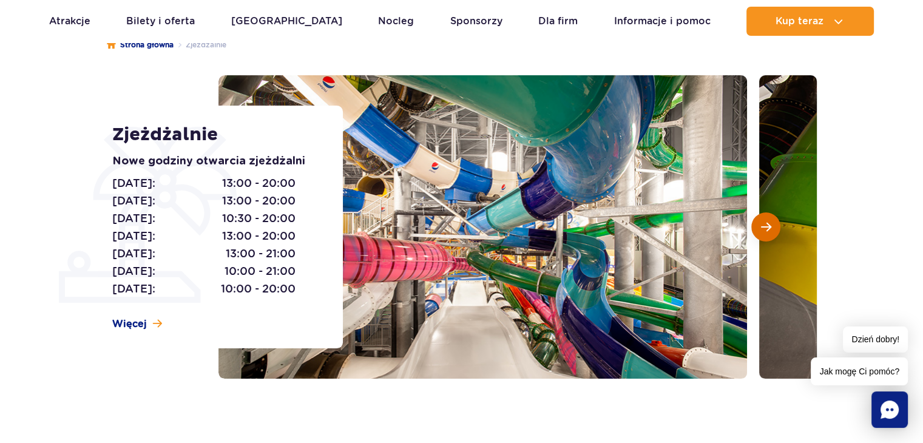
click at [769, 231] on span "Następny slajd" at bounding box center [766, 226] width 10 height 11
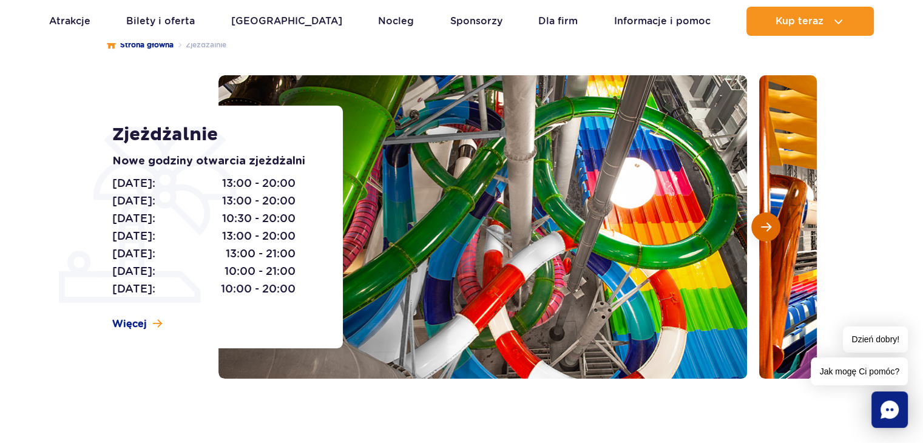
click at [769, 231] on span "Następny slajd" at bounding box center [766, 226] width 10 height 11
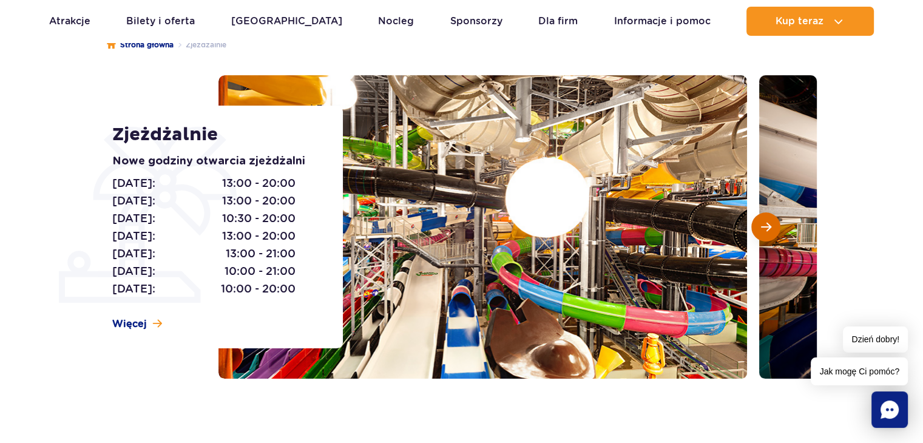
click at [769, 231] on span "Następny slajd" at bounding box center [766, 226] width 10 height 11
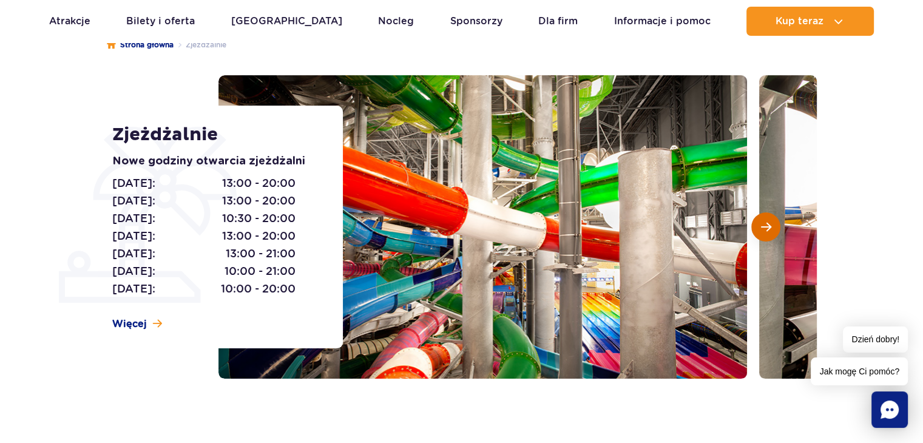
click at [769, 231] on span "Następny slajd" at bounding box center [766, 226] width 10 height 11
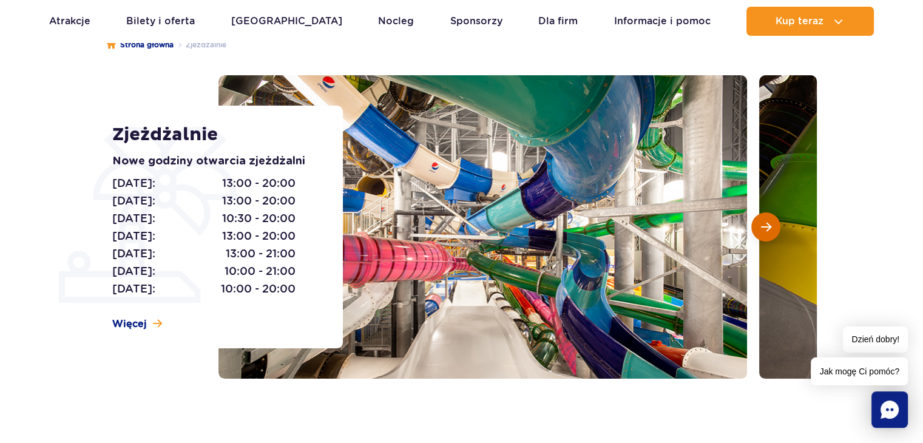
click at [769, 231] on span "Następny slajd" at bounding box center [766, 226] width 10 height 11
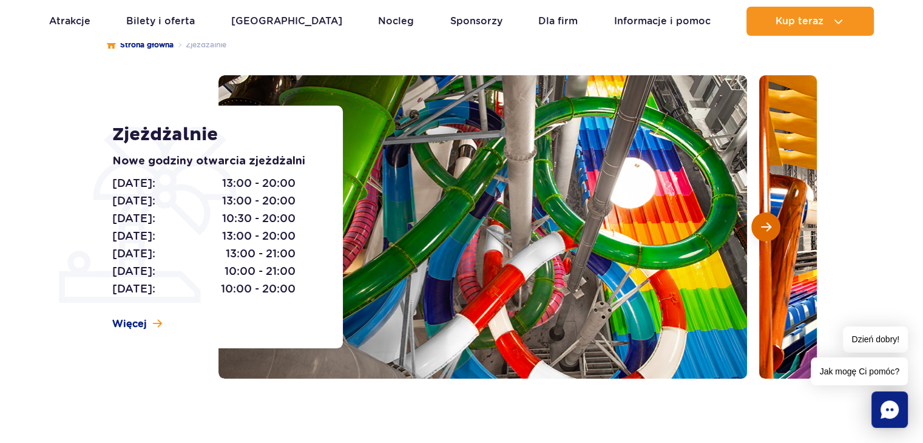
click at [769, 231] on span "Następny slajd" at bounding box center [766, 226] width 10 height 11
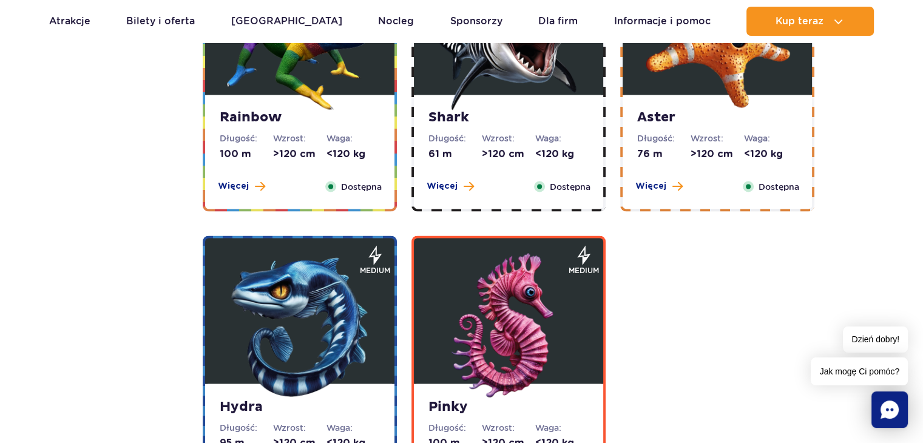
scroll to position [2305, 0]
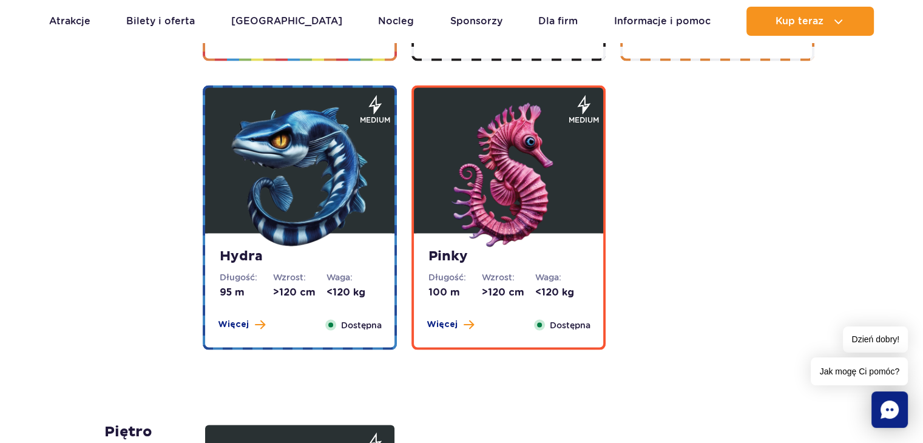
click at [347, 284] on dl "Waga: <120 kg" at bounding box center [352, 285] width 53 height 28
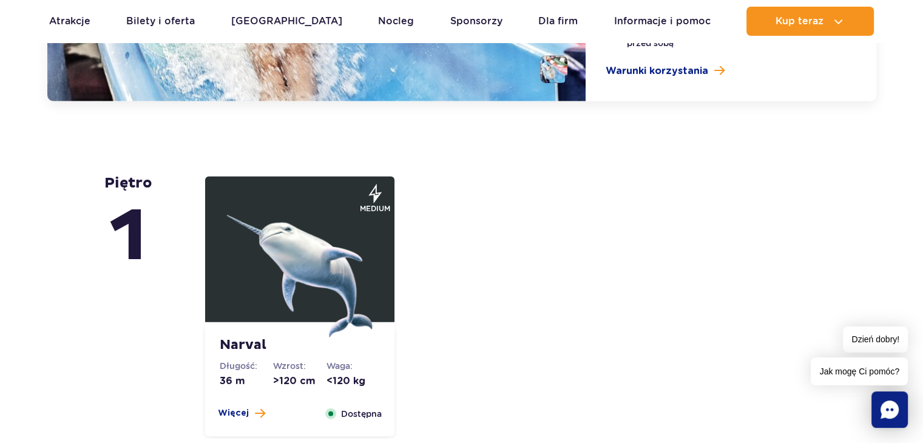
scroll to position [2912, 0]
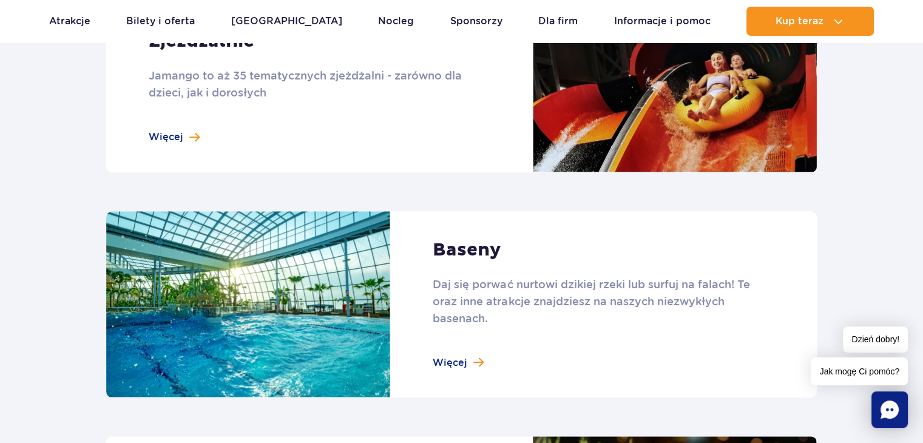
scroll to position [1274, 0]
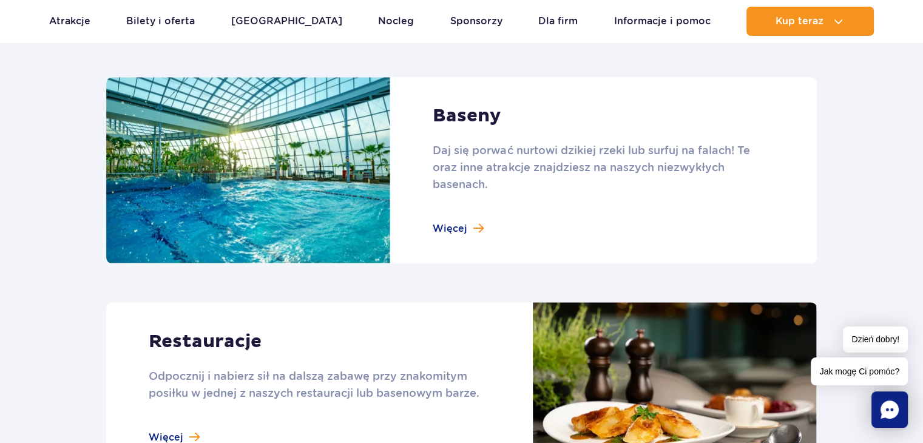
click at [456, 224] on link at bounding box center [461, 170] width 710 height 187
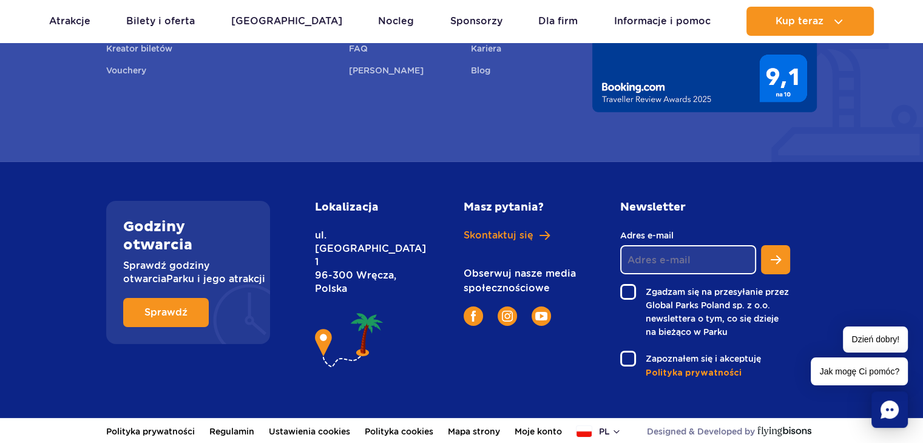
scroll to position [3959, 0]
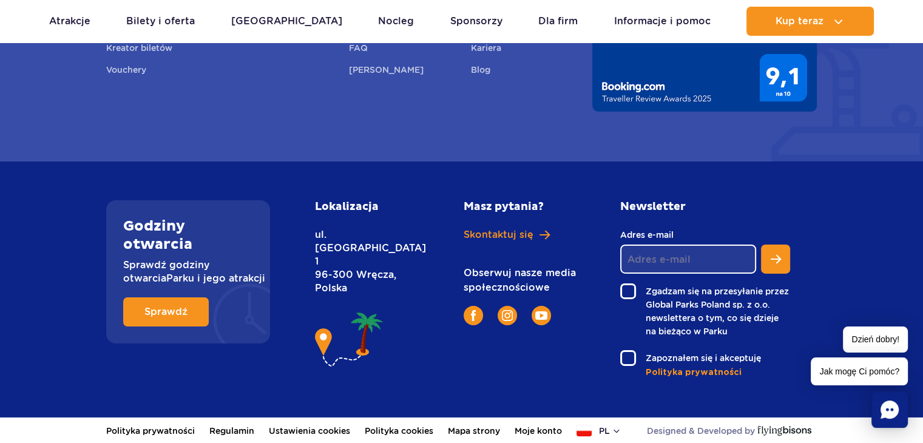
click at [345, 207] on h2 "Lokalizacja" at bounding box center [362, 206] width 94 height 13
click at [366, 311] on img at bounding box center [349, 340] width 69 height 62
click at [318, 317] on div "Lokalizacja ul. [STREET_ADDRESS]" at bounding box center [375, 289] width 139 height 178
click at [345, 246] on p "ul. [STREET_ADDRESS]" at bounding box center [362, 261] width 94 height 67
drag, startPoint x: 364, startPoint y: 258, endPoint x: 320, endPoint y: 234, distance: 50.0
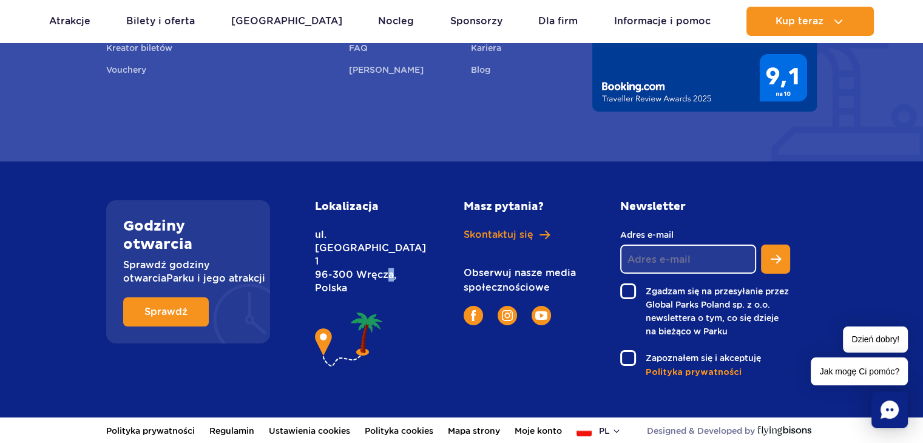
click at [320, 234] on p "ul. [STREET_ADDRESS]" at bounding box center [362, 261] width 94 height 67
copy p "ul. [STREET_ADDRESS]"
